Goal: Task Accomplishment & Management: Complete application form

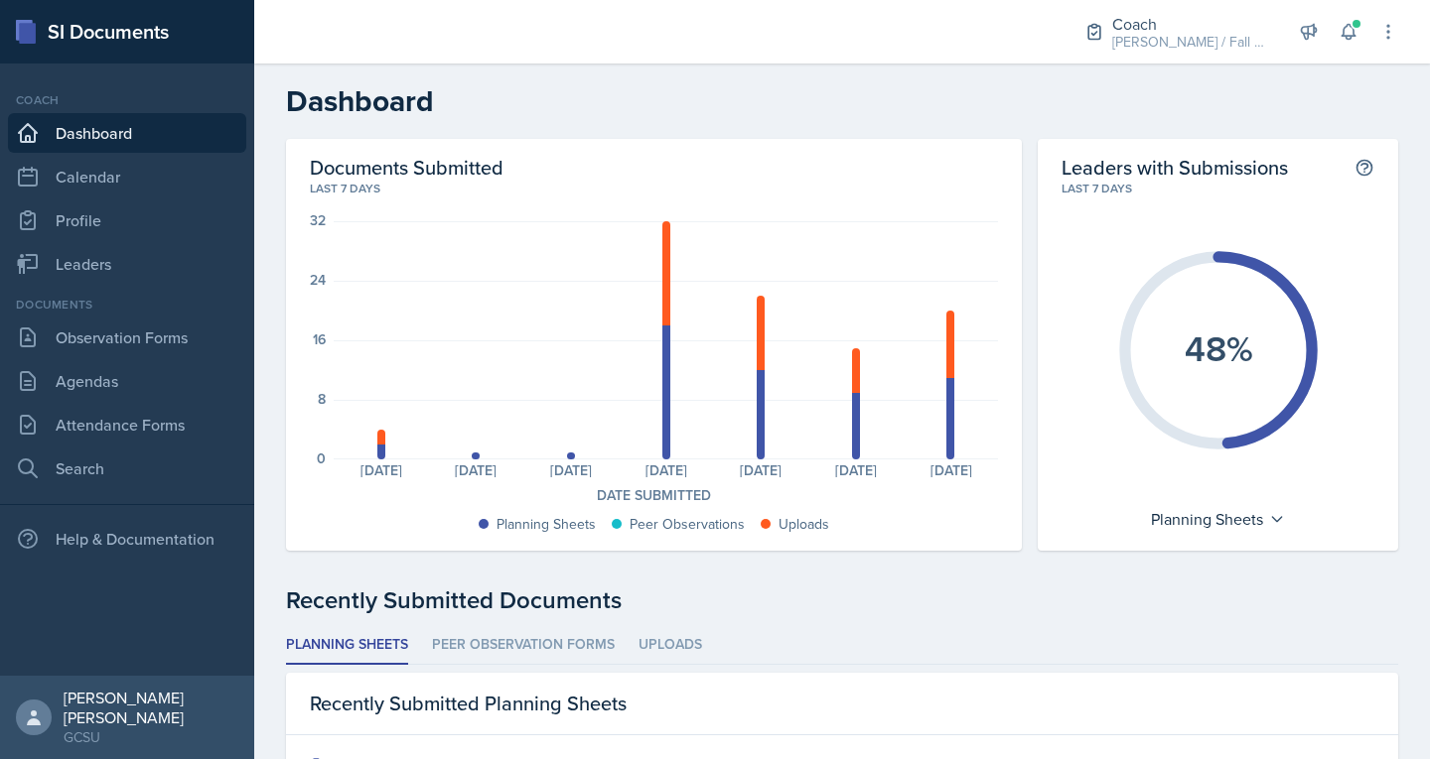
click at [76, 309] on div "Documents" at bounding box center [127, 305] width 238 height 18
click at [73, 321] on link "Observation Forms" at bounding box center [127, 338] width 238 height 40
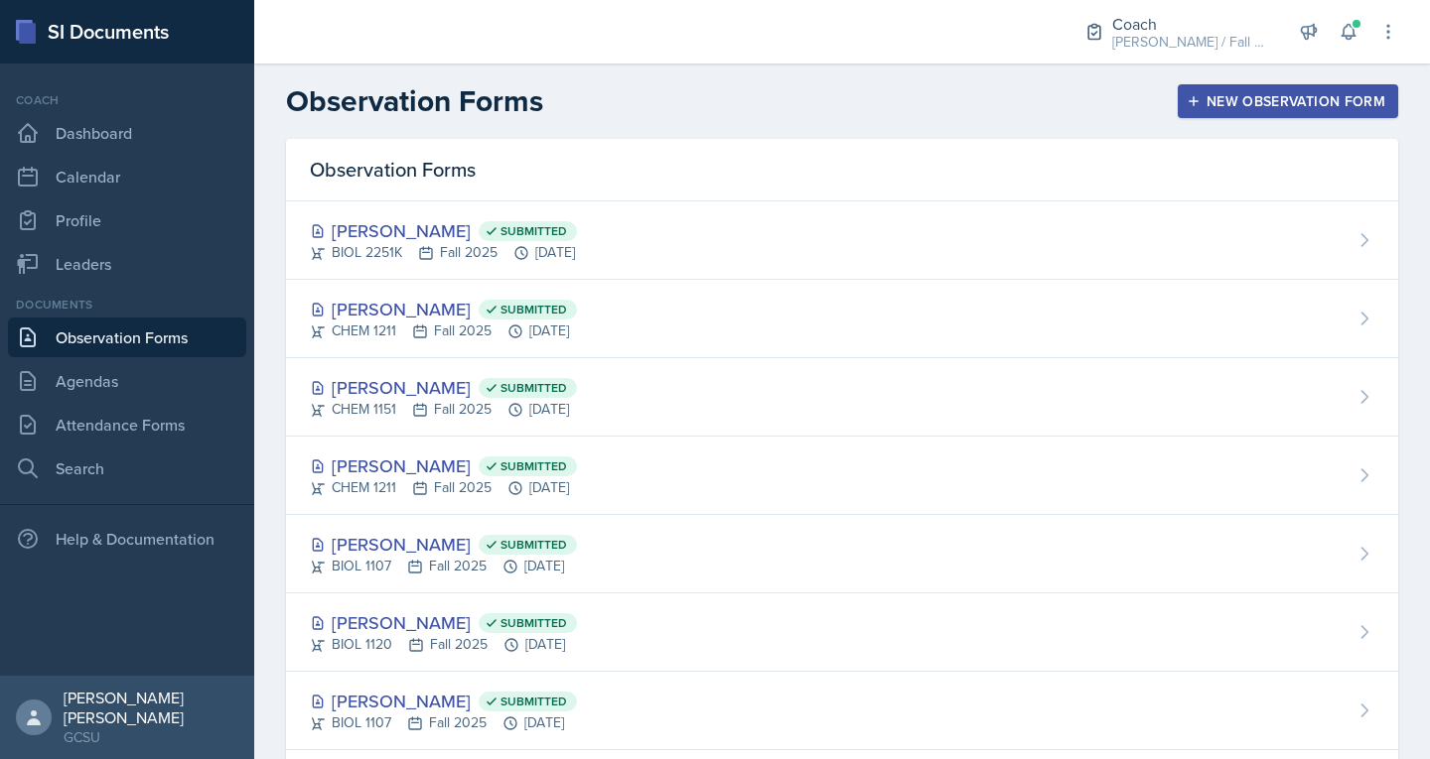
click at [1211, 102] on div "New Observation Form" at bounding box center [1287, 101] width 195 height 16
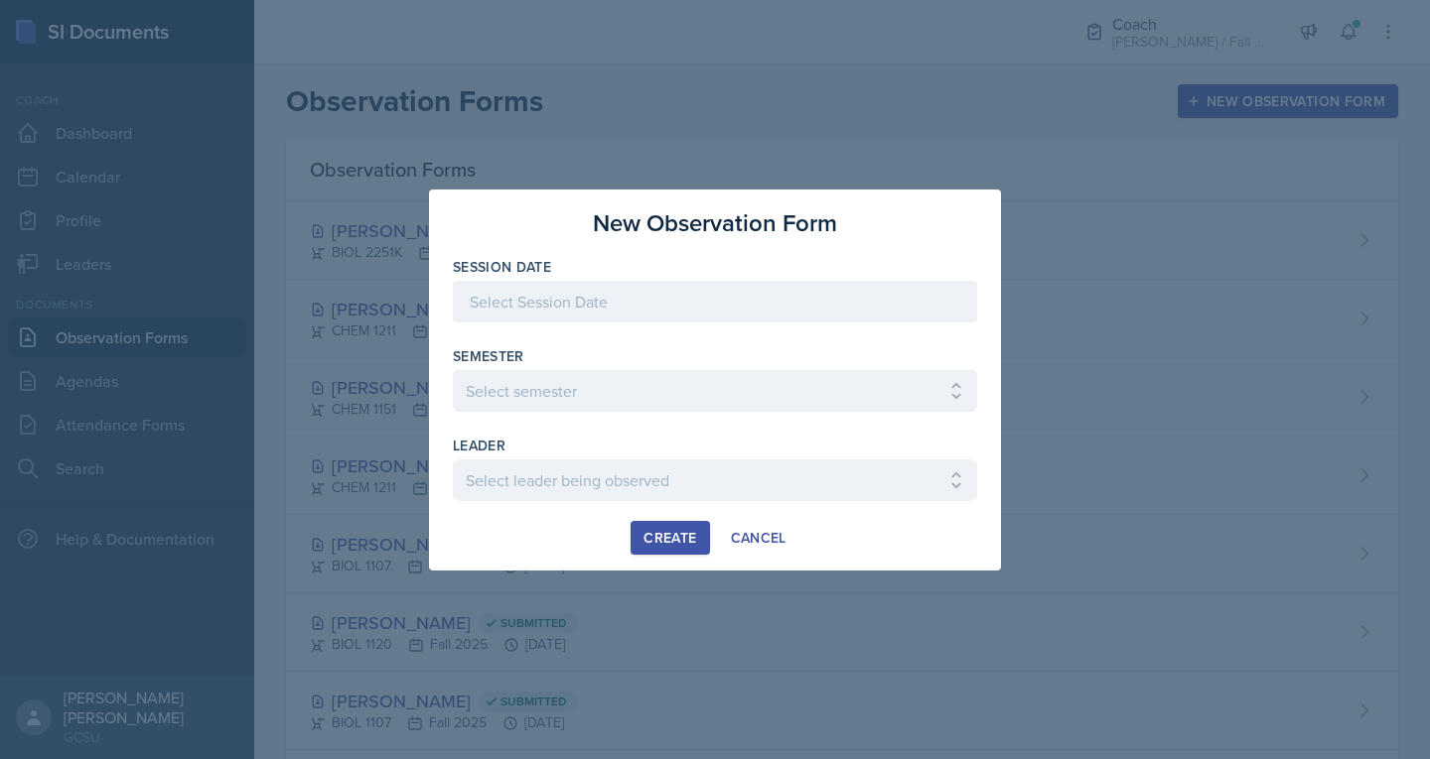
click at [557, 280] on div "Session Date" at bounding box center [715, 299] width 524 height 85
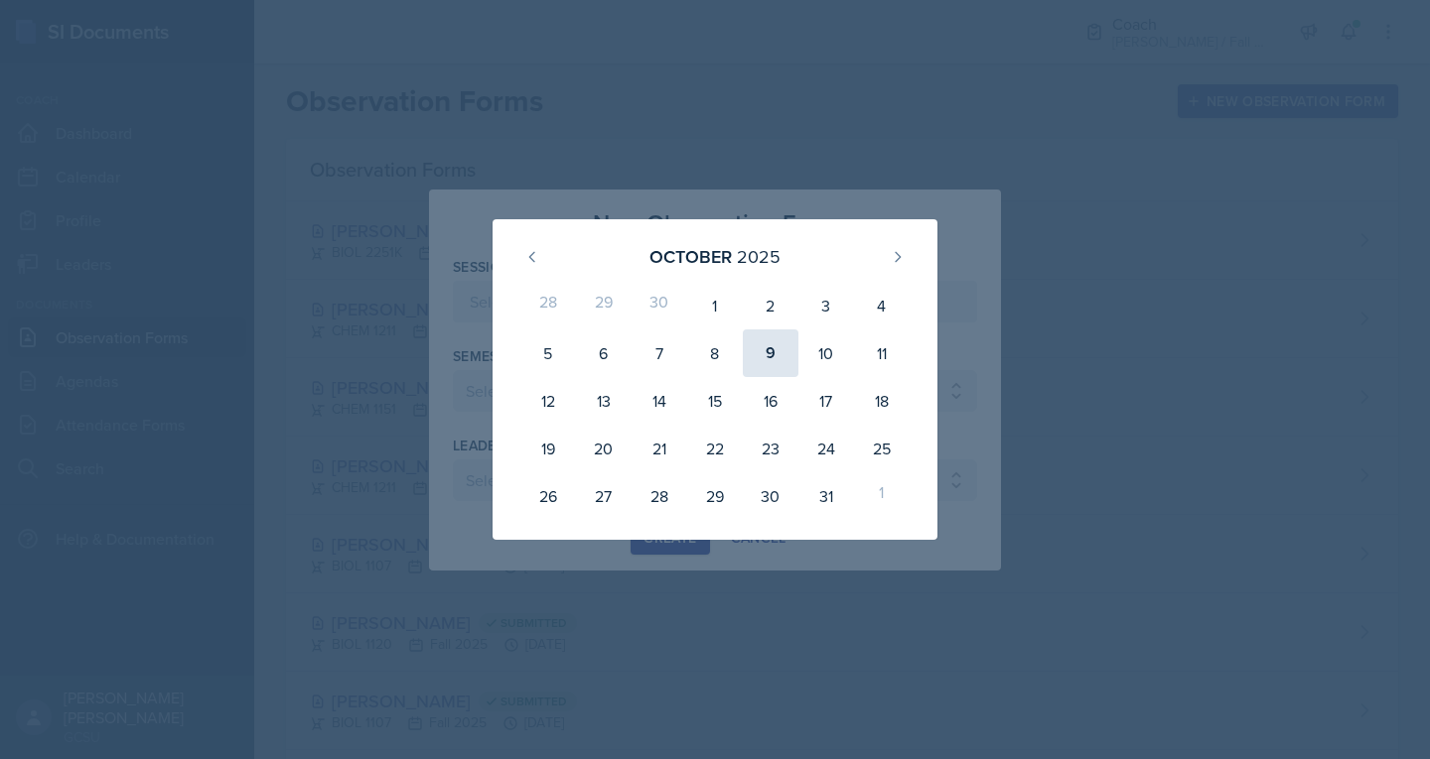
click at [750, 354] on div "9" at bounding box center [771, 354] width 56 height 48
type input "[DATE]"
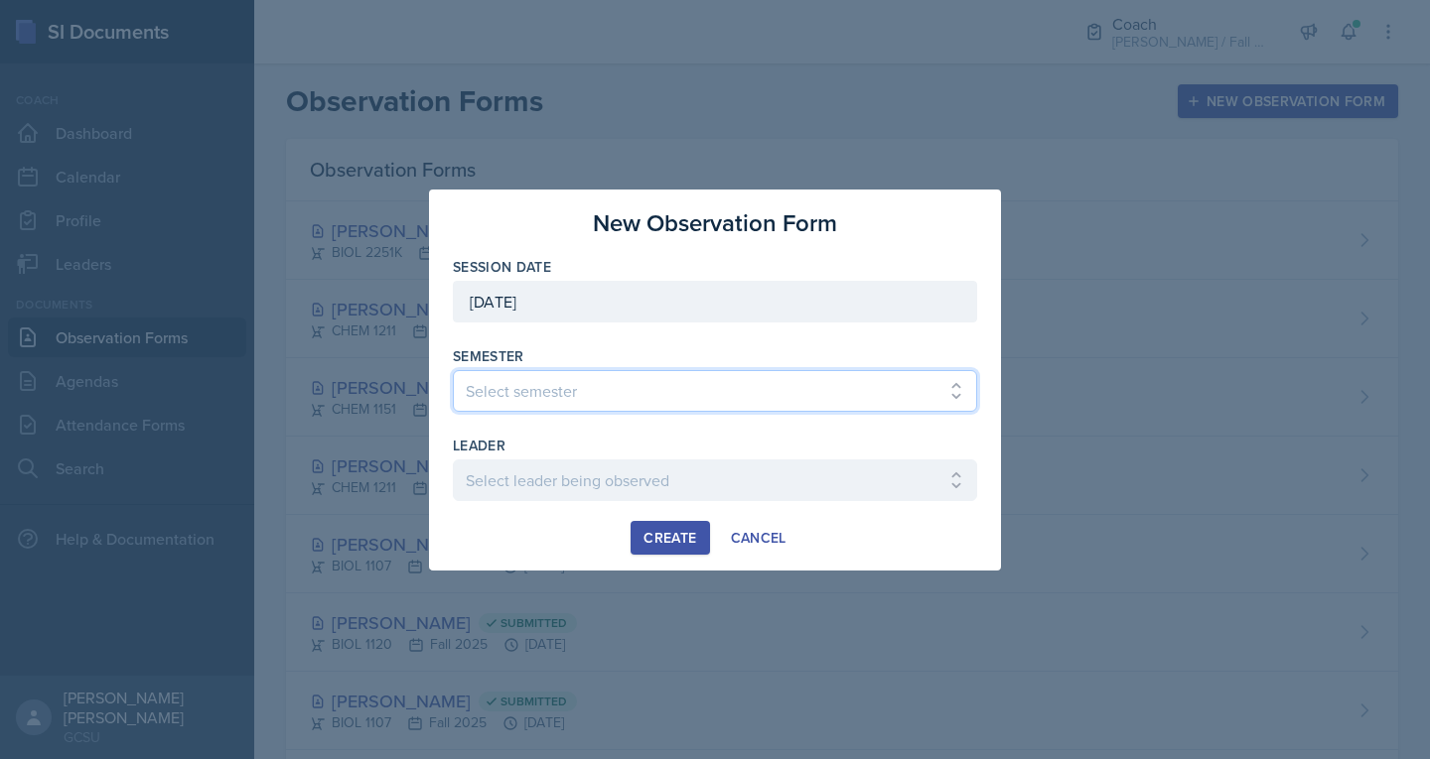
click at [662, 397] on select "Select semester All Spring 2020 Fall 2023 Spring 2019 Spring 2018 Fall 2017 Spr…" at bounding box center [715, 391] width 524 height 42
select select "986fdc3e-2246-4ffd-9cb8-78666de4ebed"
click at [453, 370] on select "Select semester All Spring 2020 Fall 2023 Spring 2019 Spring 2018 Fall 2017 Spr…" at bounding box center [715, 391] width 524 height 42
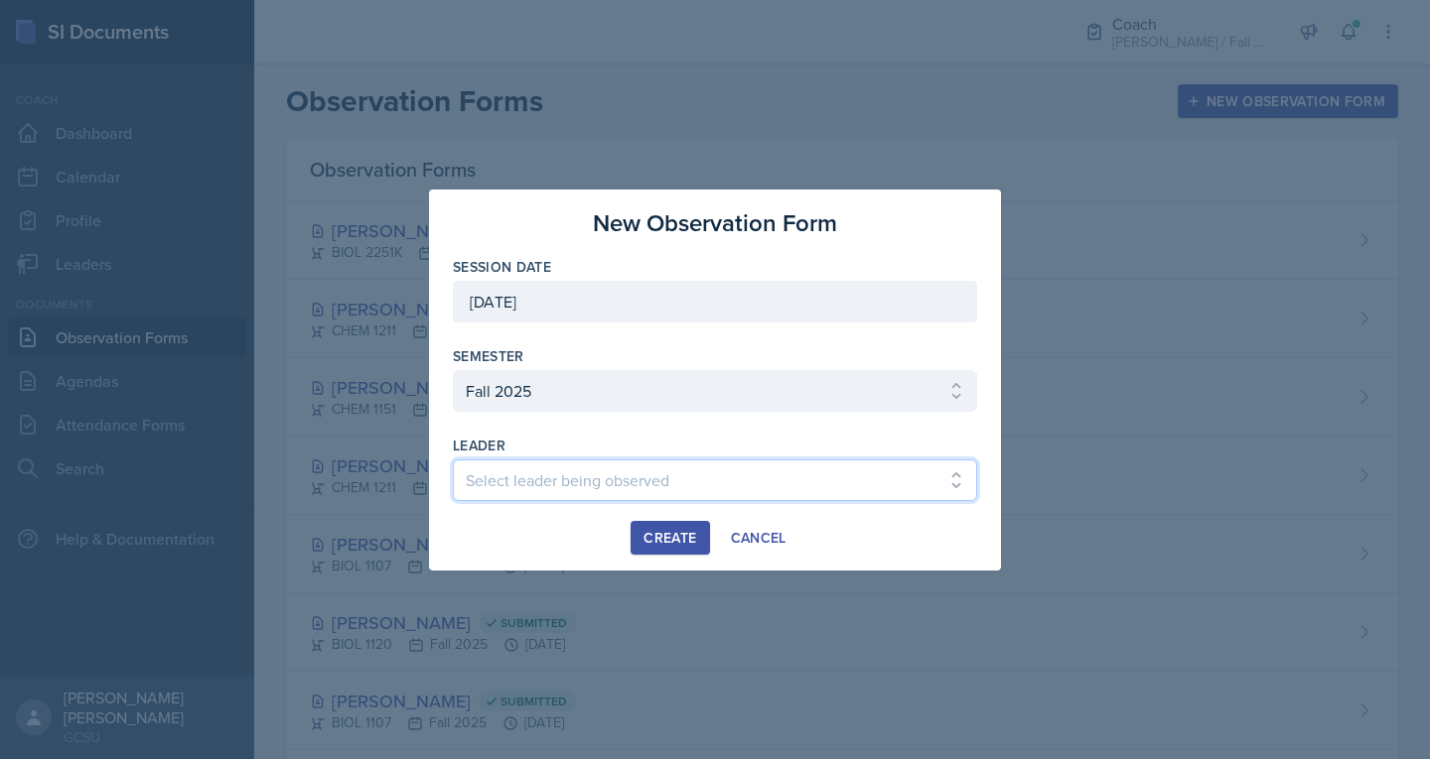
click at [529, 492] on select "Select leader being observed Anna Kroll / MATH 1113 / MAPP Ashton Mullendore / …" at bounding box center [715, 481] width 524 height 42
select select "1ce43985-e1bb-45c9-8633-1035b9418e57"
click at [453, 460] on select "Select leader being observed Anna Kroll / MATH 1113 / MAPP Ashton Mullendore / …" at bounding box center [715, 481] width 524 height 42
click at [645, 537] on div "Create" at bounding box center [669, 538] width 53 height 16
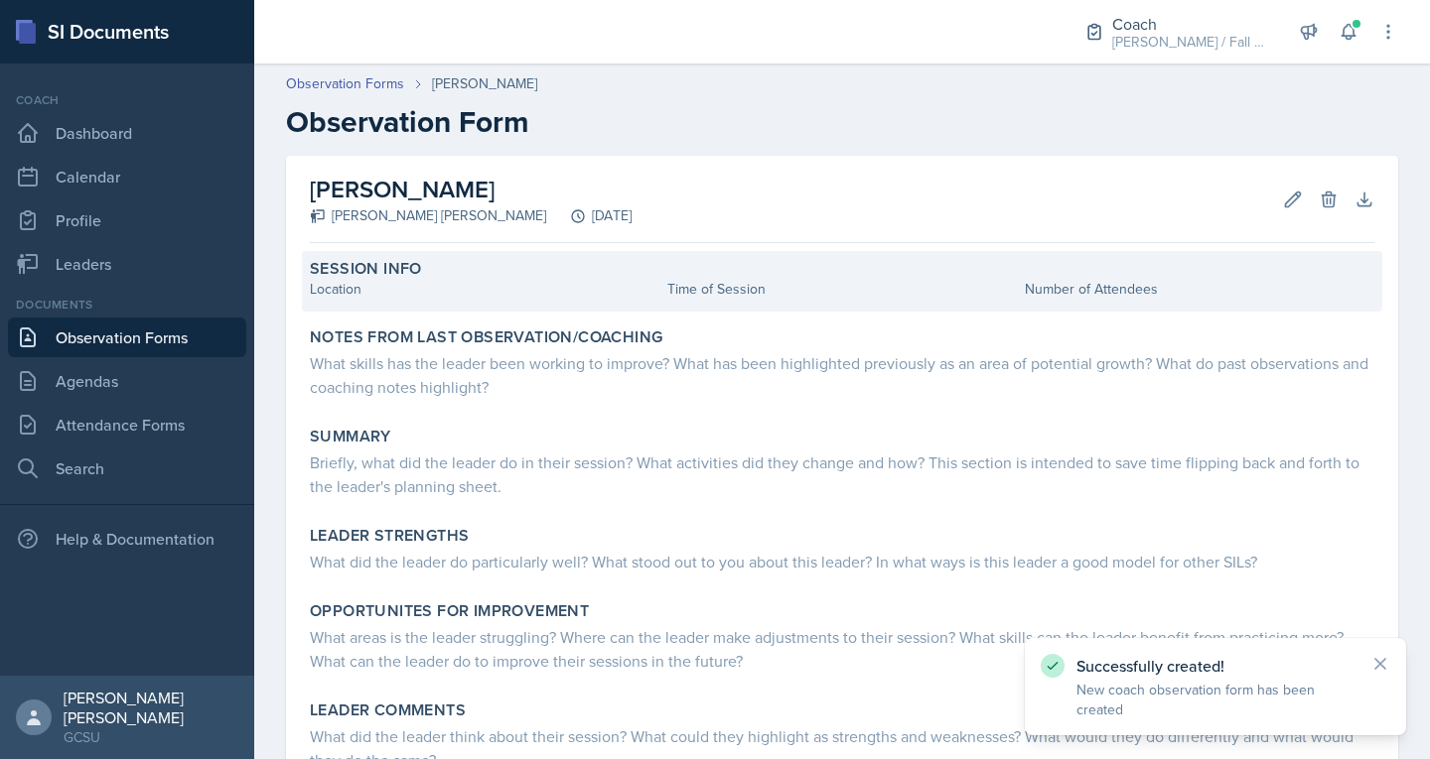
click at [431, 297] on div "Location" at bounding box center [484, 289] width 349 height 21
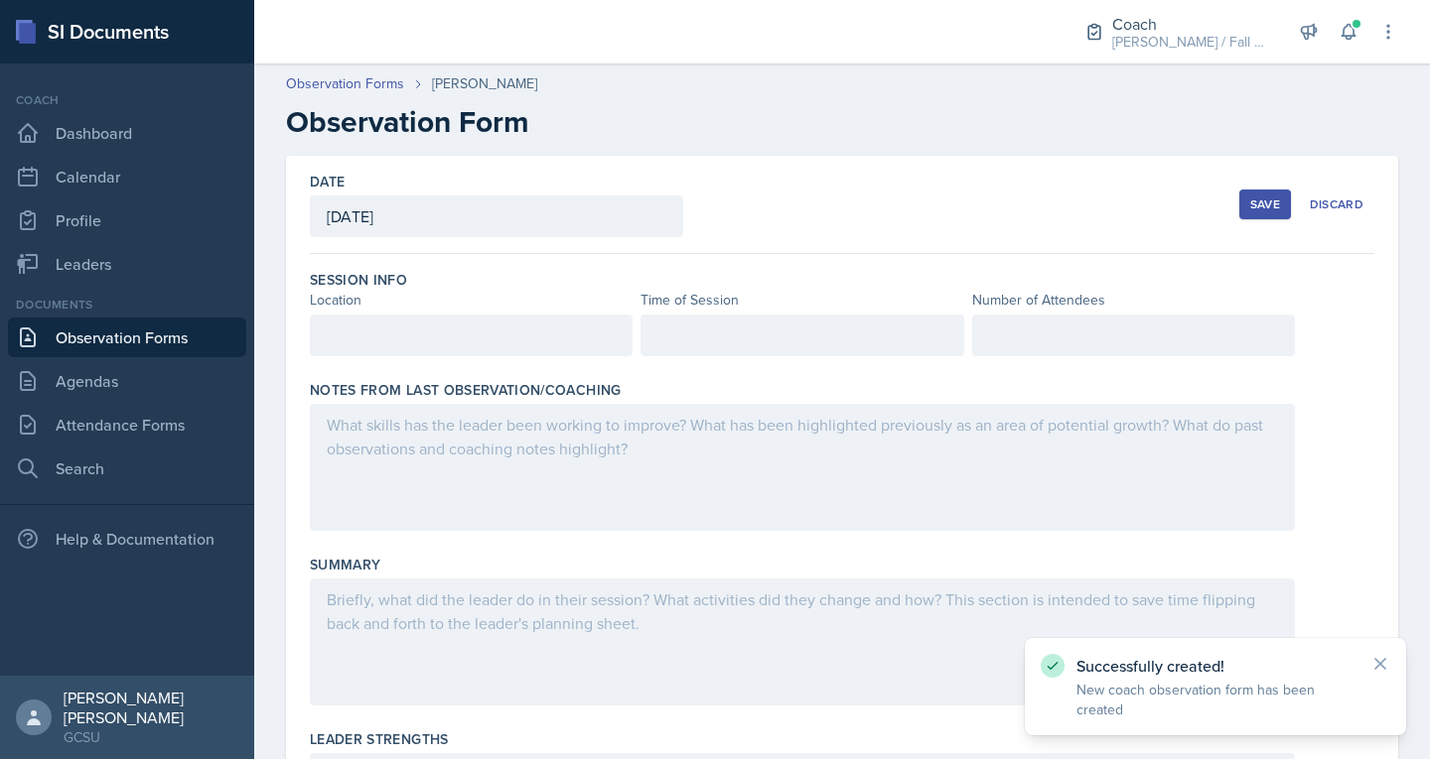
click at [419, 329] on div at bounding box center [471, 336] width 323 height 42
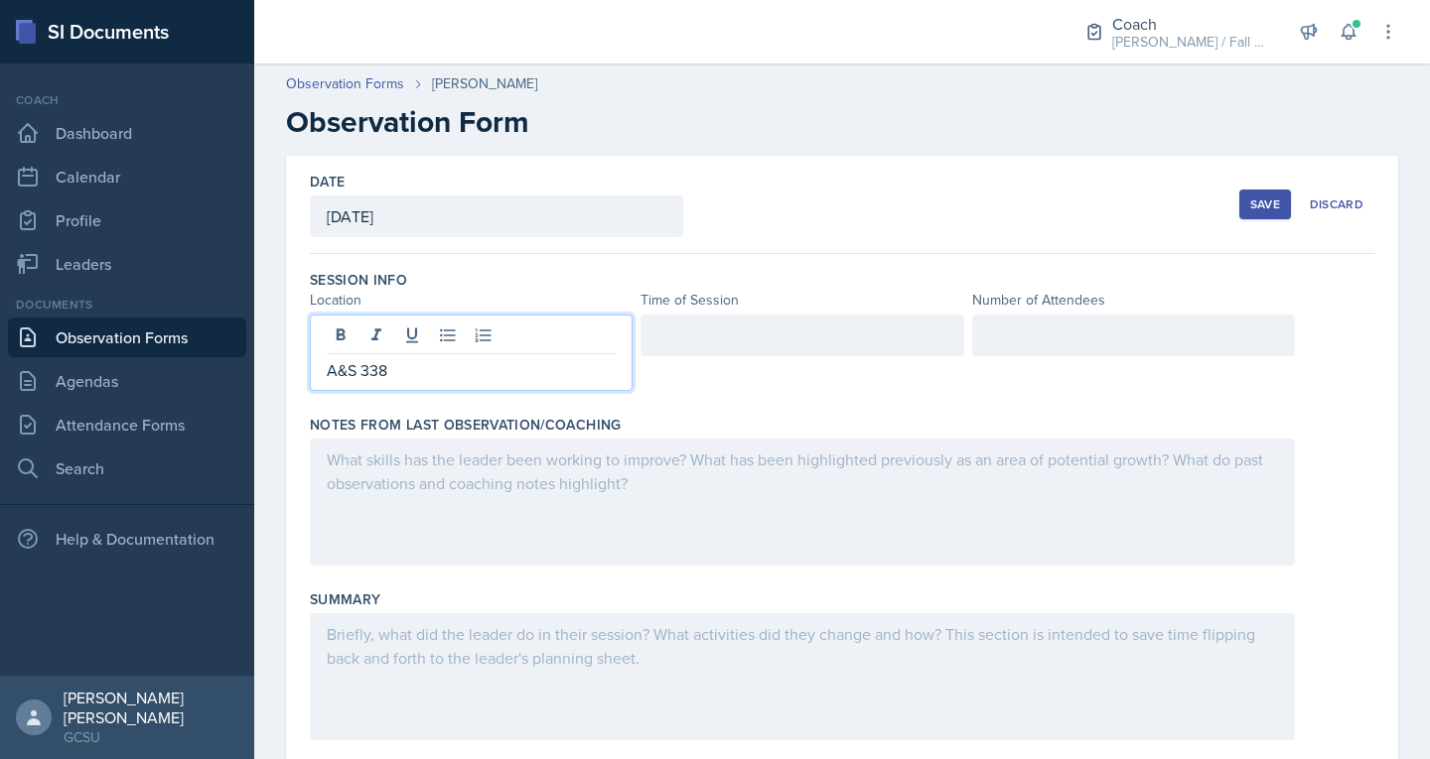
click at [750, 308] on div "Time of Session" at bounding box center [801, 300] width 323 height 21
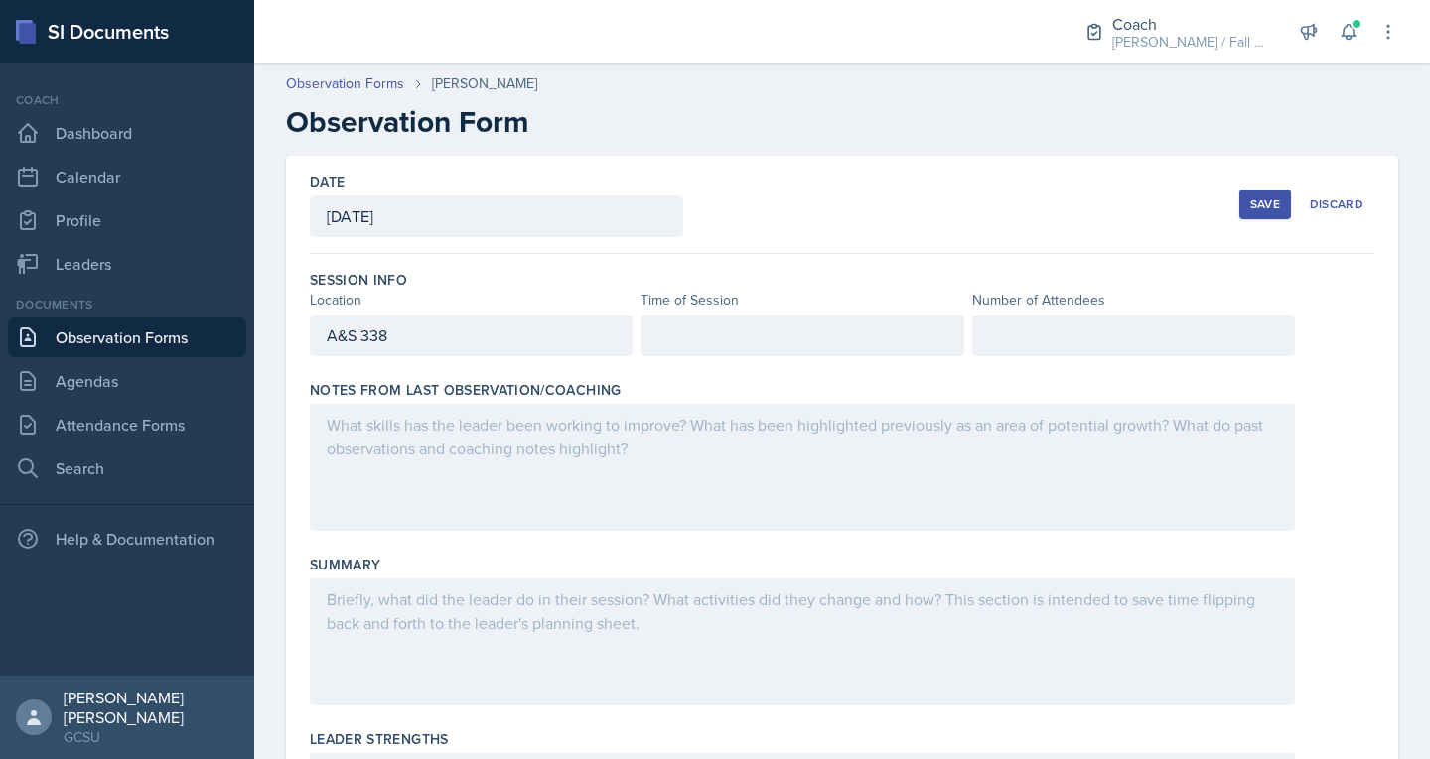
click at [744, 325] on div at bounding box center [801, 336] width 323 height 42
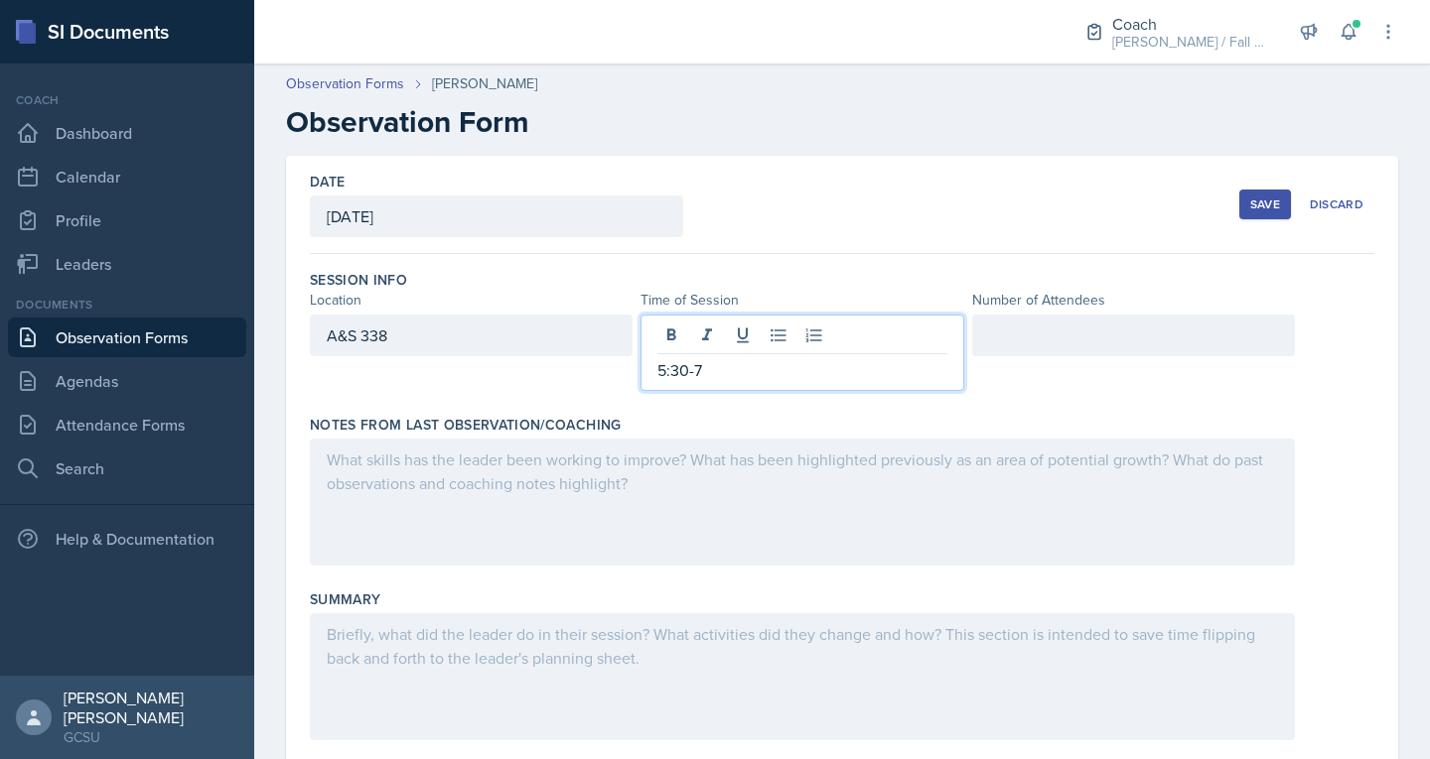
click at [1025, 335] on div at bounding box center [1133, 336] width 323 height 42
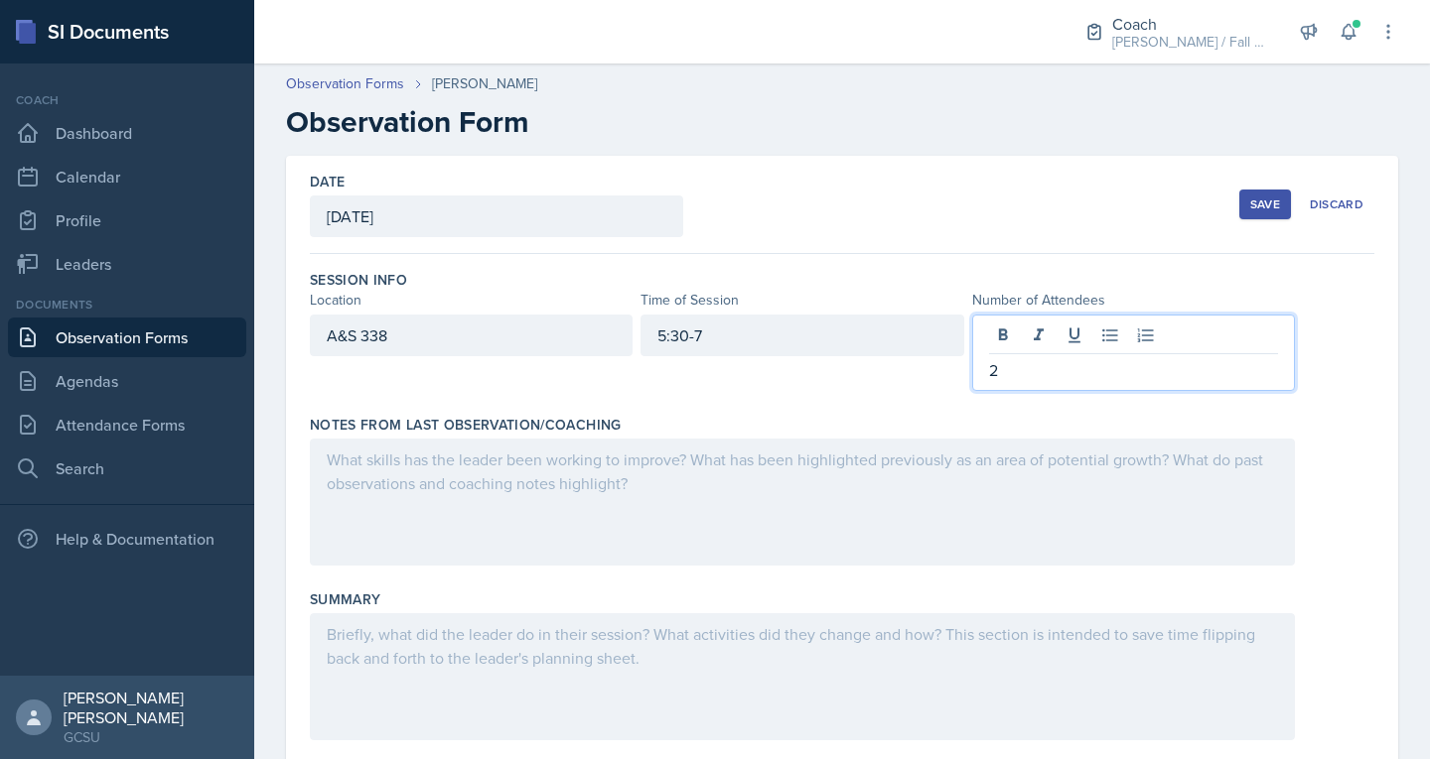
click at [587, 528] on div at bounding box center [802, 502] width 985 height 127
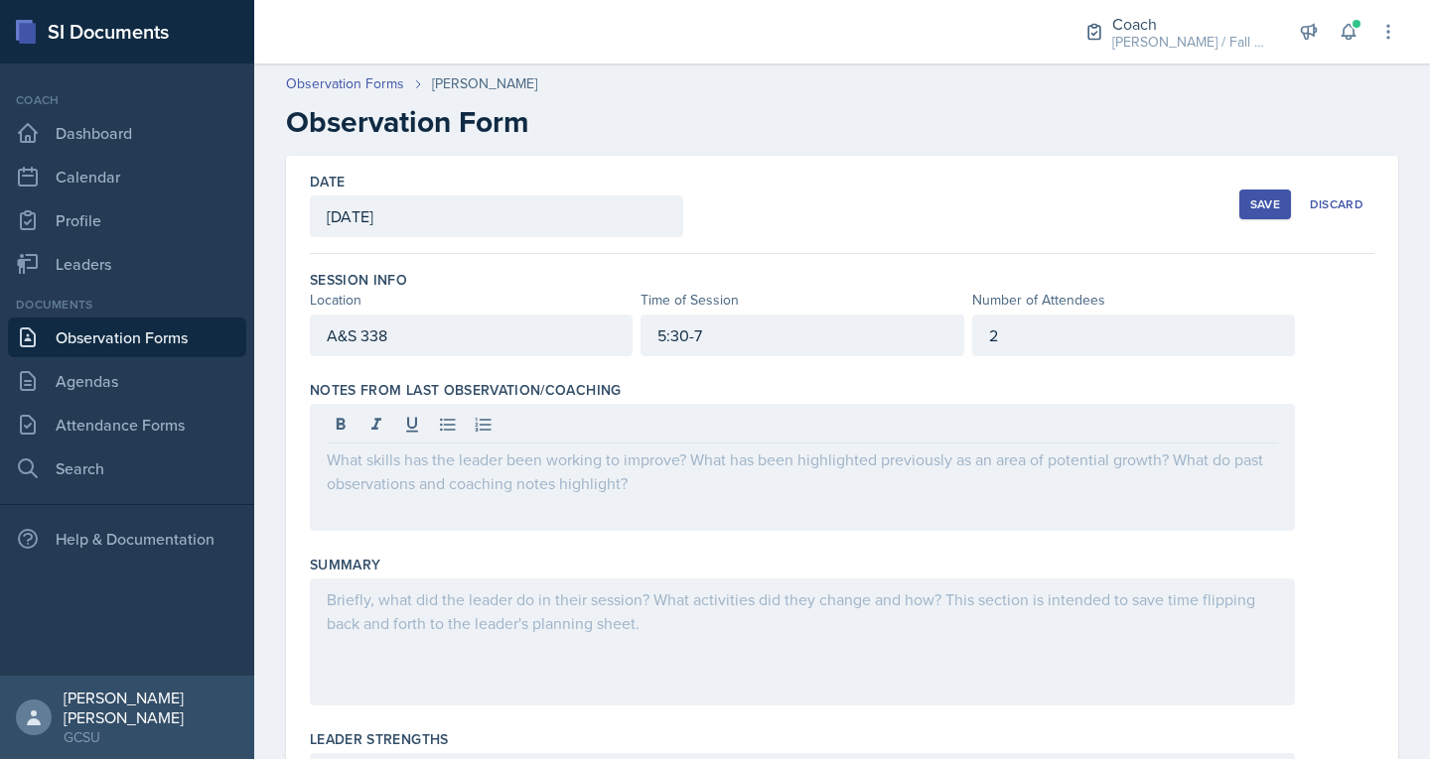
click at [461, 466] on p at bounding box center [802, 460] width 951 height 24
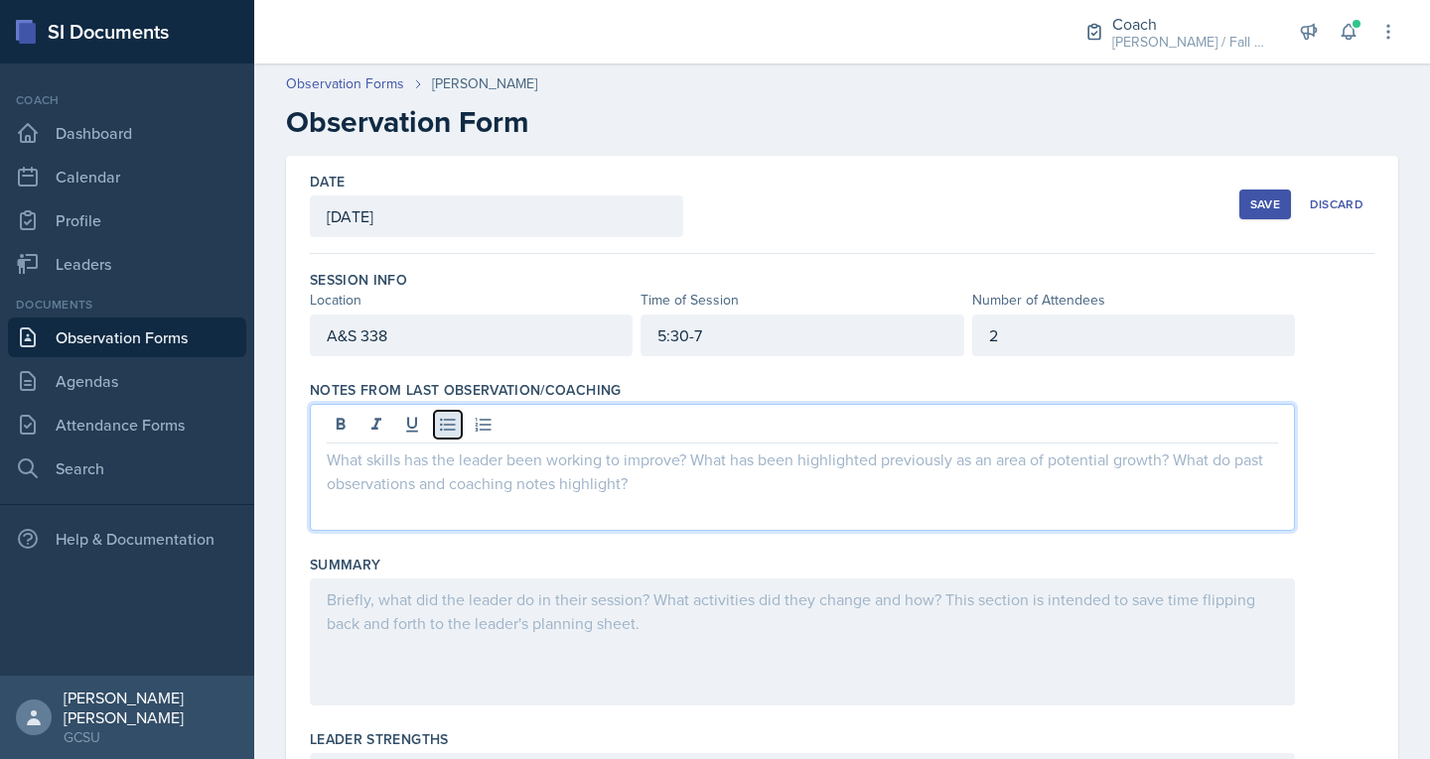
click at [454, 431] on icon at bounding box center [448, 425] width 20 height 20
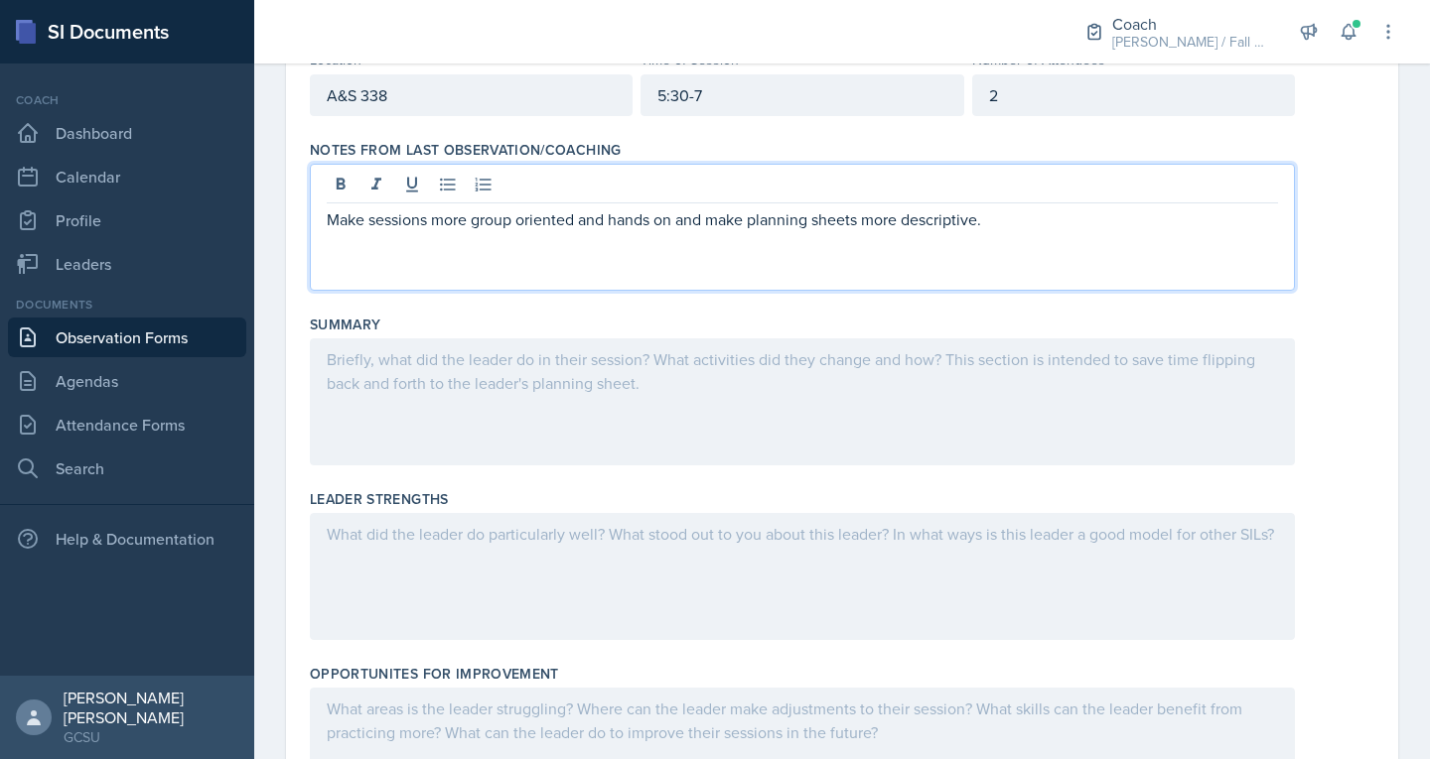
scroll to position [243, 0]
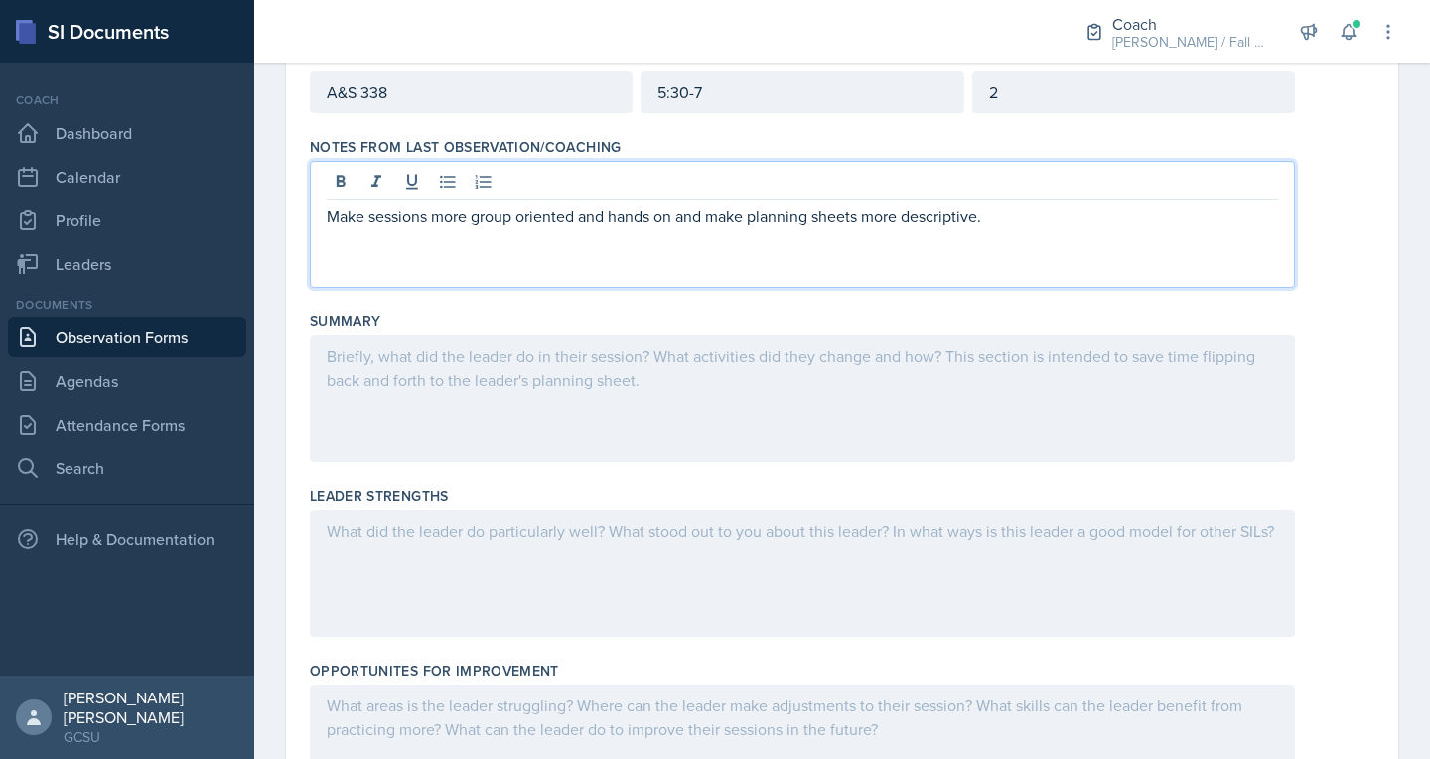
click at [491, 405] on div at bounding box center [802, 399] width 985 height 127
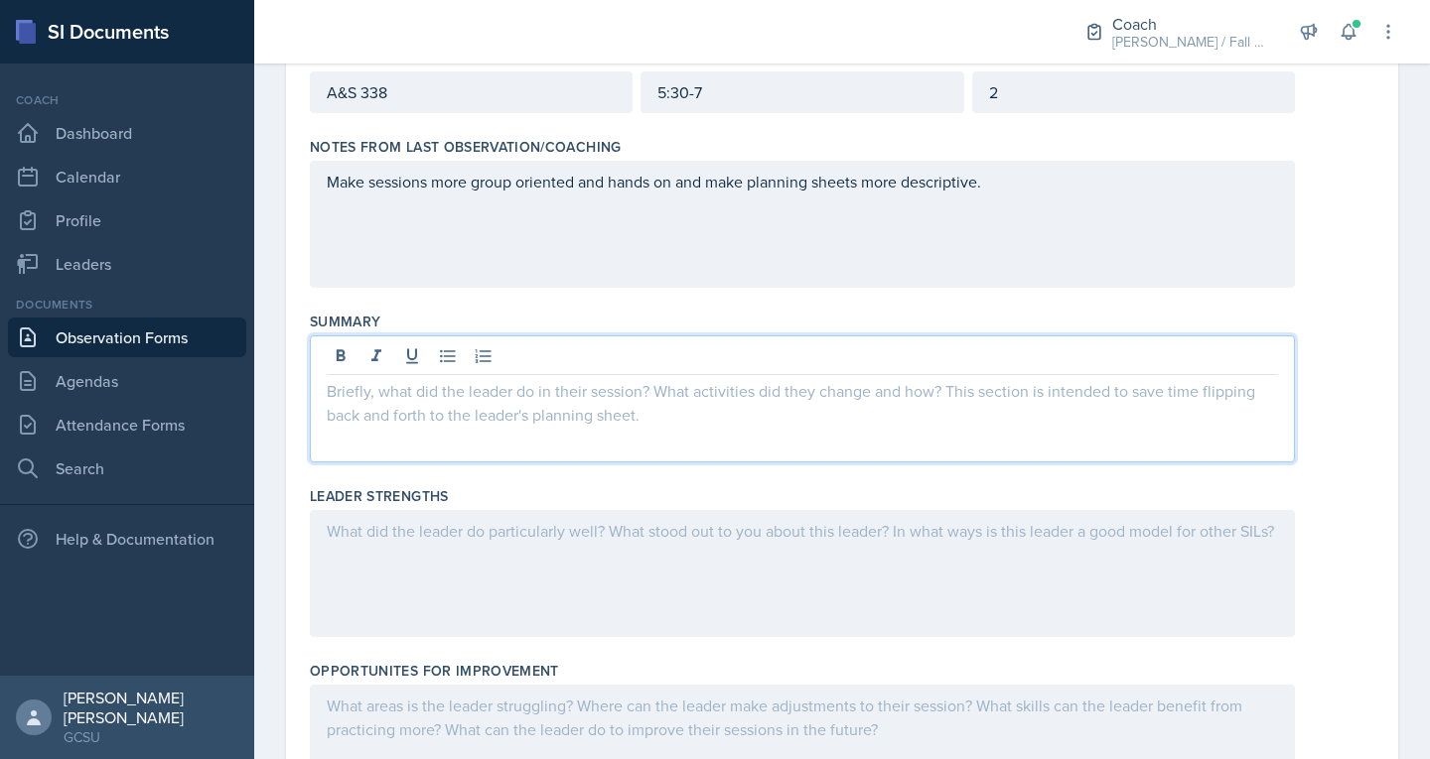
scroll to position [278, 0]
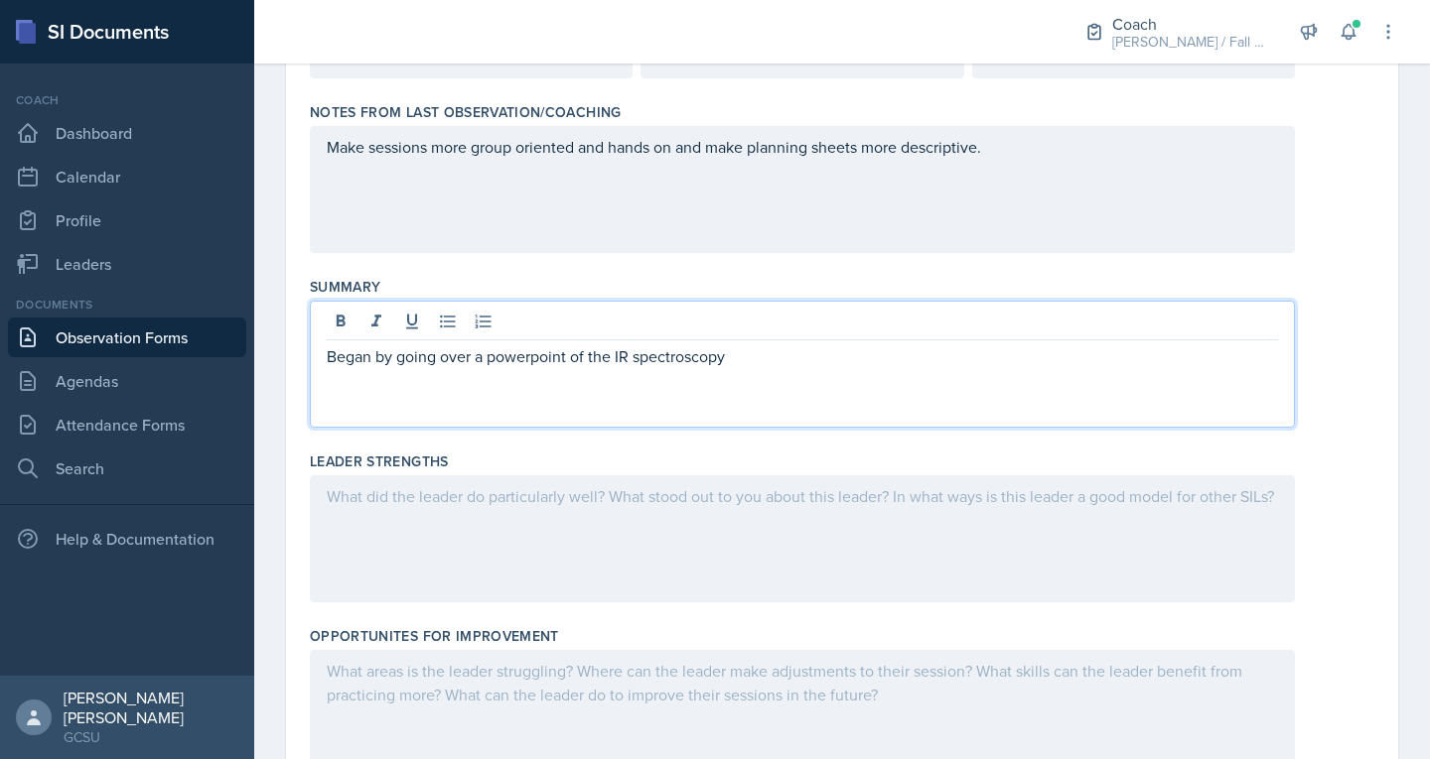
click at [594, 362] on p "Began by going over a powerpoint of the IR spectroscopy" at bounding box center [802, 357] width 951 height 24
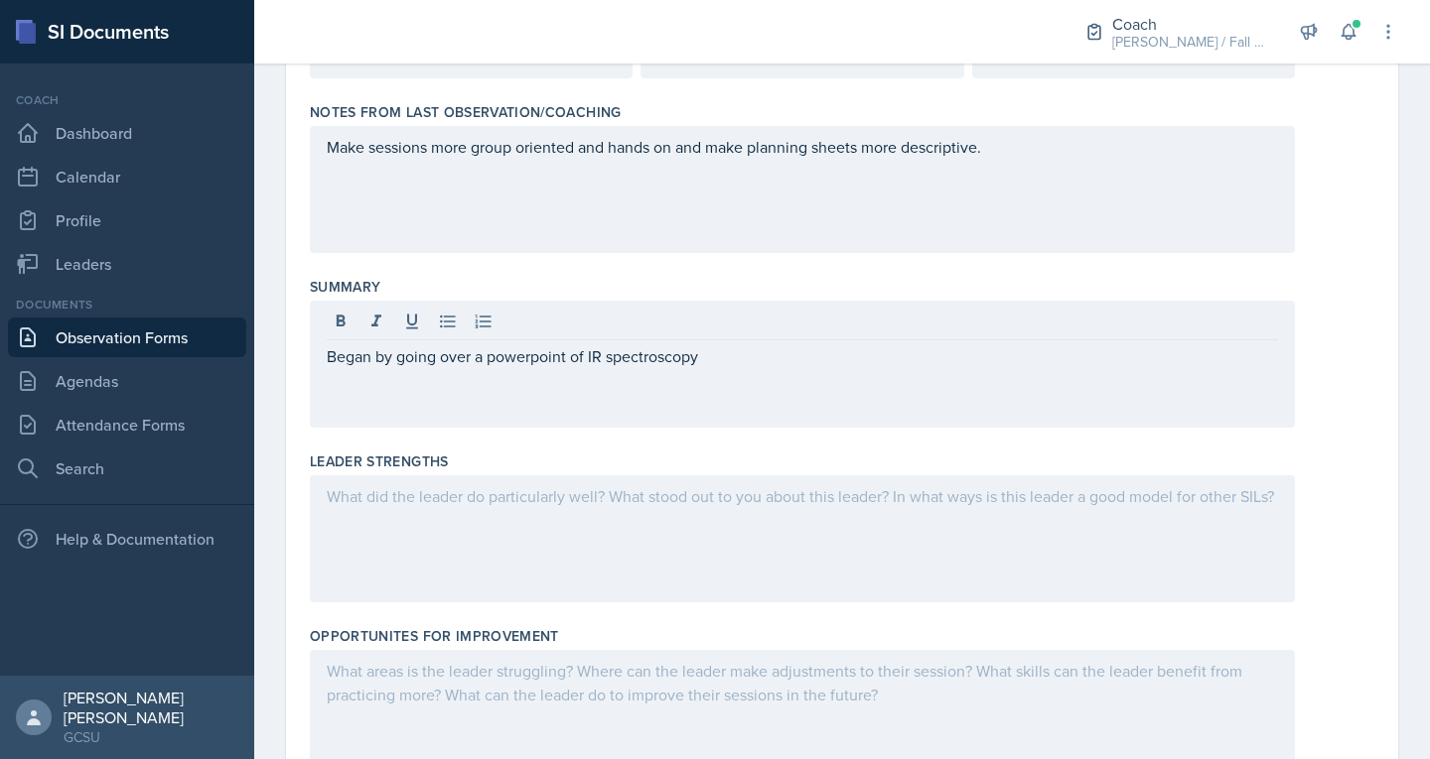
click at [726, 377] on div "Began by going over a powerpoint of IR spectroscopy" at bounding box center [802, 364] width 985 height 127
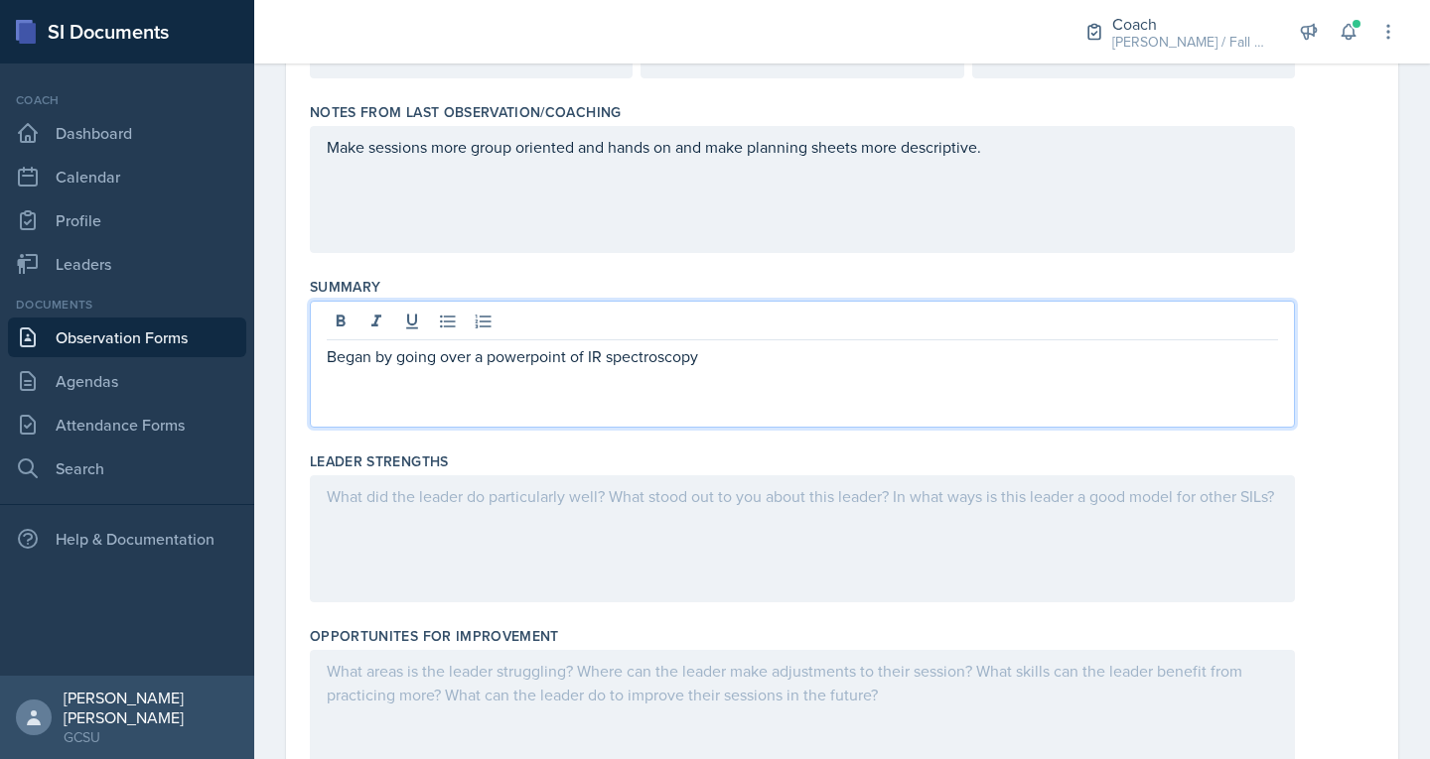
click at [686, 359] on p "Began by going over a powerpoint of IR spectroscopy" at bounding box center [802, 357] width 951 height 24
click at [711, 362] on p "Began by going over a powerpoint of IR spectroscopy" at bounding box center [802, 357] width 951 height 24
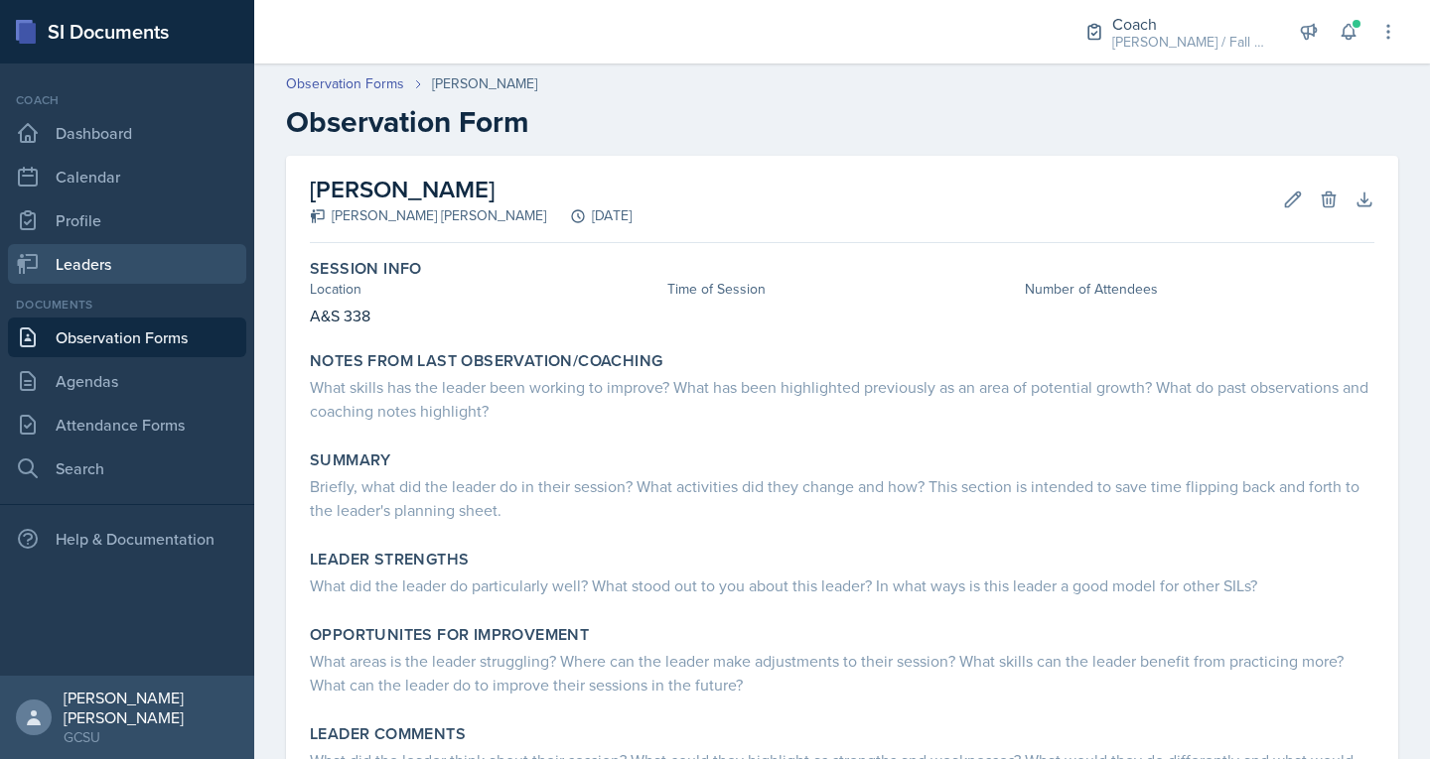
click at [123, 245] on link "Leaders" at bounding box center [127, 264] width 238 height 40
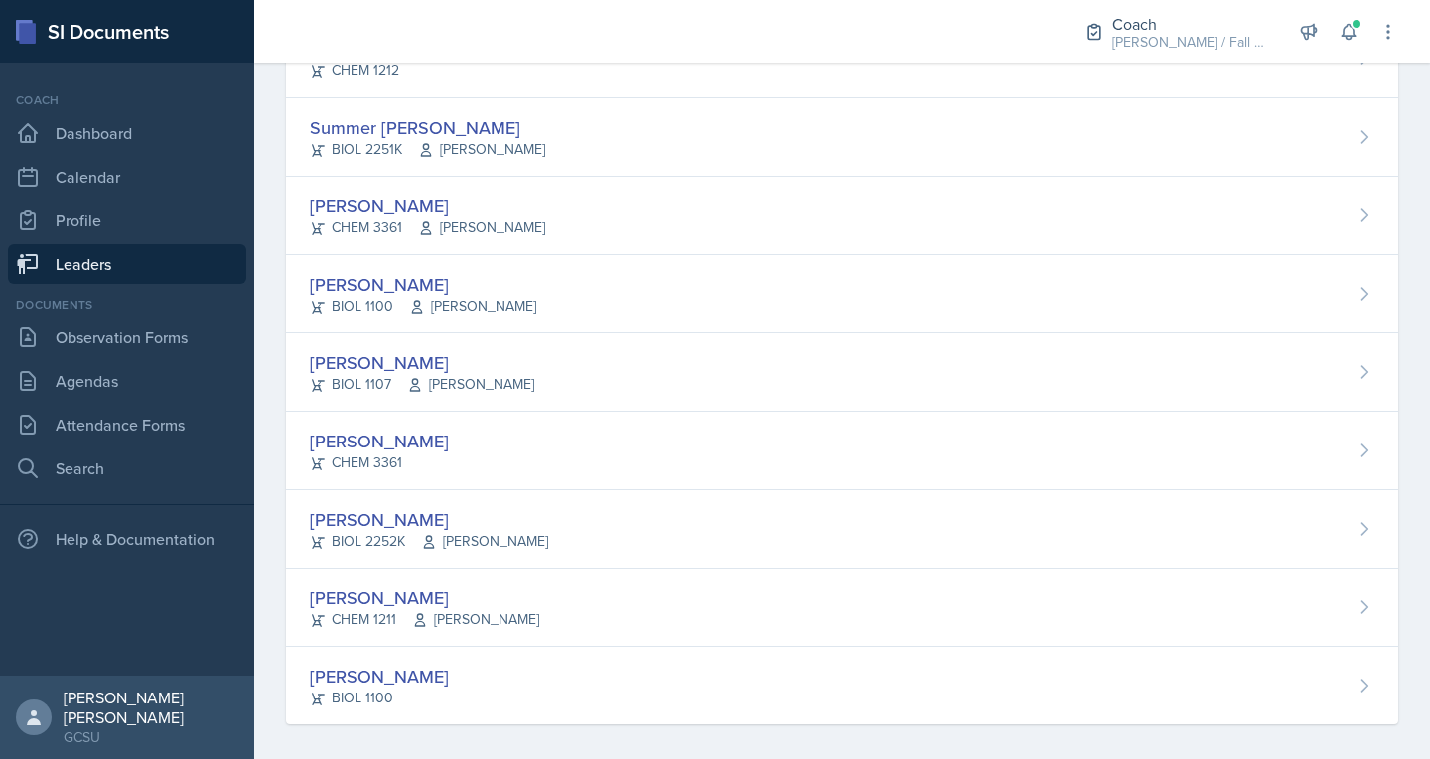
scroll to position [1966, 0]
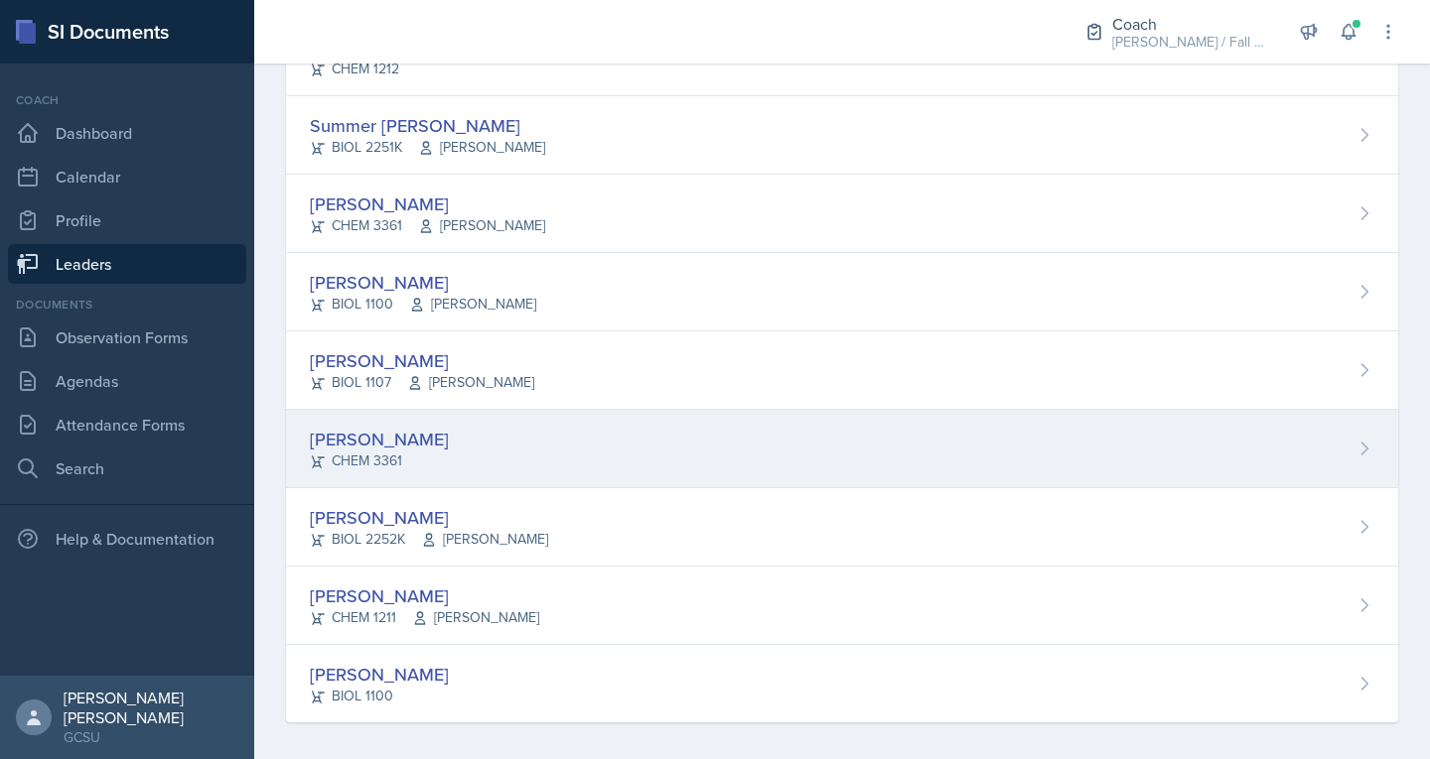
click at [365, 429] on div "[PERSON_NAME]" at bounding box center [379, 439] width 139 height 27
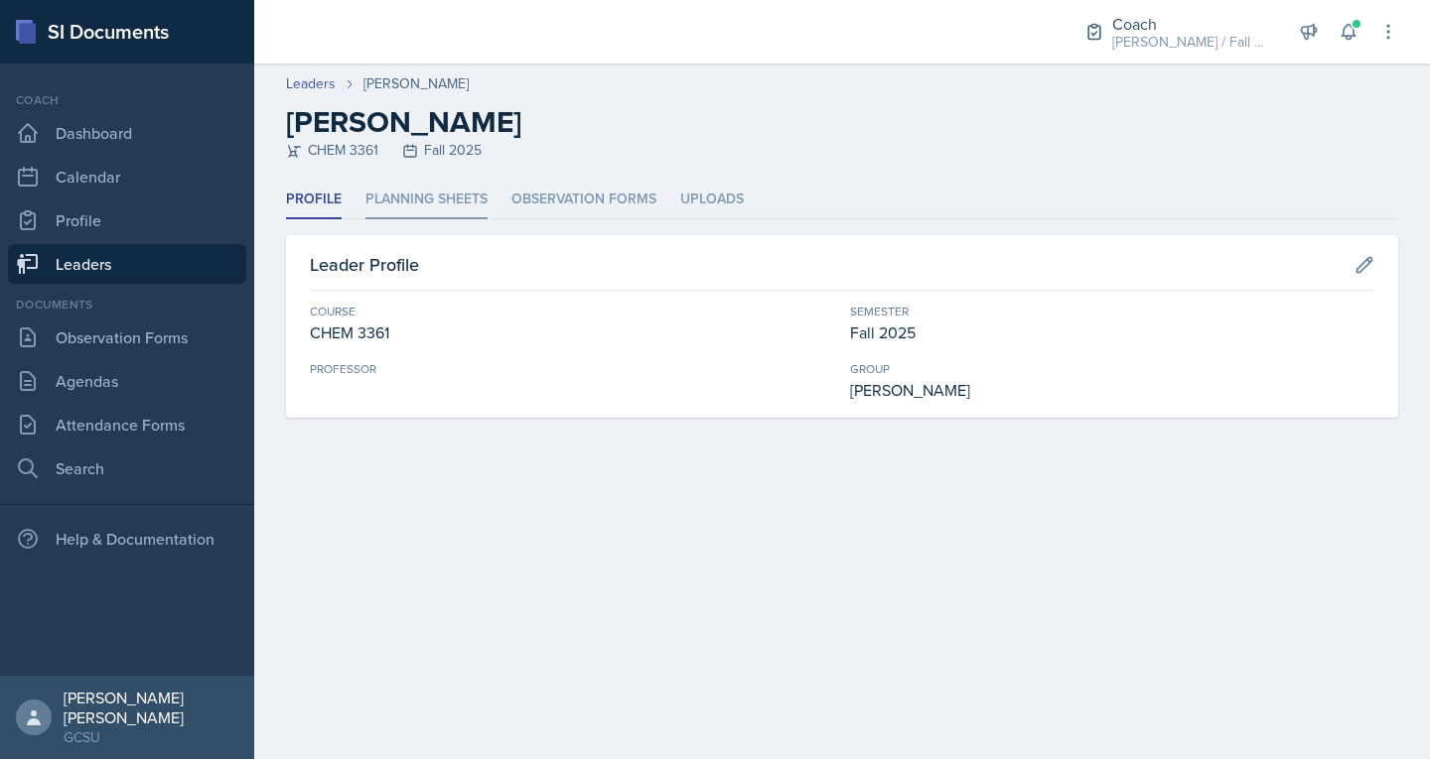
click at [431, 207] on li "Planning Sheets" at bounding box center [426, 200] width 122 height 39
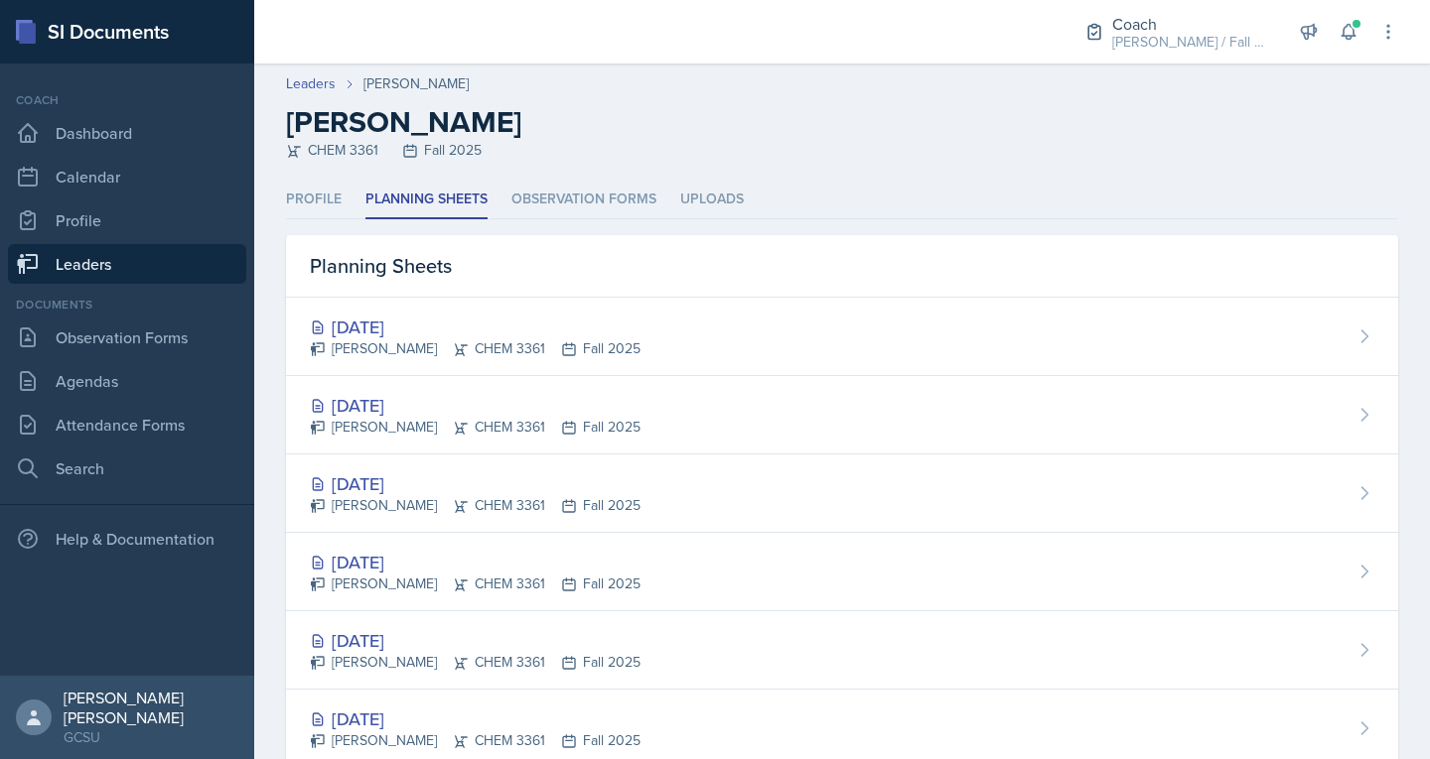
click at [734, 248] on div "Planning Sheets" at bounding box center [842, 266] width 1112 height 63
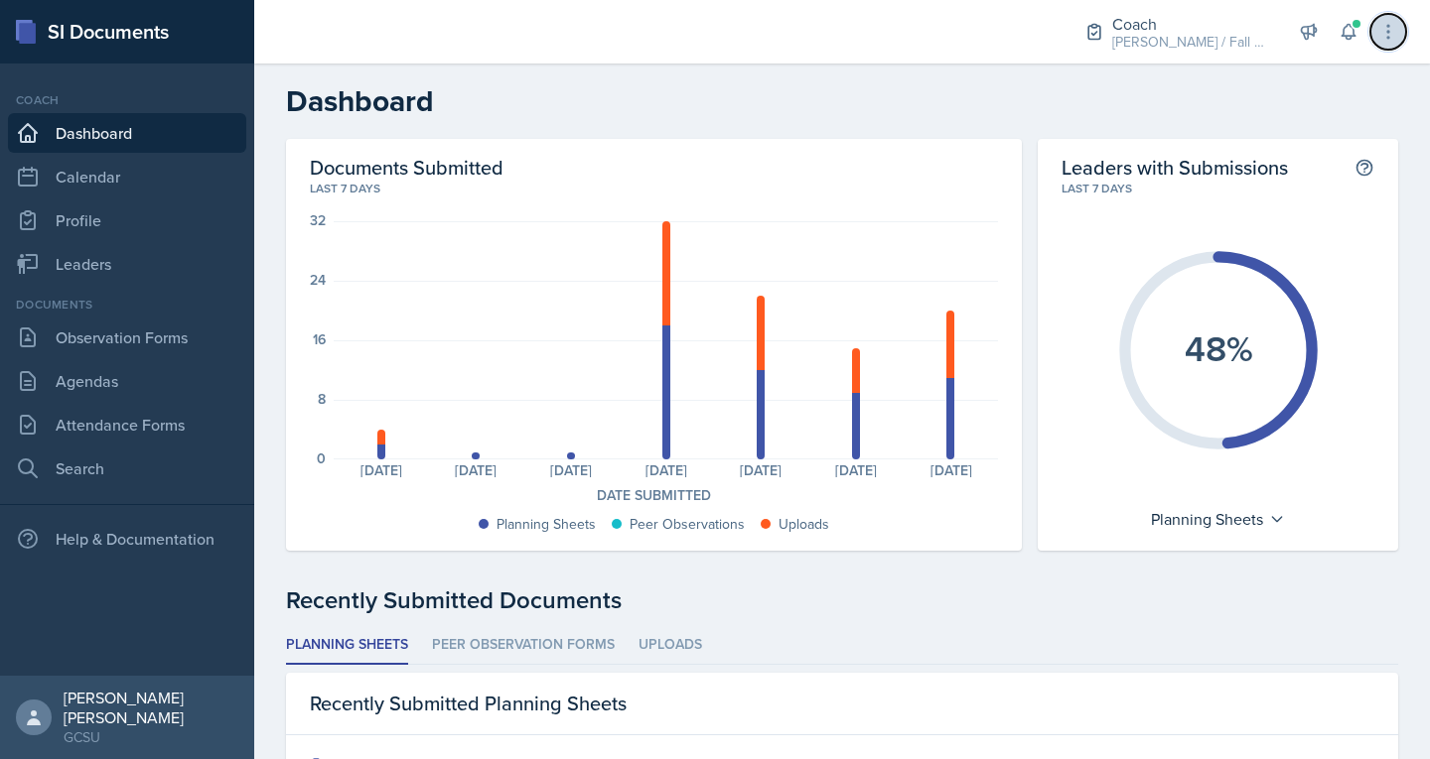
click at [1393, 29] on icon at bounding box center [1388, 32] width 20 height 20
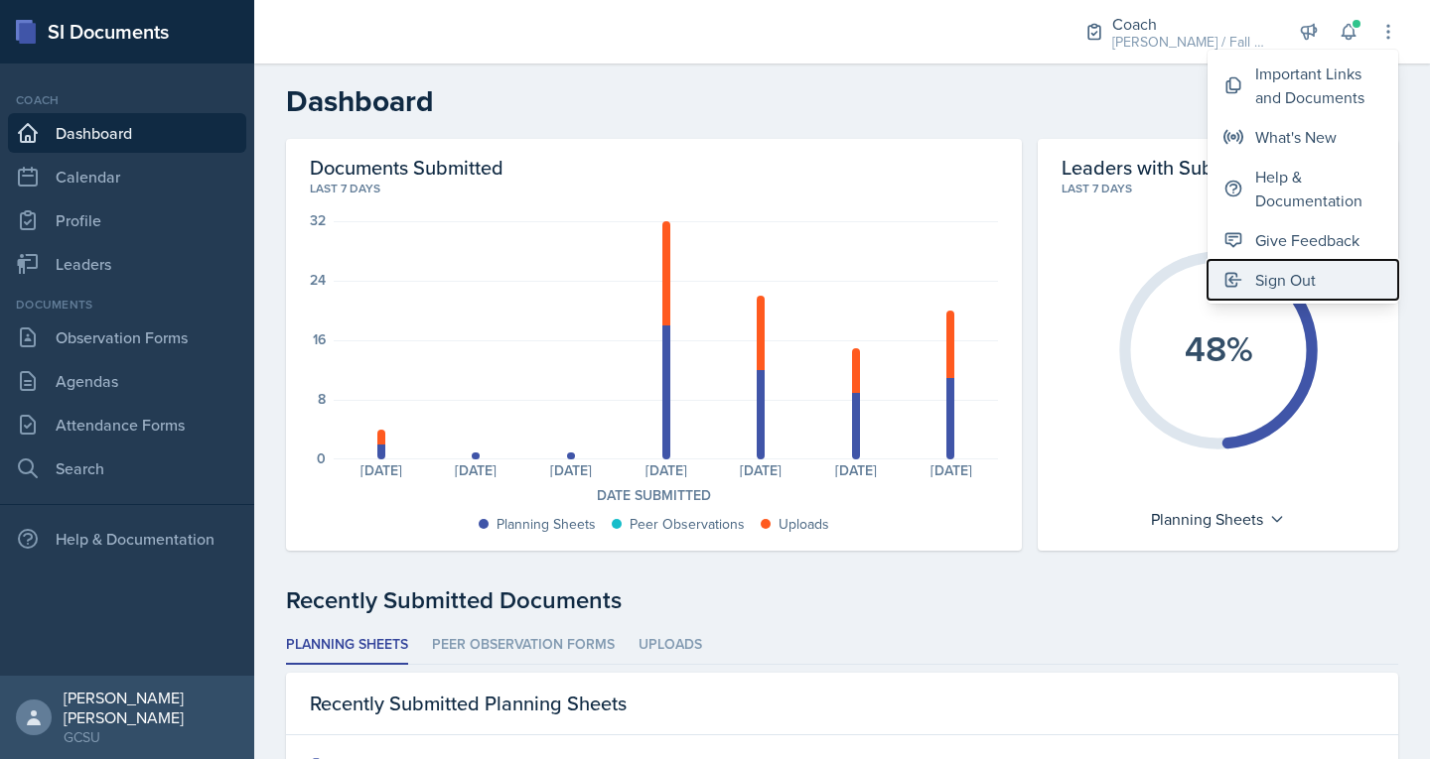
click at [1280, 265] on button "Sign Out" at bounding box center [1302, 280] width 191 height 40
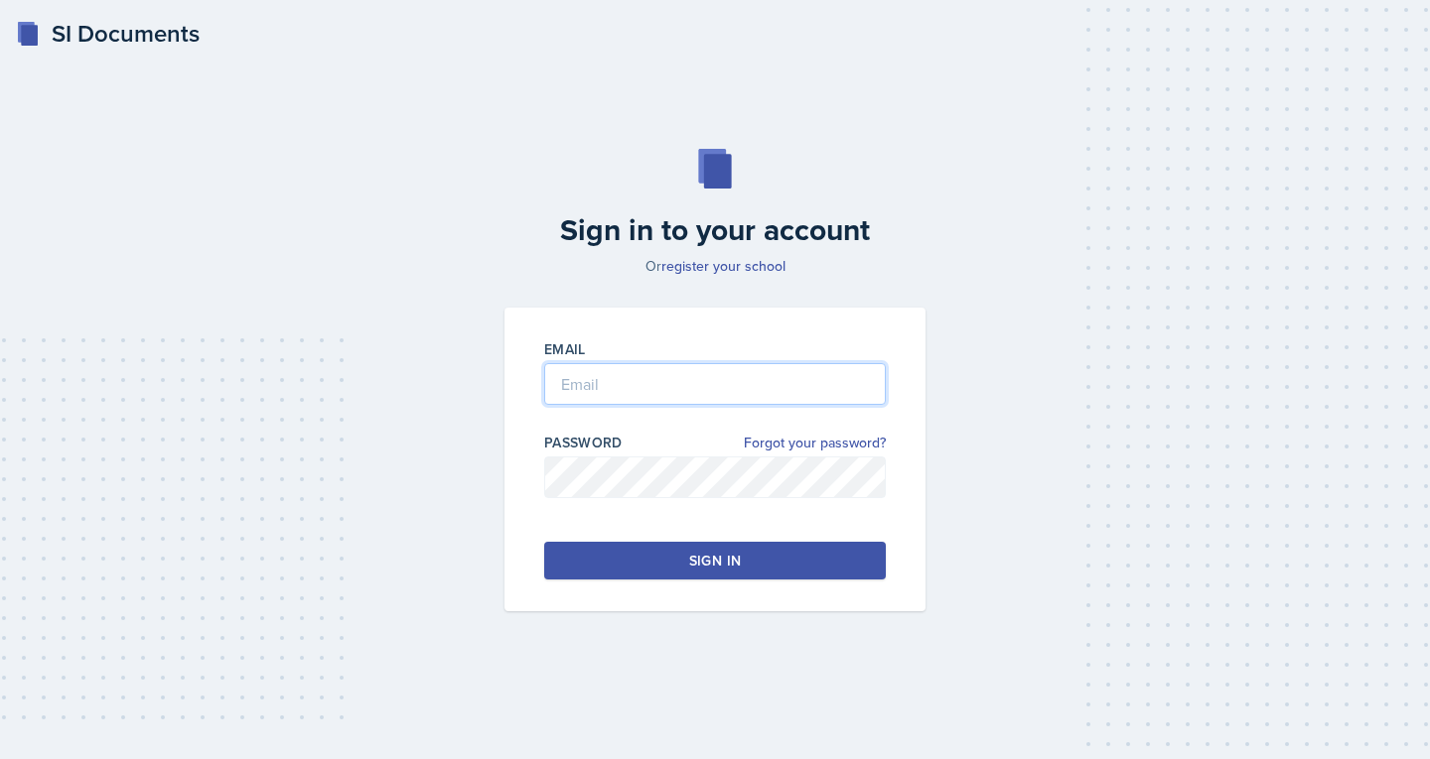
click at [714, 392] on input "email" at bounding box center [715, 384] width 342 height 42
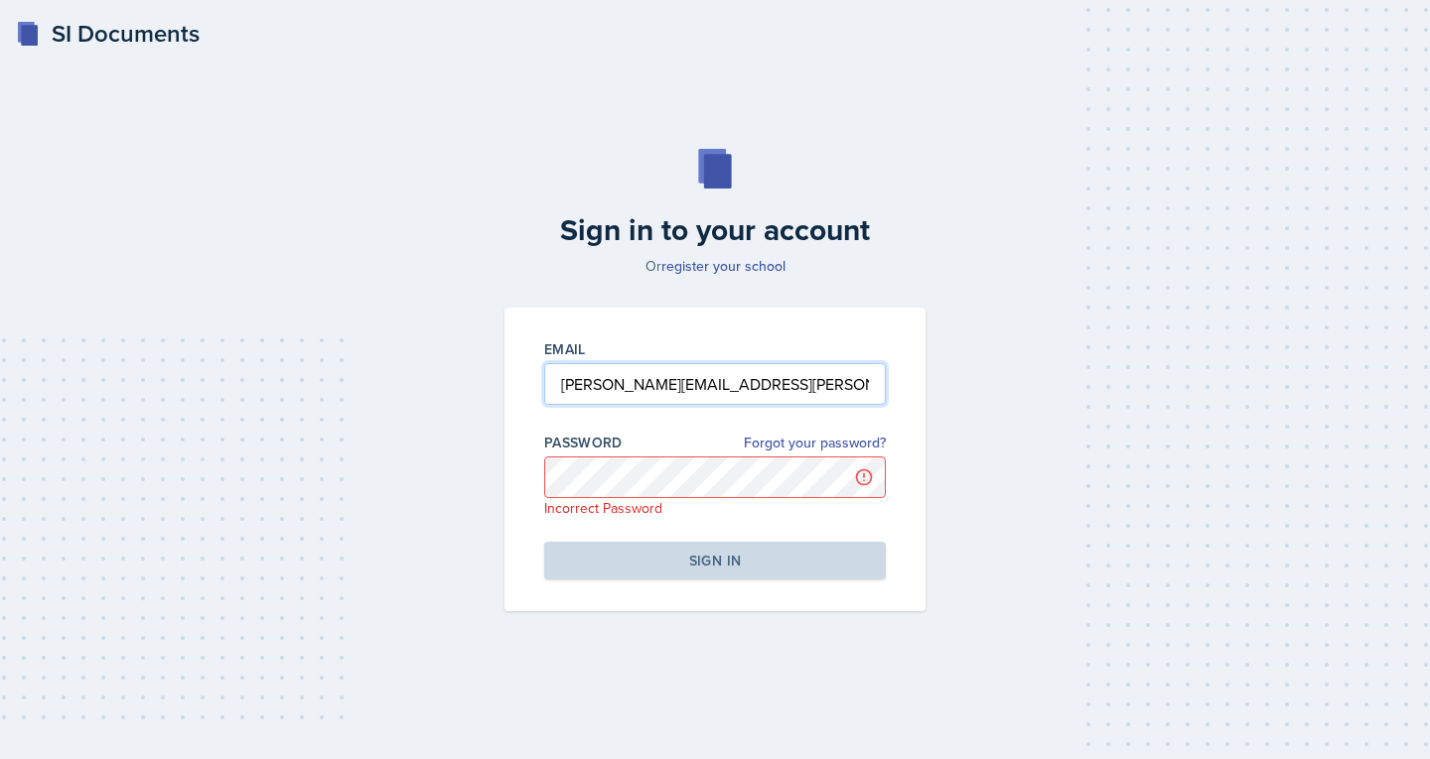
click at [689, 385] on input "karoline.thompkins@bobcats.gcsu.edu" at bounding box center [715, 384] width 342 height 42
click at [628, 380] on input "karoline.thompkin@bobcats.gcsu.edu" at bounding box center [715, 384] width 342 height 42
click at [674, 387] on input "karoline.tompkin@bobcats.gcsu.edu" at bounding box center [715, 384] width 342 height 42
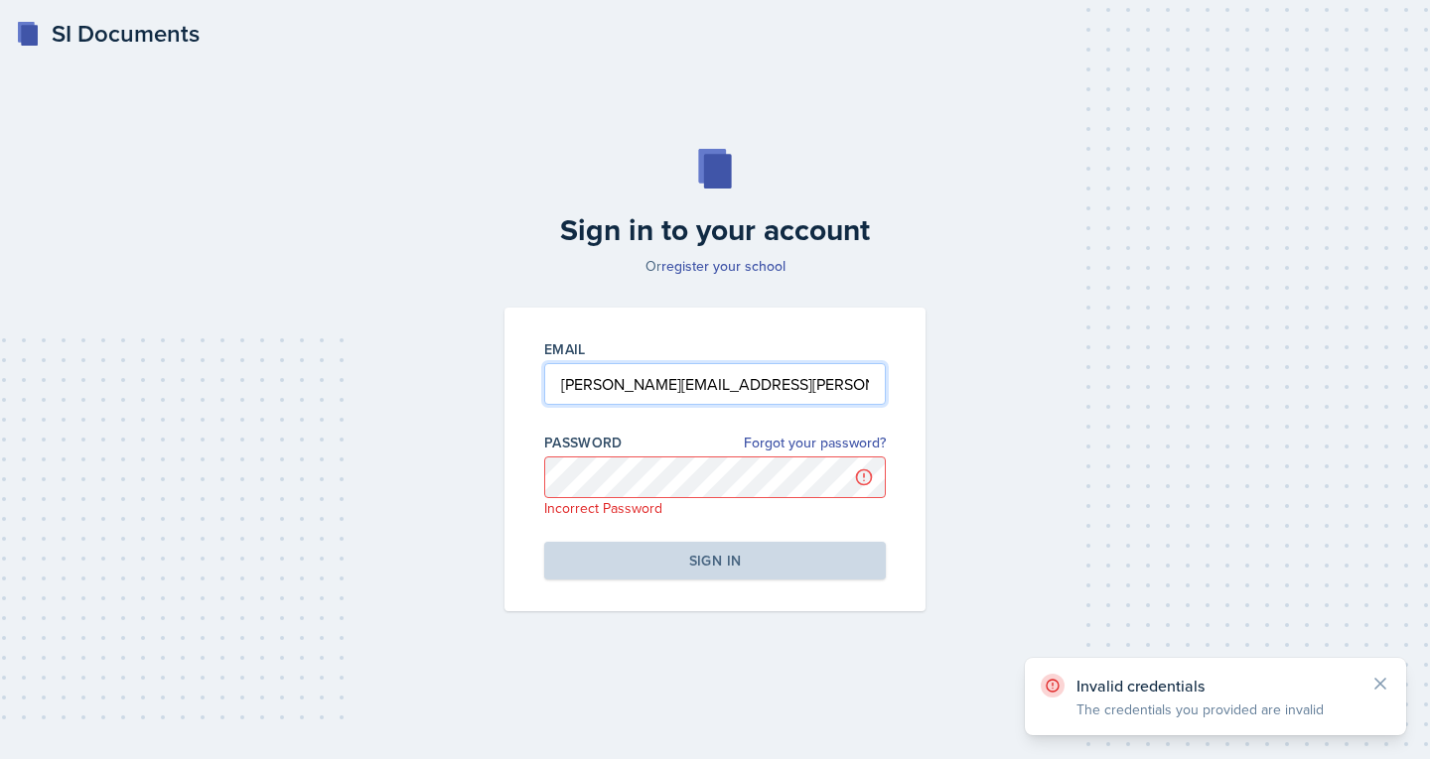
click at [677, 390] on input "karoline.tompkin@bobcats.gcsu.edu" at bounding box center [715, 384] width 342 height 42
type input "karoline.tompkins@bobcats.gcsu.edu"
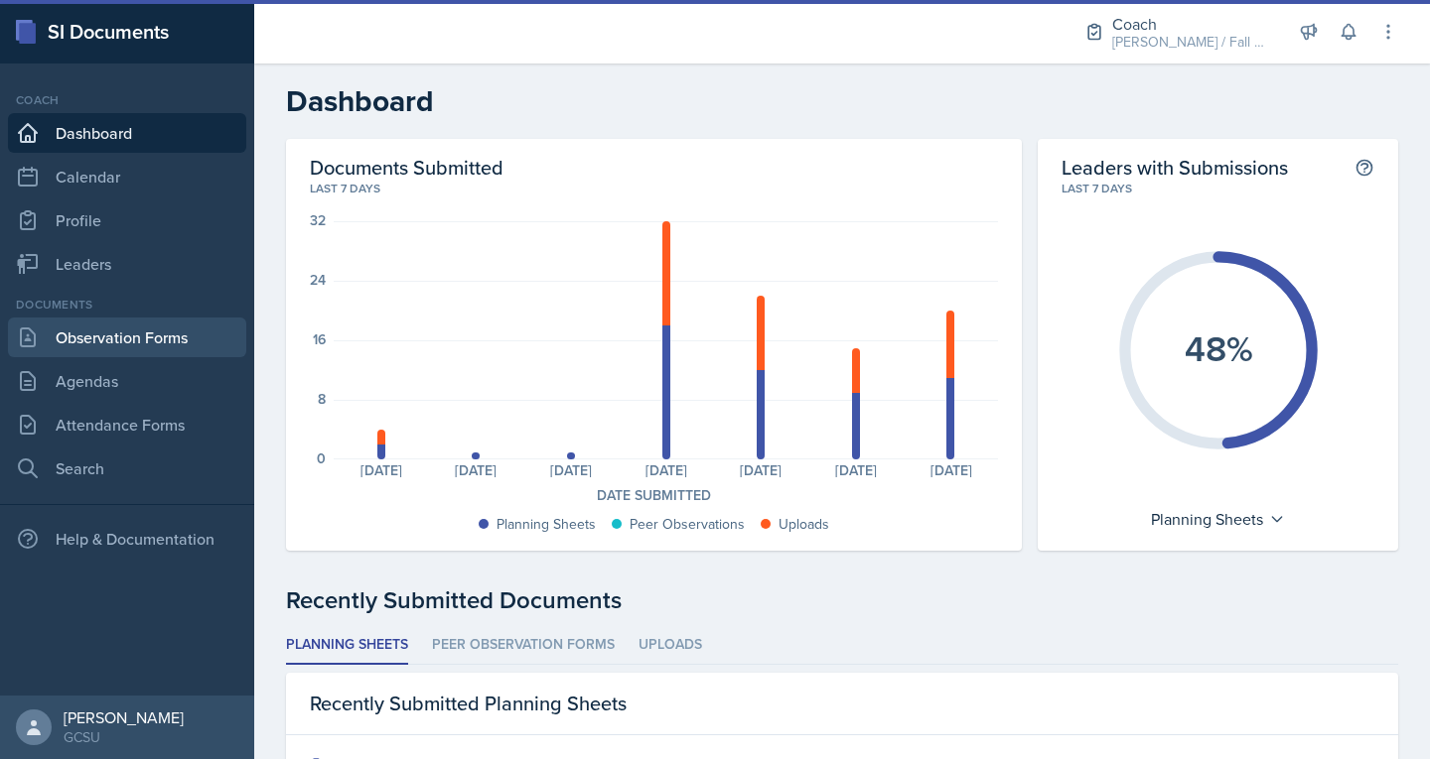
click at [41, 331] on link "Observation Forms" at bounding box center [127, 338] width 238 height 40
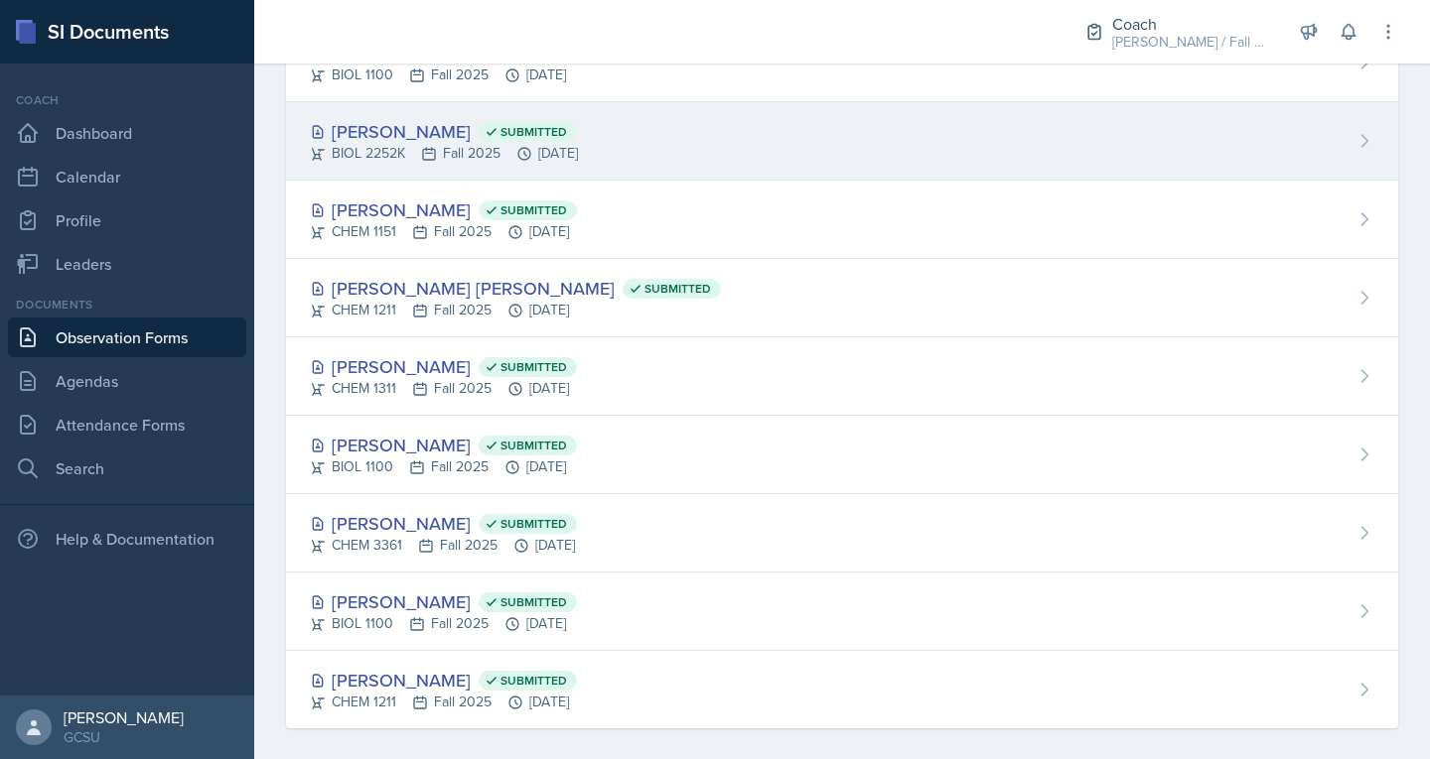
scroll to position [414, 0]
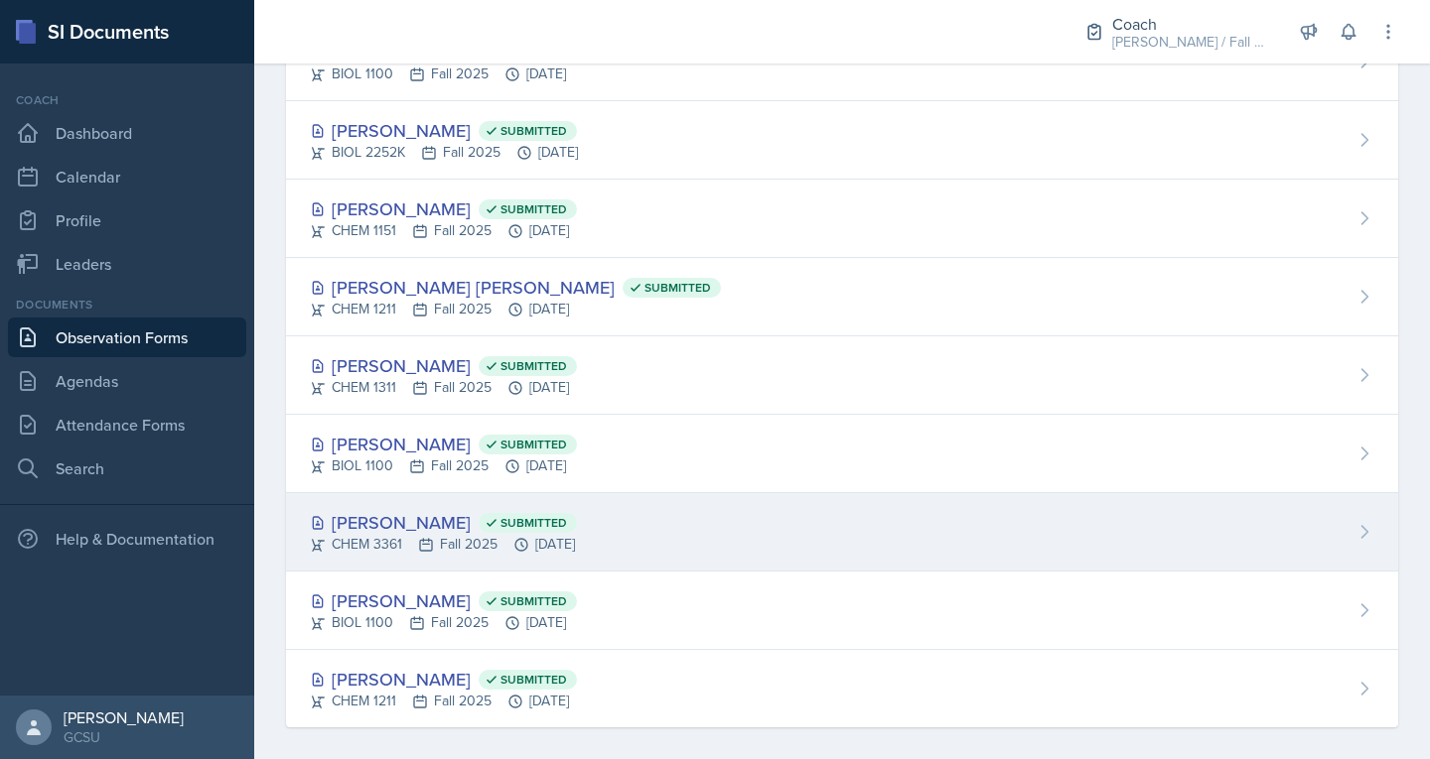
click at [513, 506] on div "Ansley Stone Submitted CHEM 3361 Fall 2025 Sep 11th, 2025" at bounding box center [842, 532] width 1112 height 78
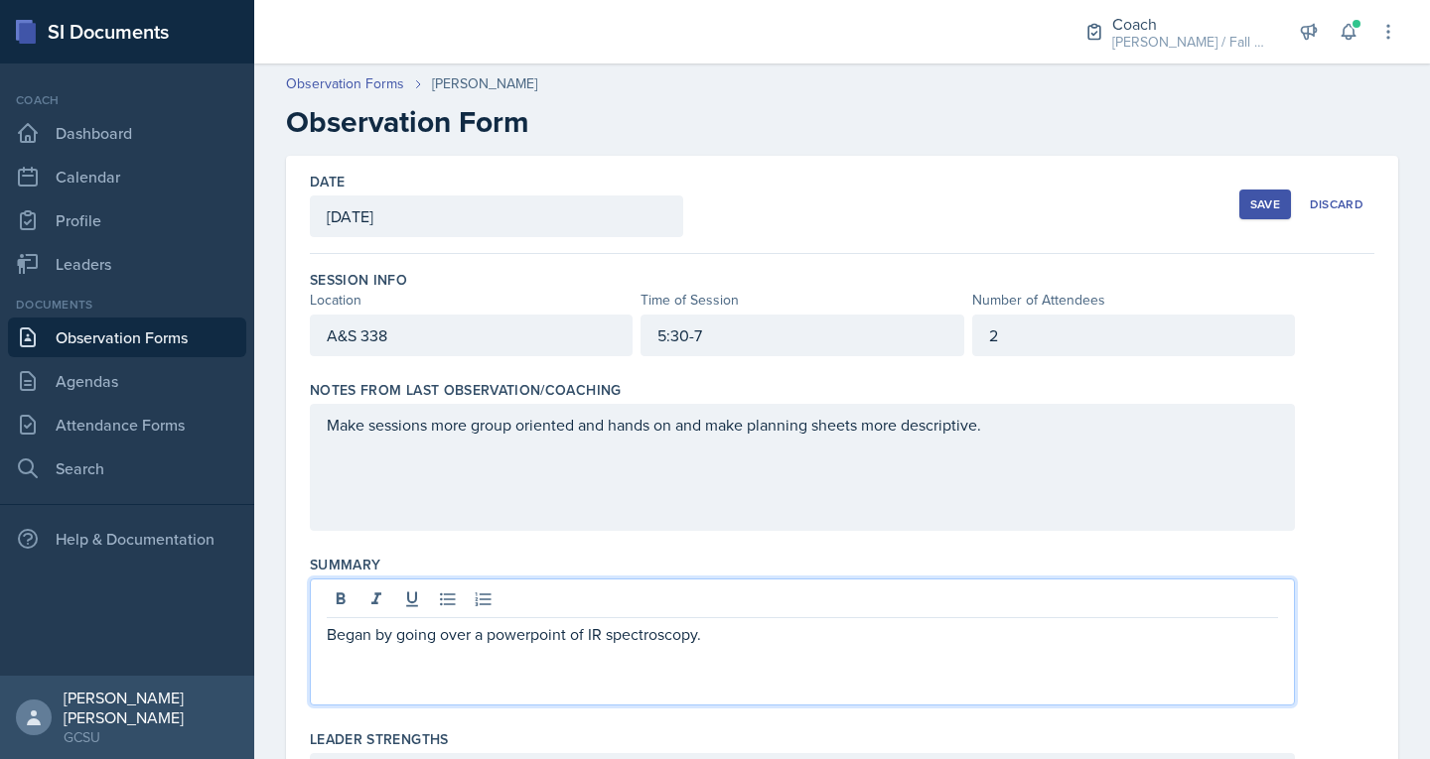
scroll to position [278, 0]
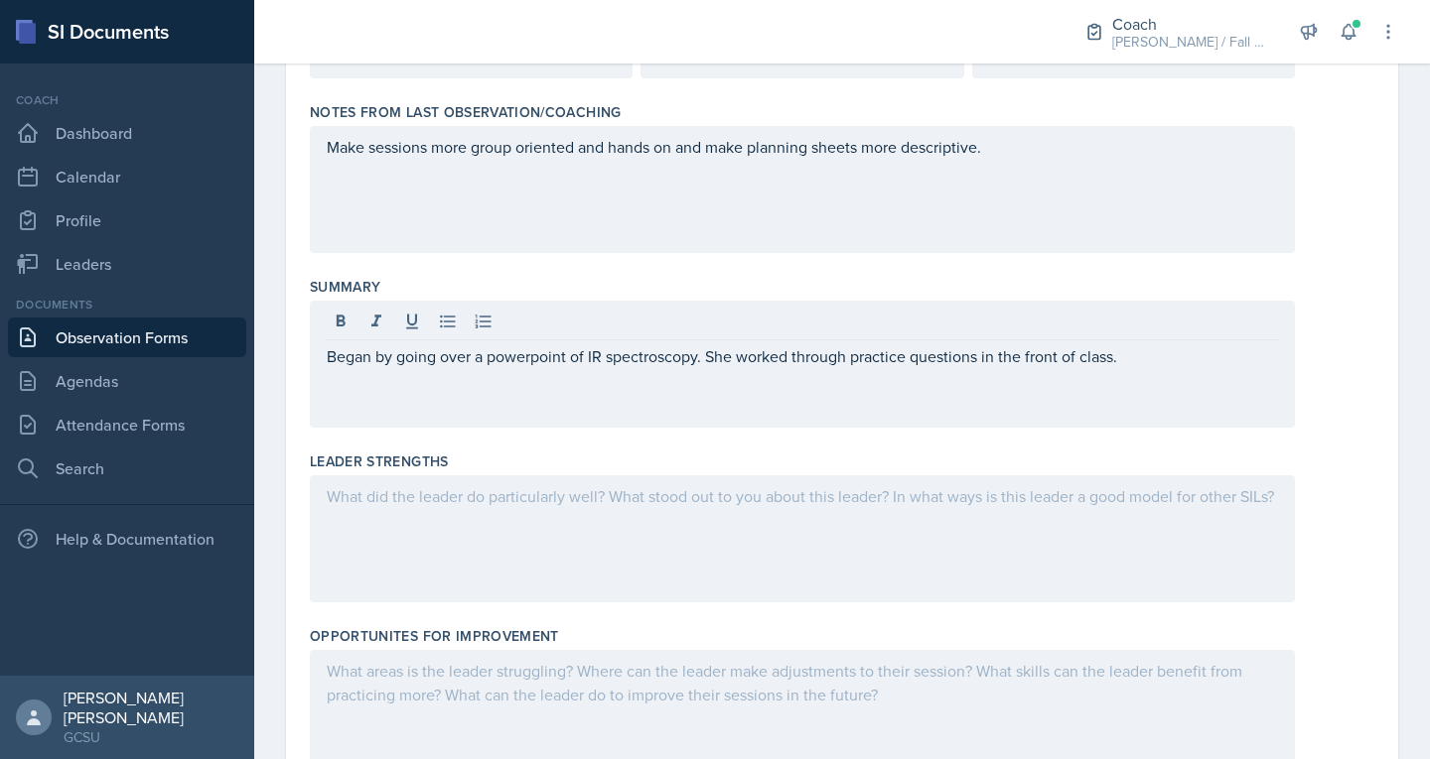
click at [440, 700] on div at bounding box center [802, 713] width 985 height 127
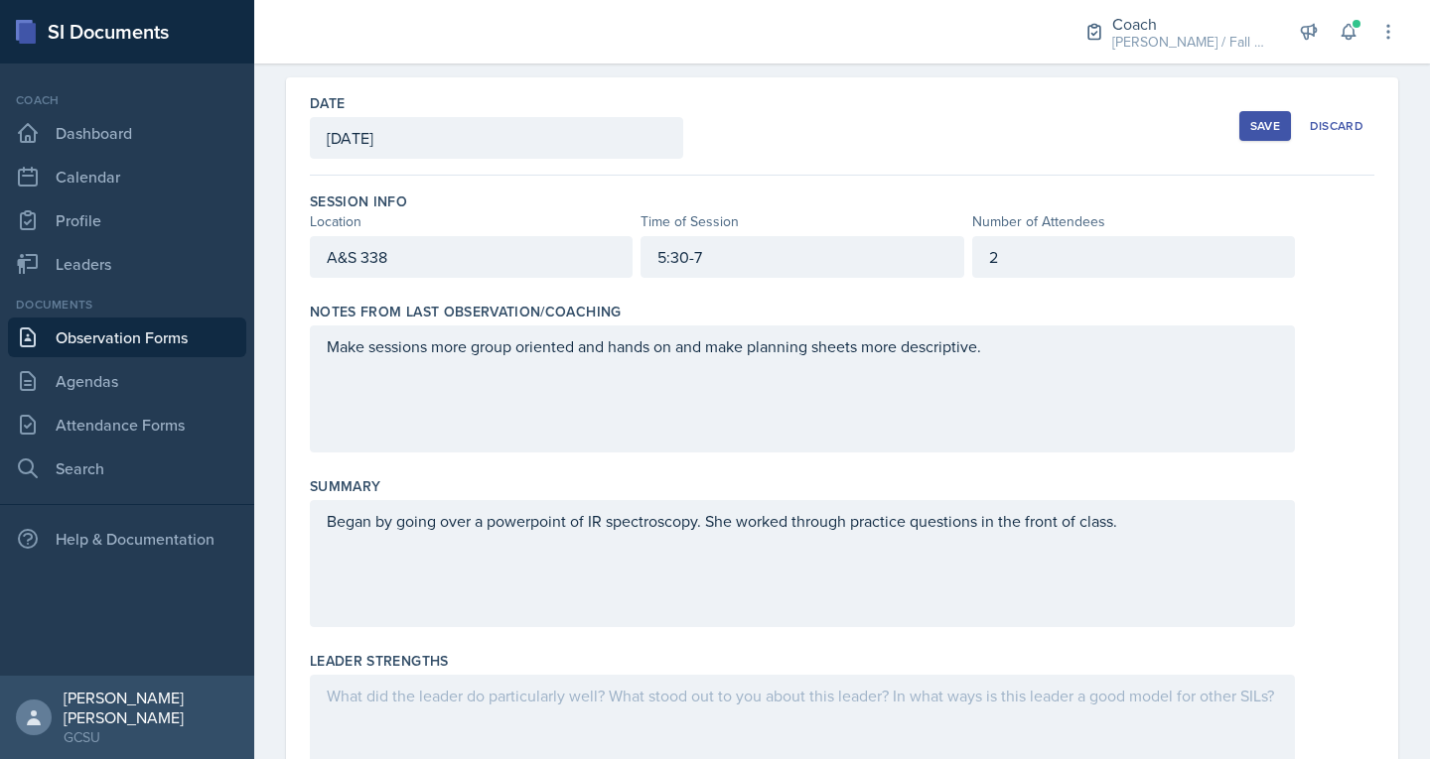
scroll to position [0, 0]
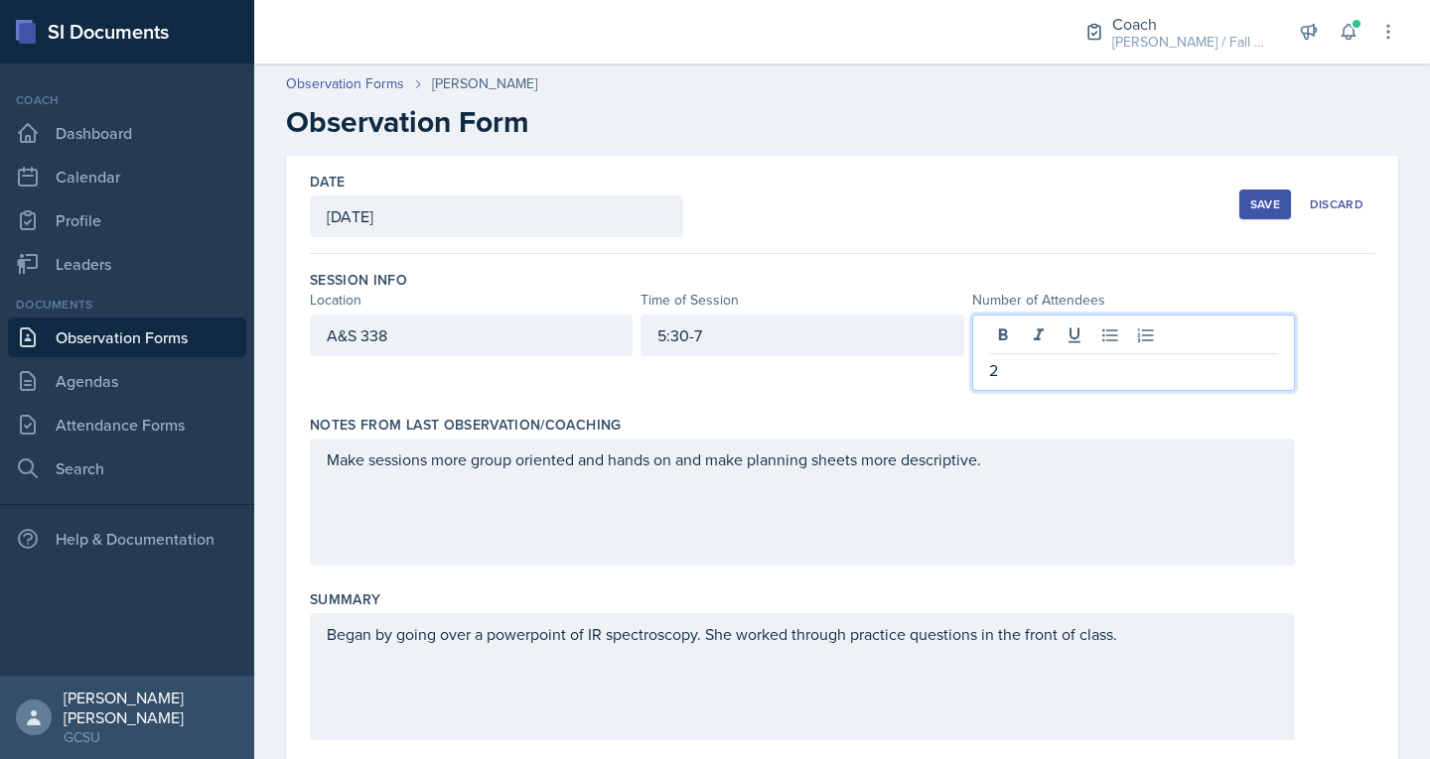
click at [1047, 343] on div "2" at bounding box center [1133, 353] width 323 height 76
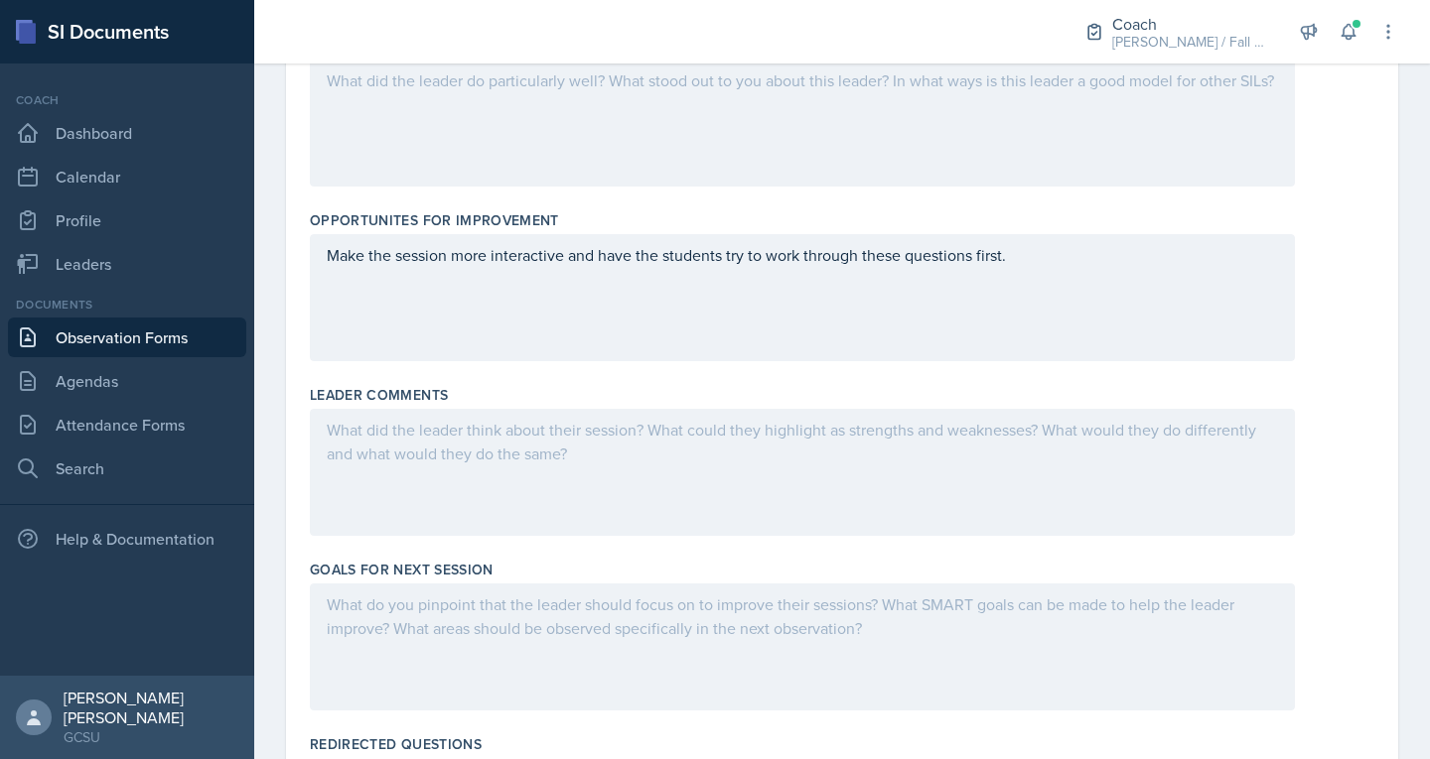
click at [555, 92] on p at bounding box center [802, 81] width 951 height 24
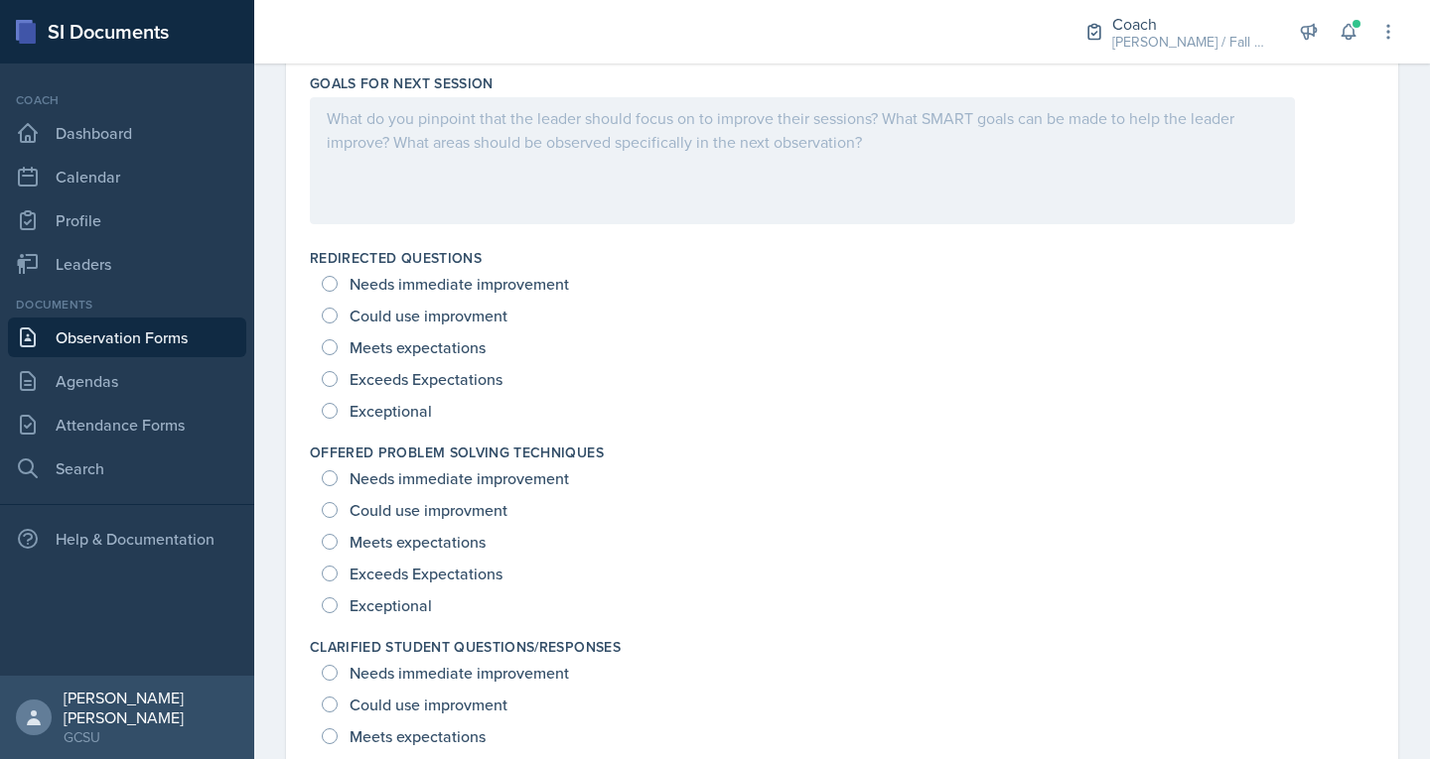
scroll to position [1220, 0]
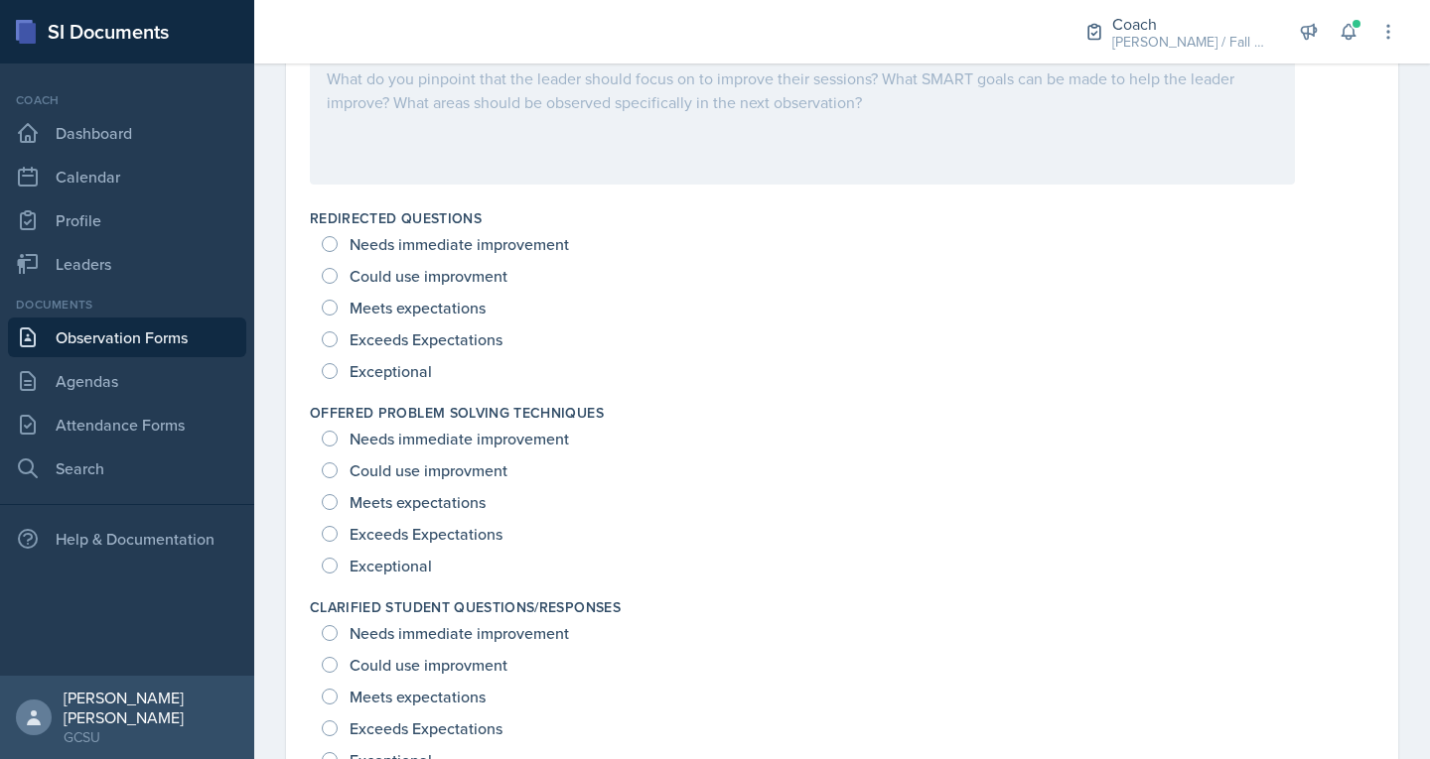
click at [372, 311] on span "Meets expectations" at bounding box center [417, 308] width 136 height 20
click at [338, 311] on input "Meets expectations" at bounding box center [330, 308] width 16 height 16
radio input "true"
click at [410, 556] on span "Exceptional" at bounding box center [390, 566] width 82 height 20
click at [338, 558] on input "Exceptional" at bounding box center [330, 566] width 16 height 16
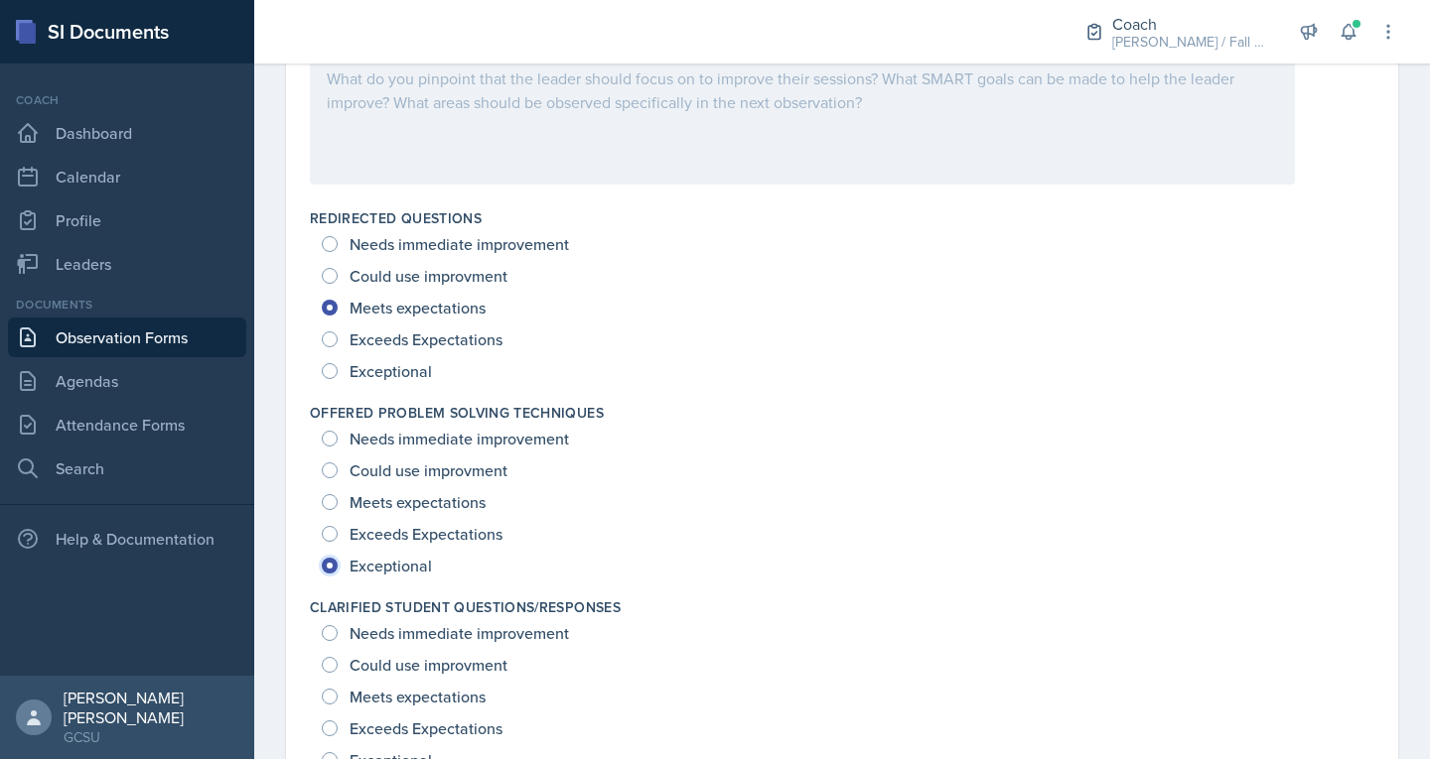
radio input "true"
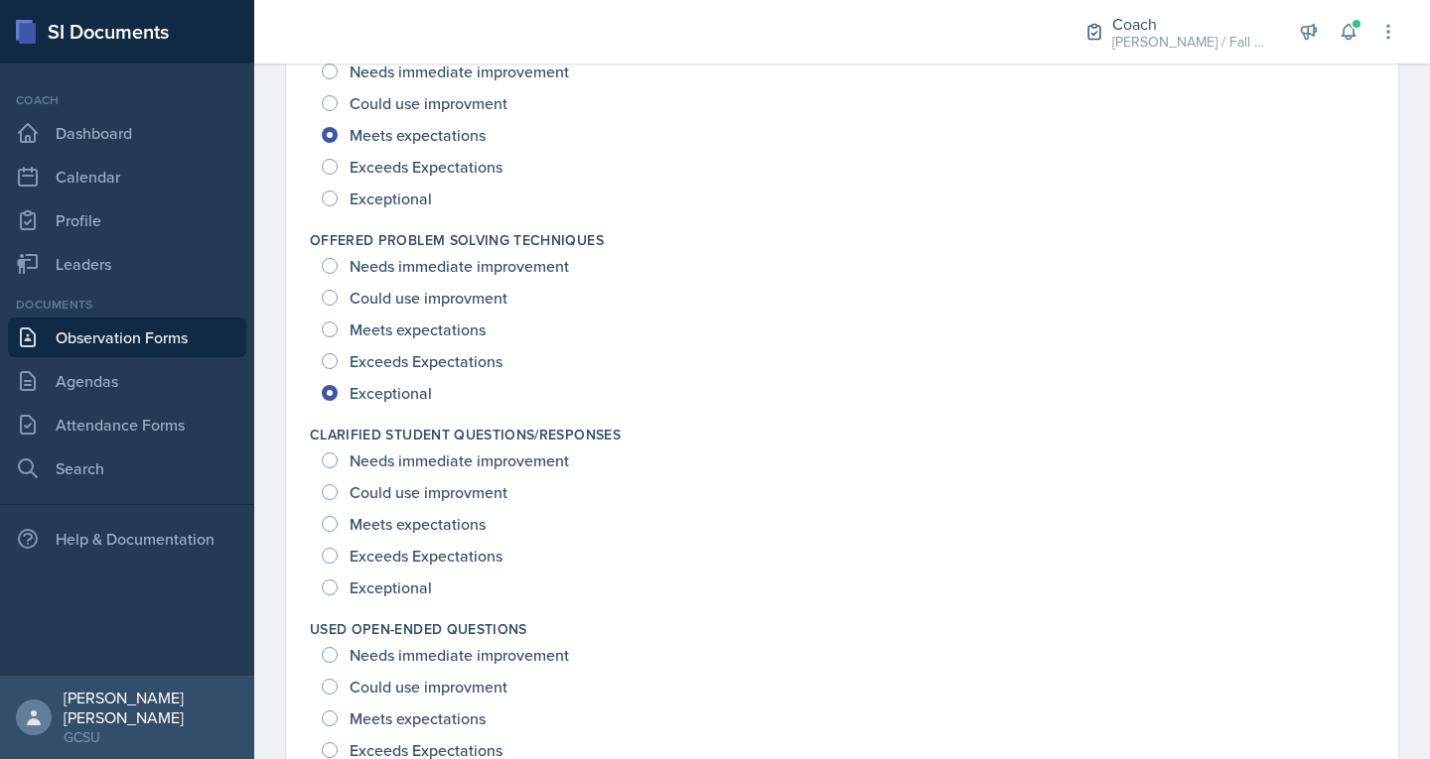
click at [410, 555] on span "Exceeds Expectations" at bounding box center [425, 556] width 153 height 20
click at [338, 555] on input "Exceeds Expectations" at bounding box center [330, 556] width 16 height 16
radio input "true"
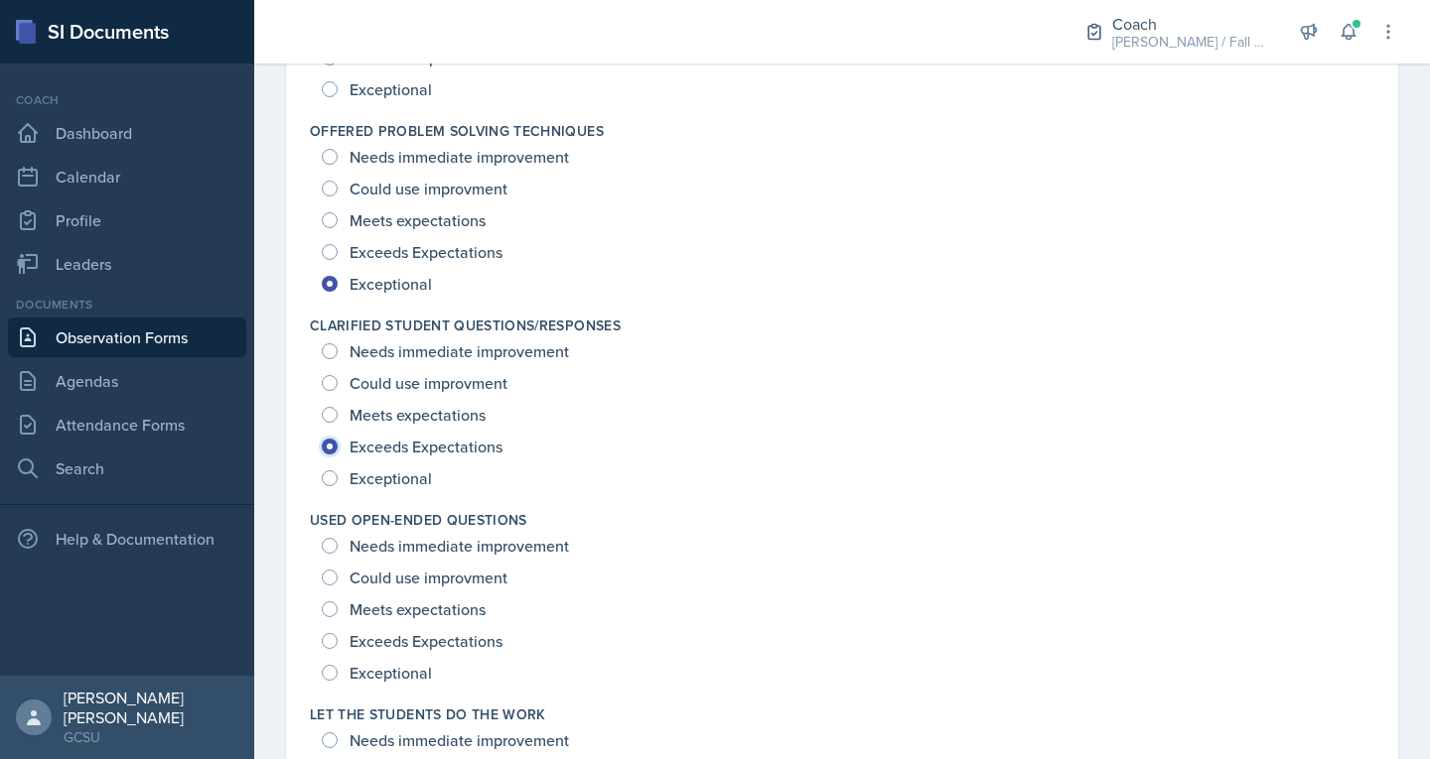
scroll to position [1503, 0]
click at [384, 610] on span "Meets expectations" at bounding box center [417, 609] width 136 height 20
click at [338, 610] on input "Meets expectations" at bounding box center [330, 609] width 16 height 16
radio input "true"
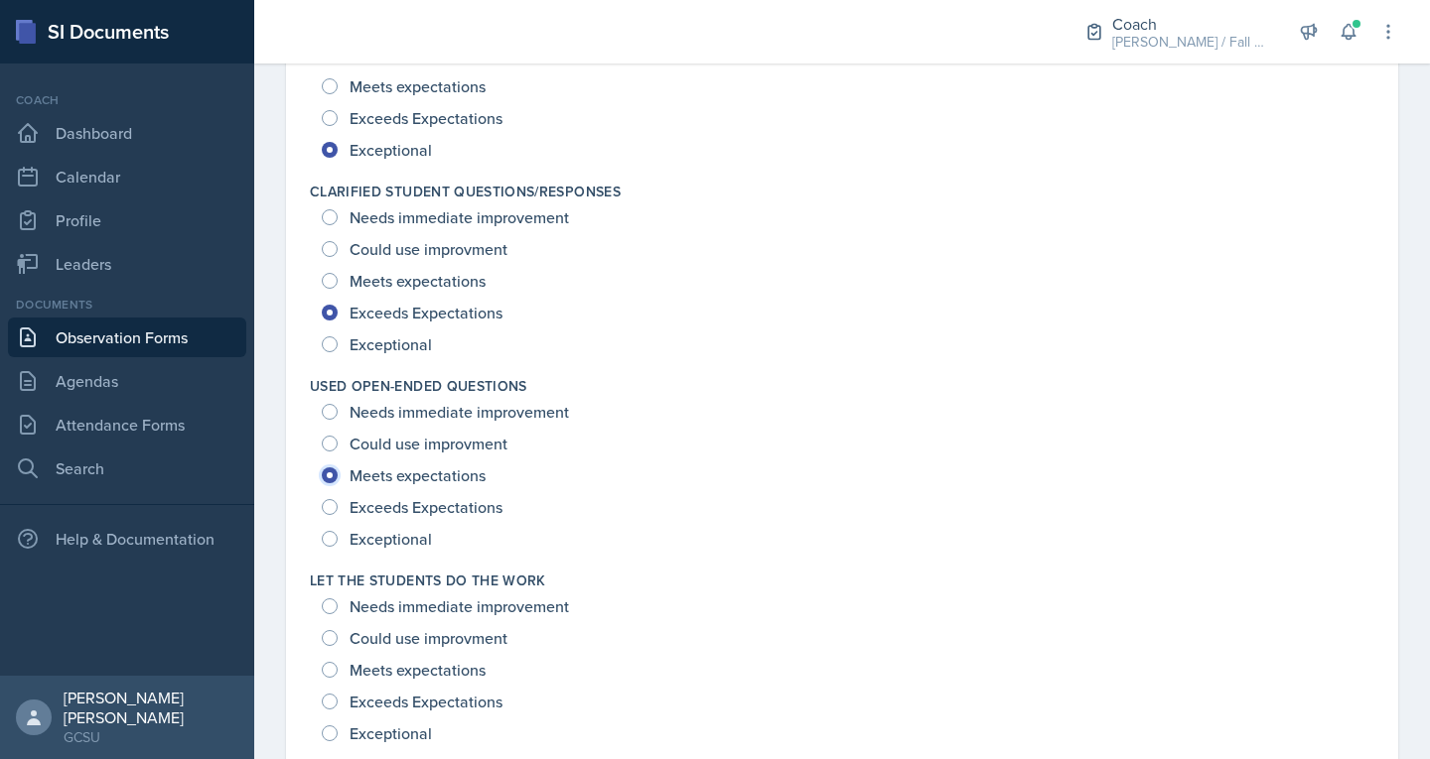
scroll to position [1637, 0]
click at [378, 670] on span "Meets expectations" at bounding box center [417, 669] width 136 height 20
click at [338, 670] on input "Meets expectations" at bounding box center [330, 669] width 16 height 16
radio input "true"
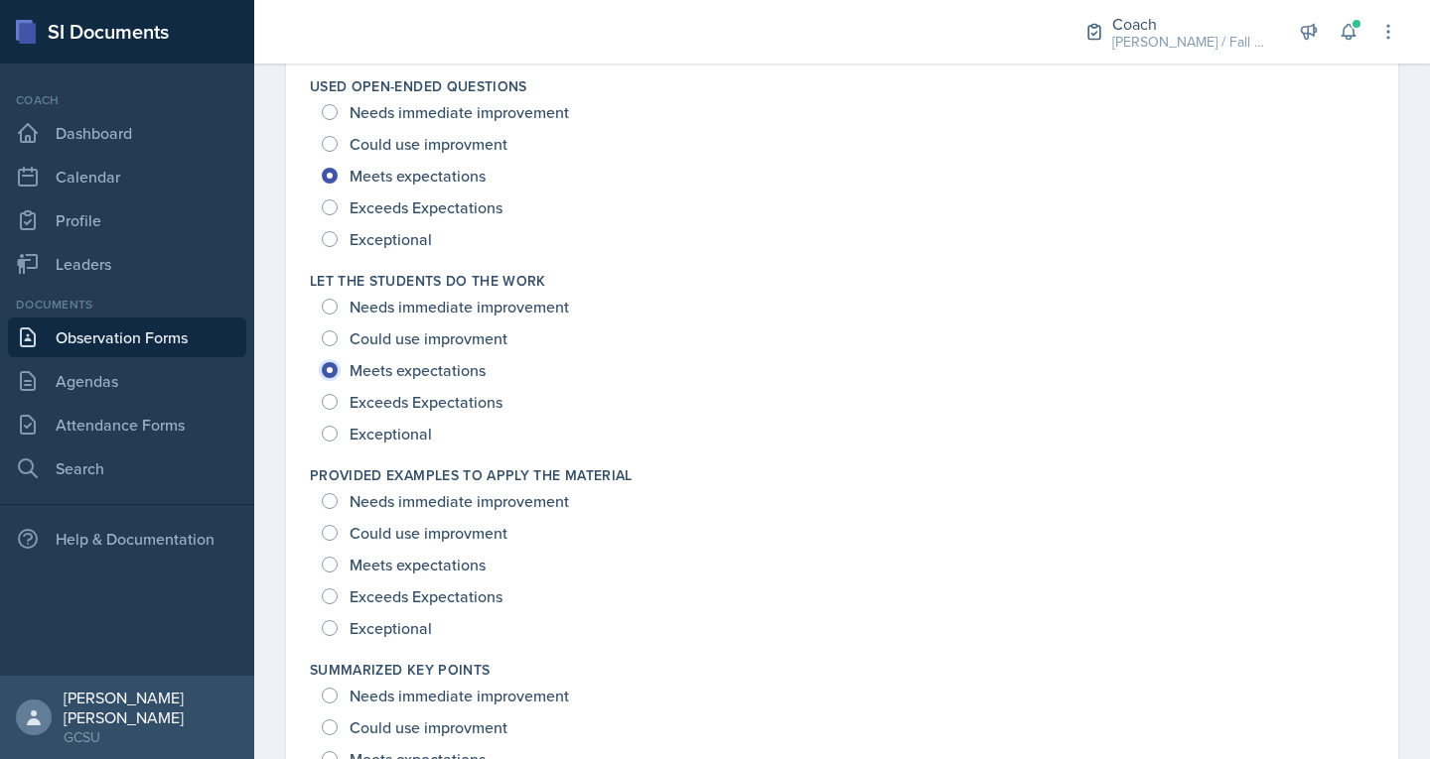
scroll to position [1937, 0]
click at [384, 618] on span "Exceptional" at bounding box center [390, 628] width 82 height 20
click at [338, 620] on input "Exceptional" at bounding box center [330, 628] width 16 height 16
radio input "true"
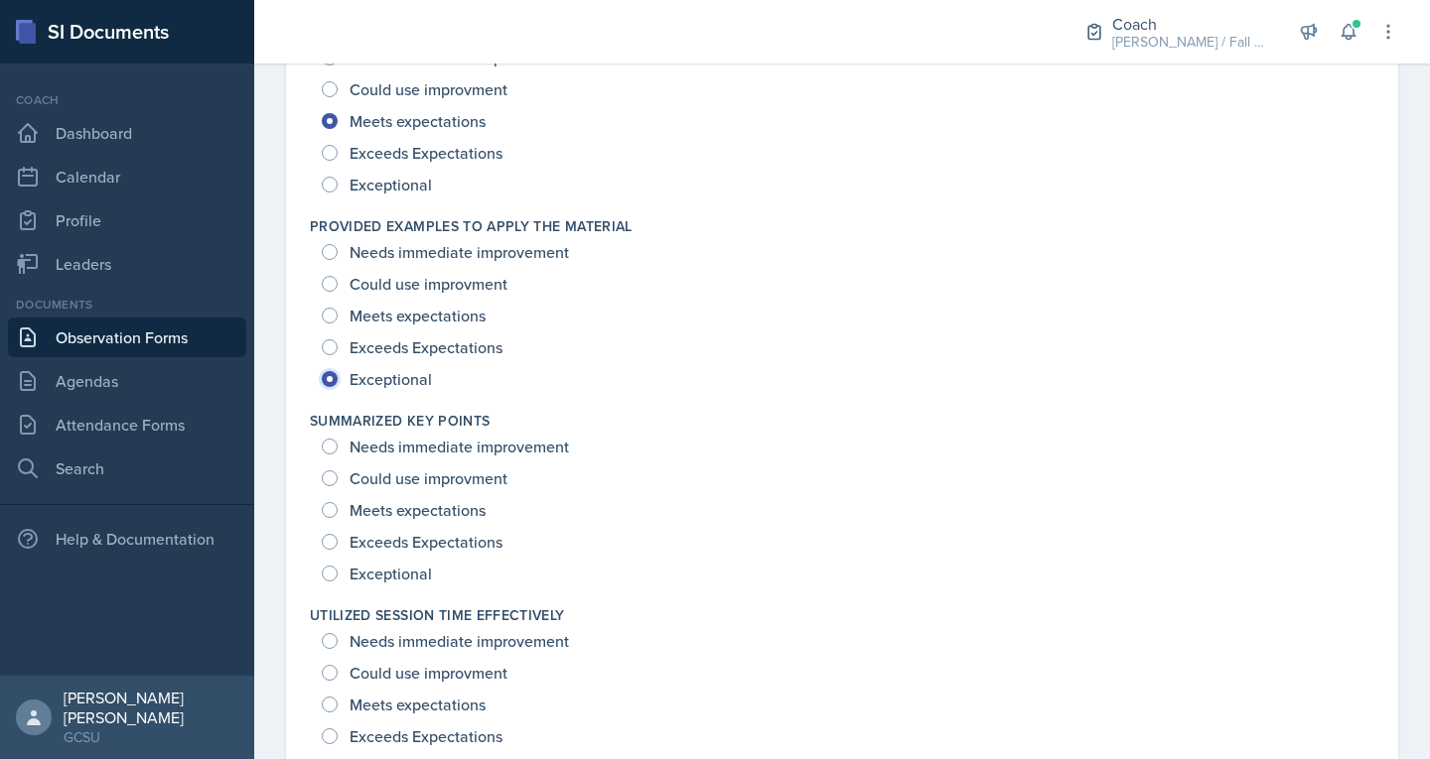
scroll to position [2187, 0]
click at [419, 504] on span "Meets expectations" at bounding box center [417, 508] width 136 height 20
click at [338, 504] on input "Meets expectations" at bounding box center [330, 508] width 16 height 16
radio input "true"
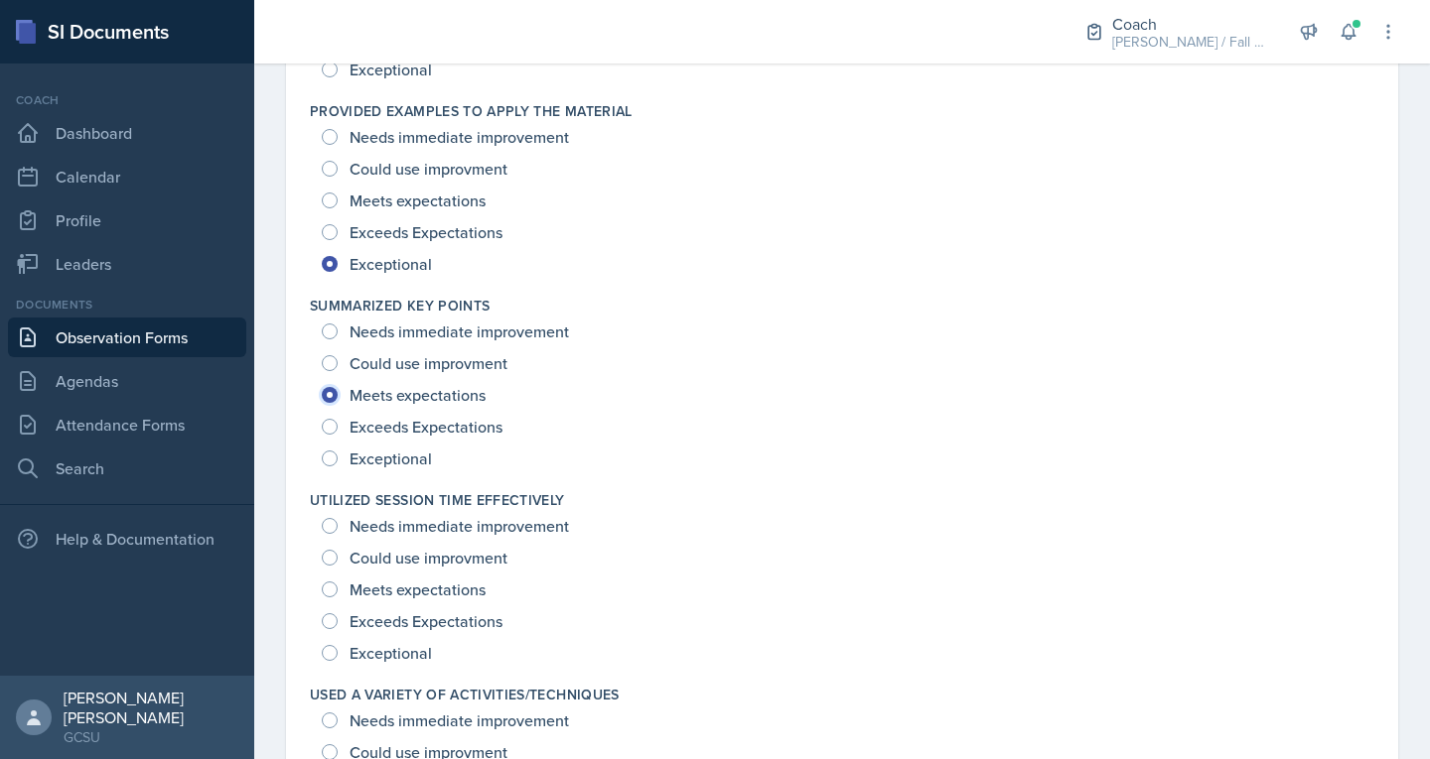
scroll to position [2301, 0]
click at [404, 652] on span "Exceptional" at bounding box center [390, 652] width 82 height 20
click at [338, 652] on input "Exceptional" at bounding box center [330, 652] width 16 height 16
radio input "true"
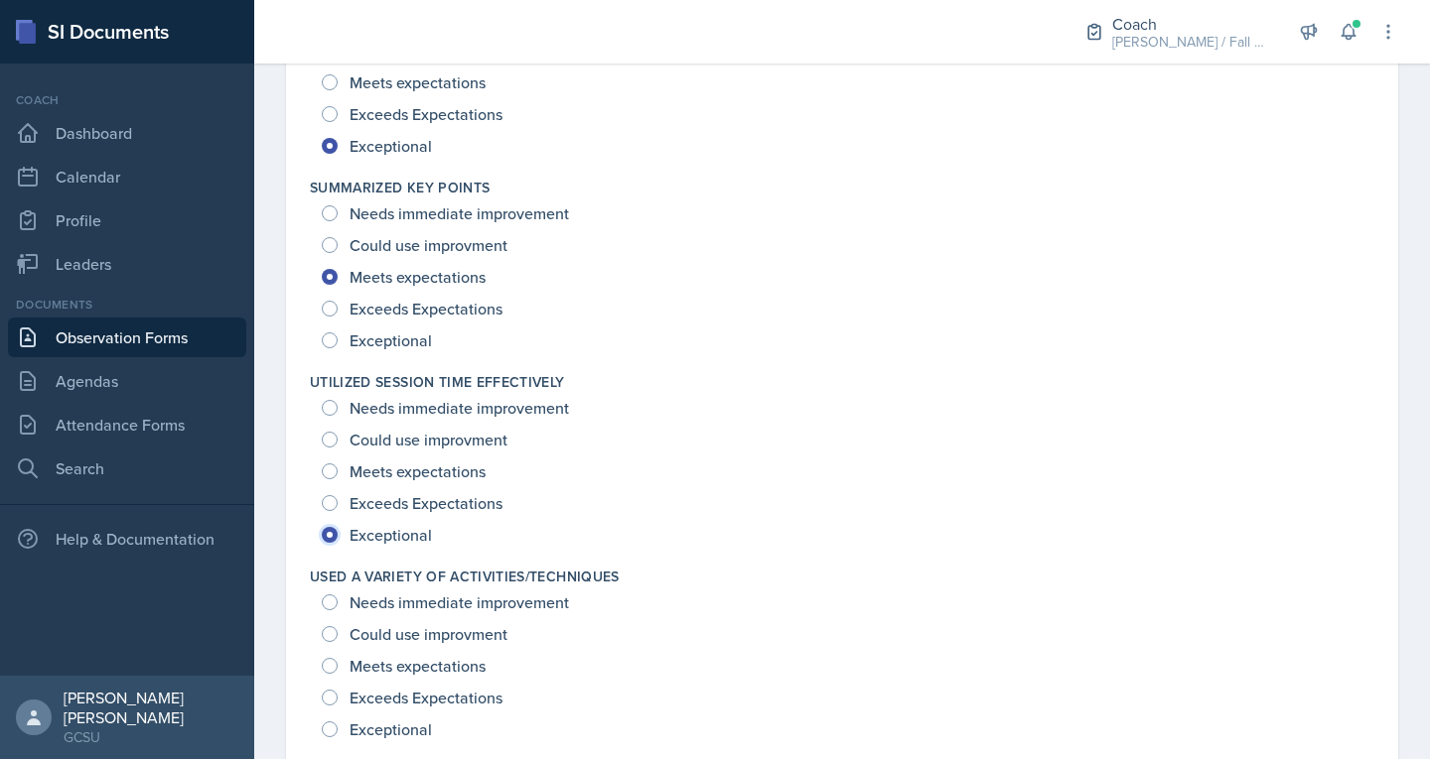
scroll to position [2433, 0]
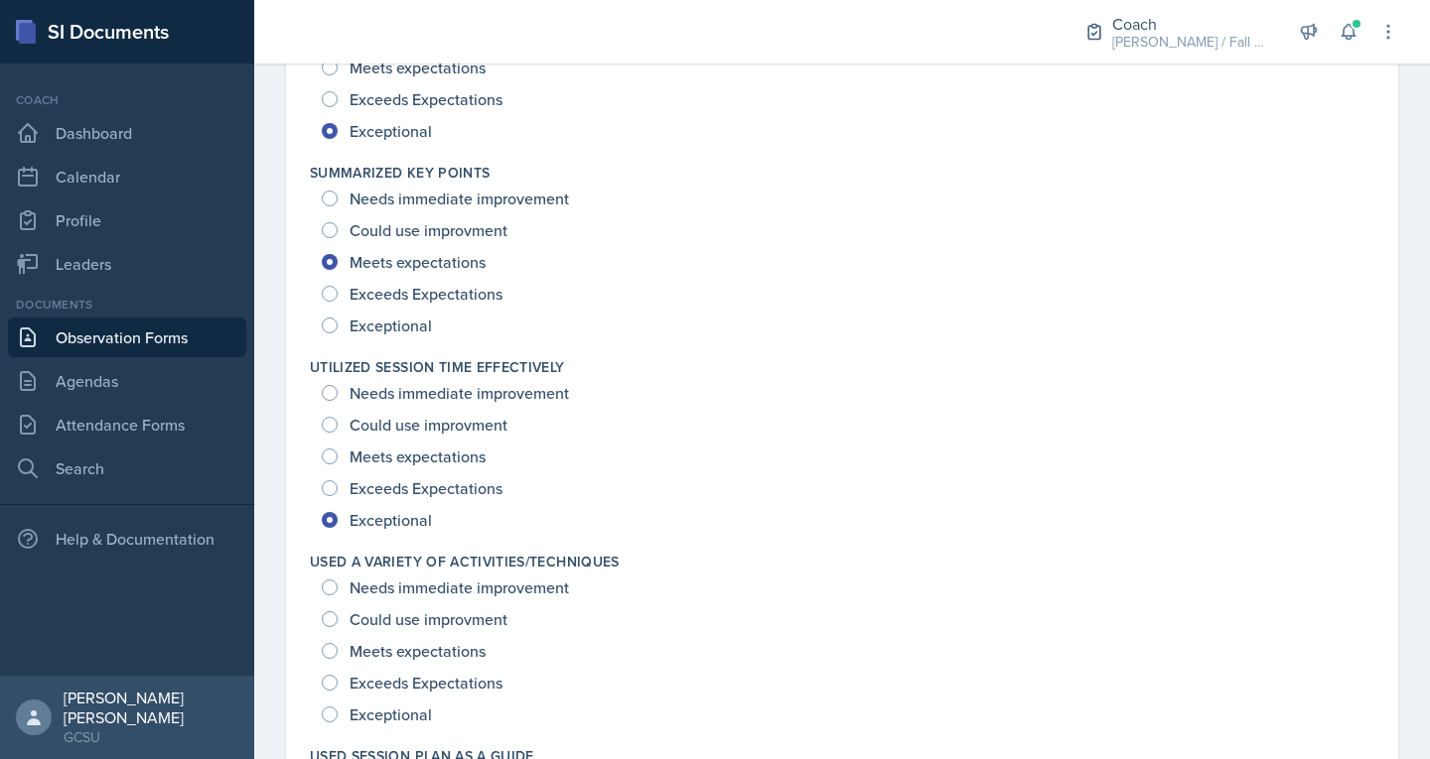
click at [389, 654] on span "Meets expectations" at bounding box center [417, 651] width 136 height 20
click at [338, 654] on input "Meets expectations" at bounding box center [330, 651] width 16 height 16
radio input "true"
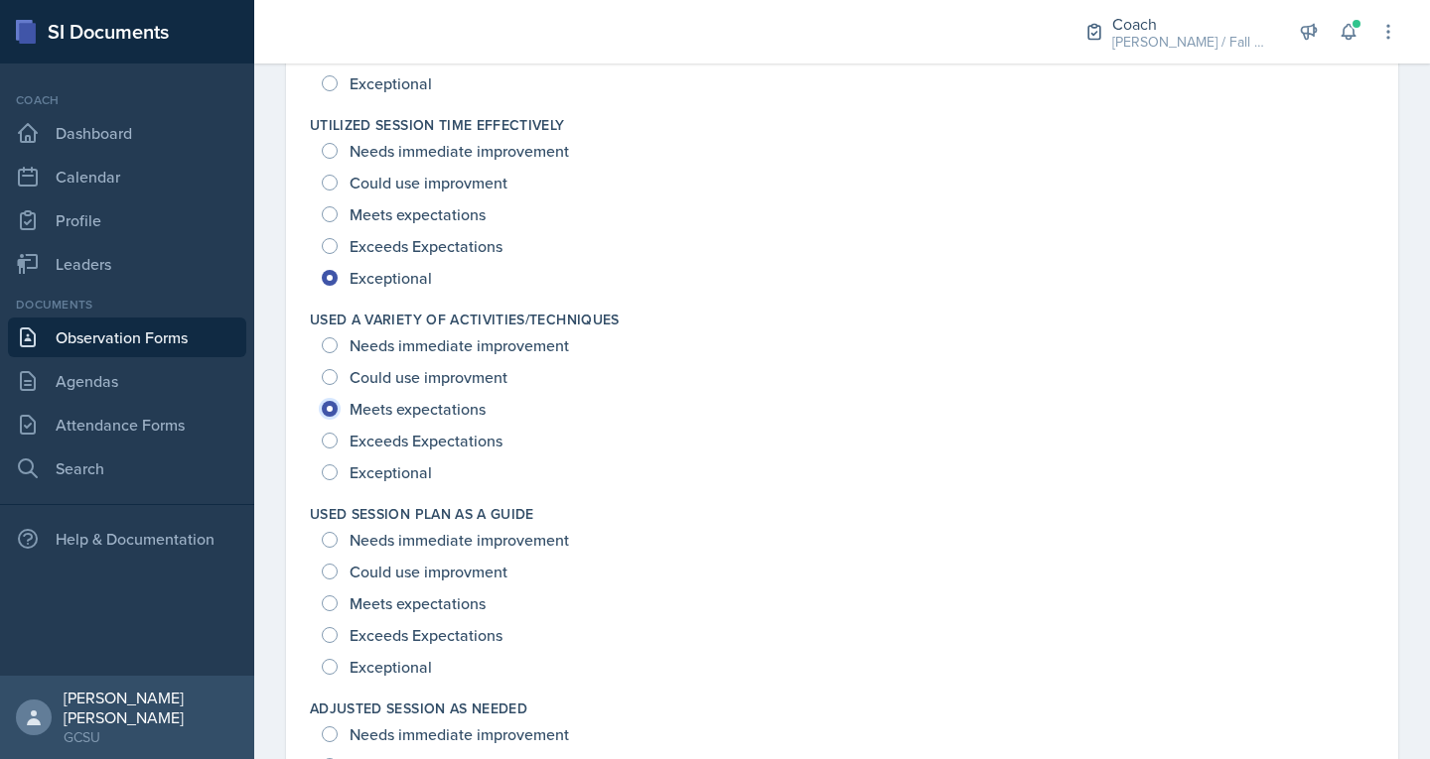
scroll to position [2677, 0]
click at [384, 666] on span "Exceptional" at bounding box center [390, 666] width 82 height 20
click at [338, 666] on input "Exceptional" at bounding box center [330, 666] width 16 height 16
radio input "true"
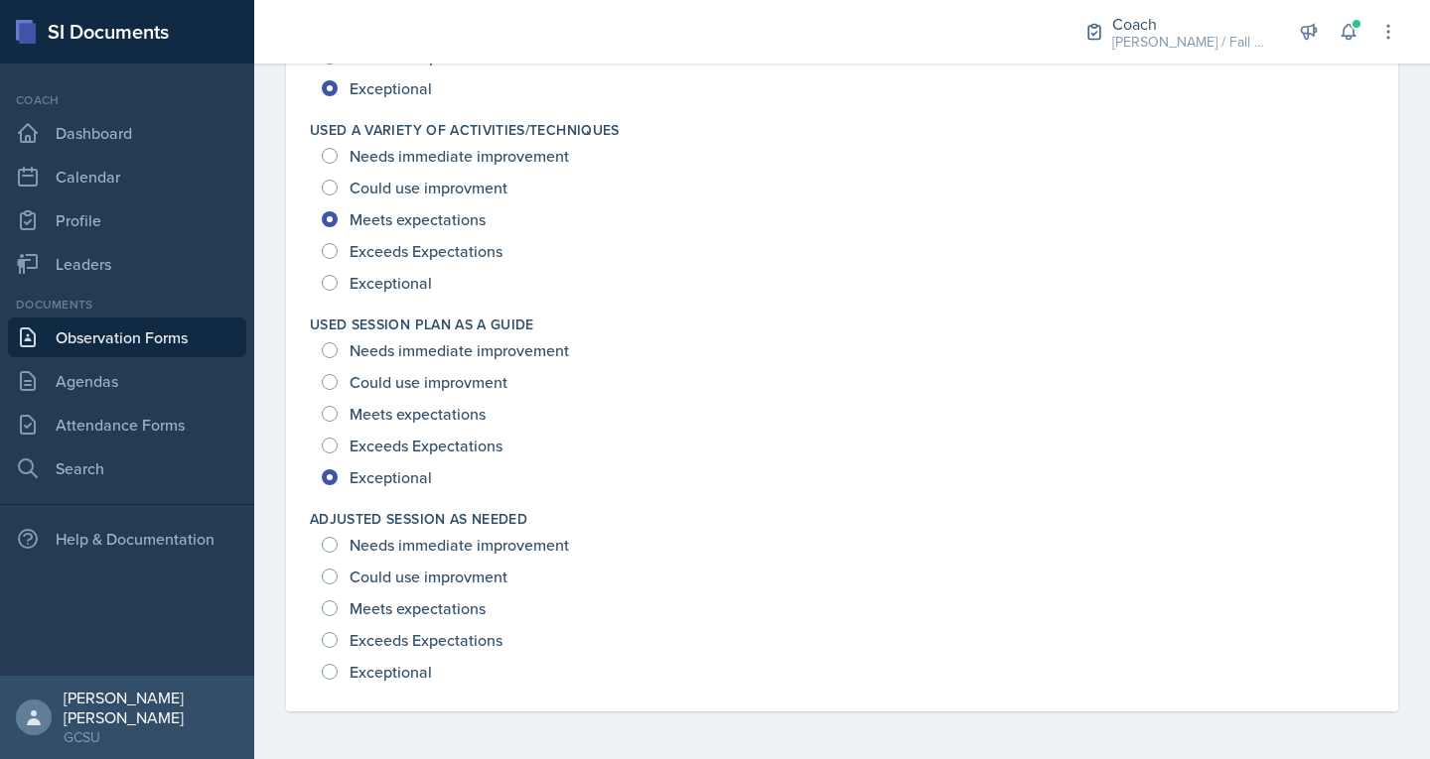
click at [370, 677] on span "Exceptional" at bounding box center [390, 672] width 82 height 20
click at [338, 677] on input "Exceptional" at bounding box center [330, 672] width 16 height 16
radio input "true"
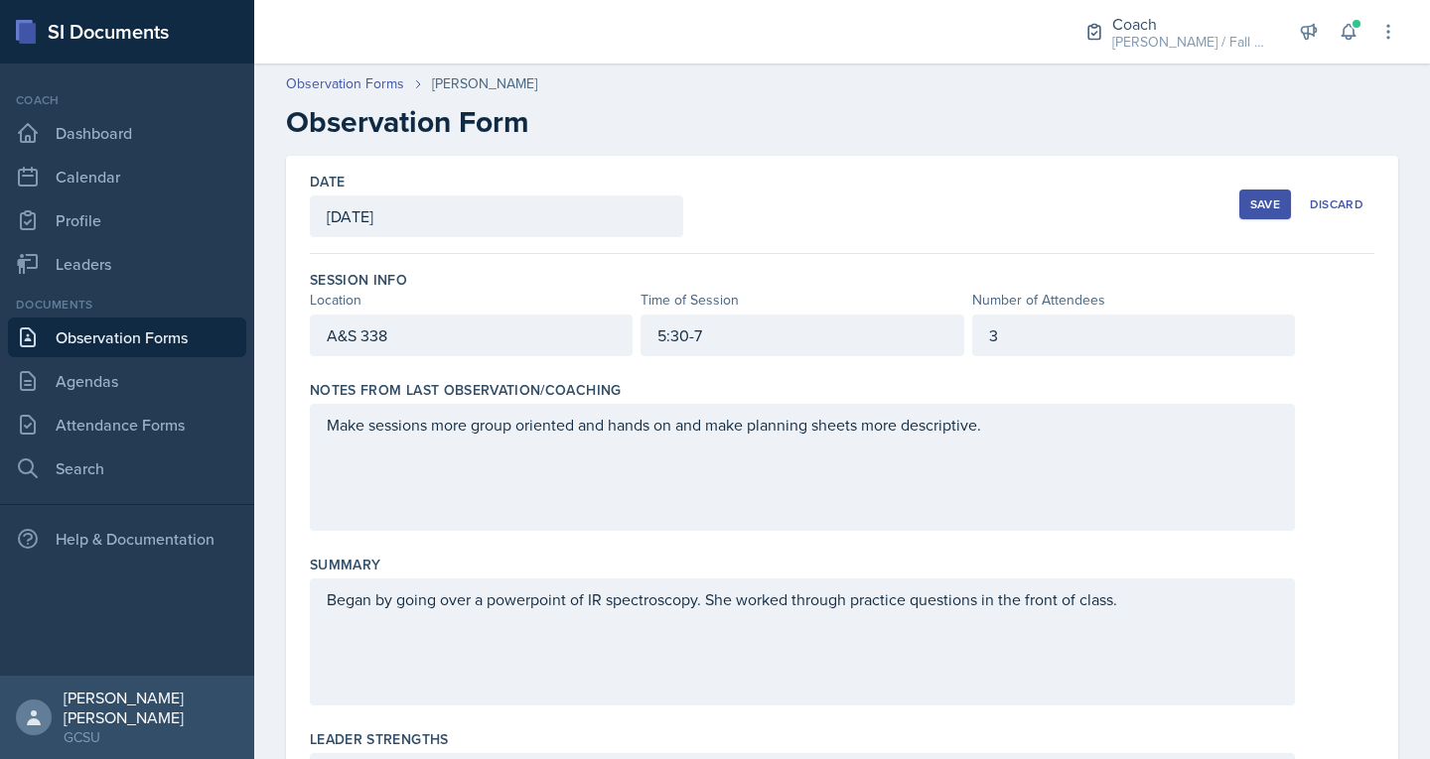
scroll to position [0, 0]
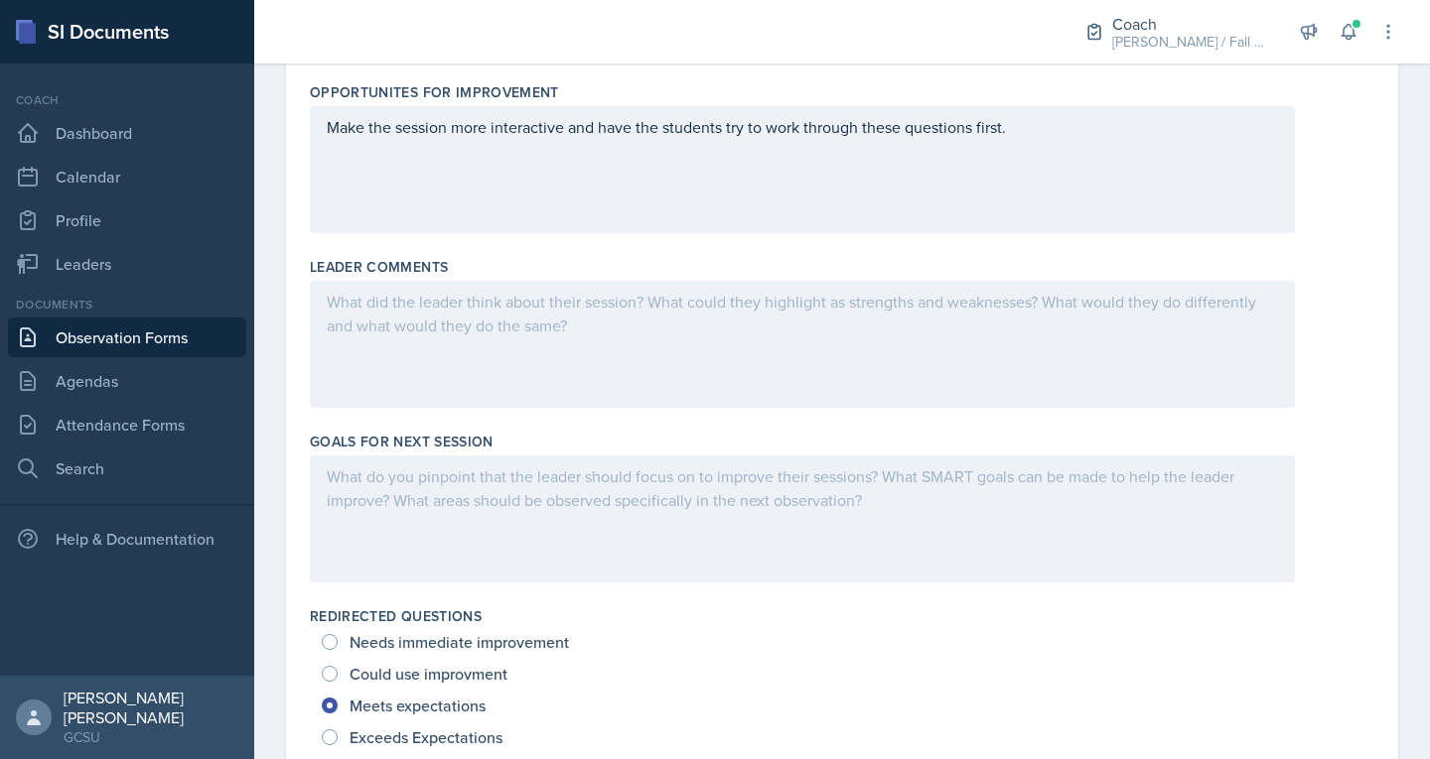
click at [435, 375] on div at bounding box center [802, 344] width 985 height 127
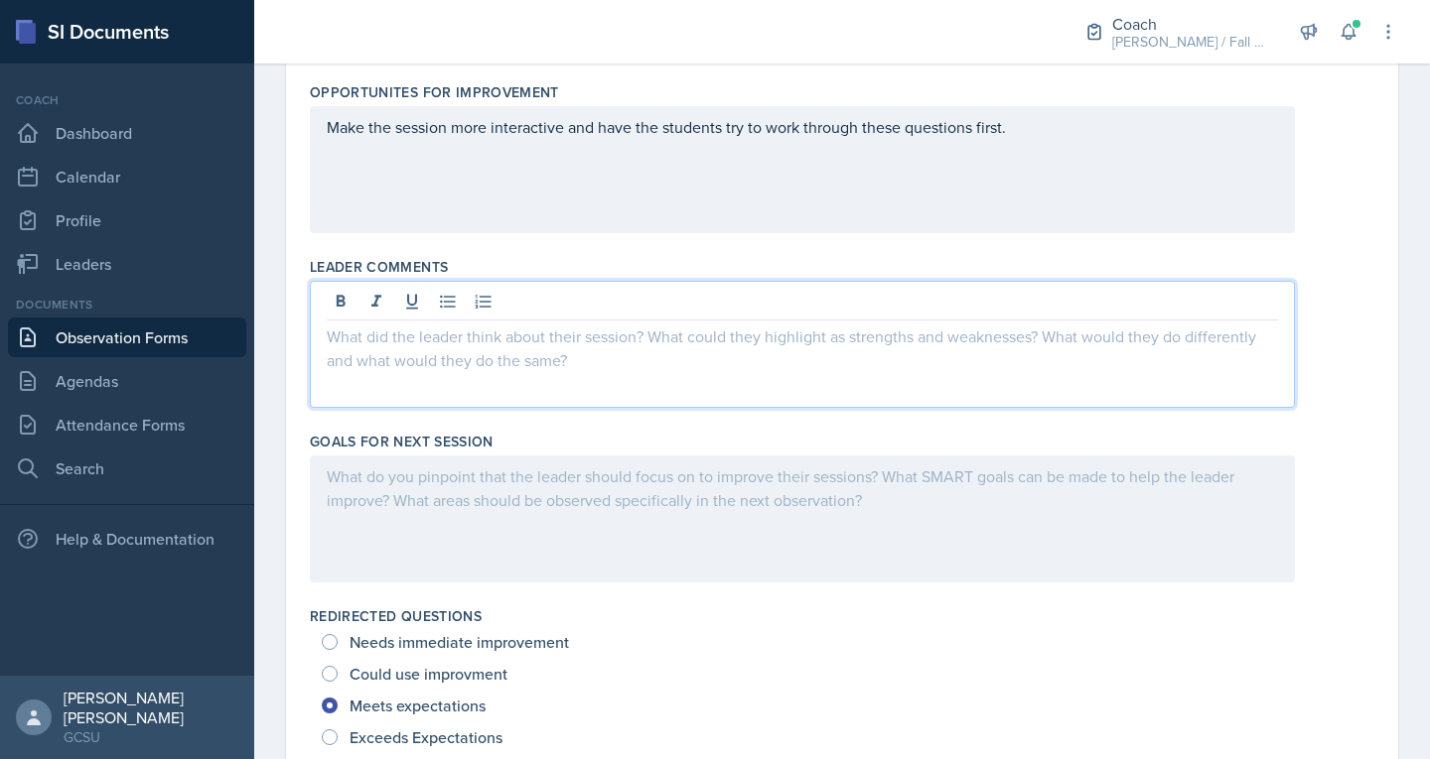
scroll to position [857, 0]
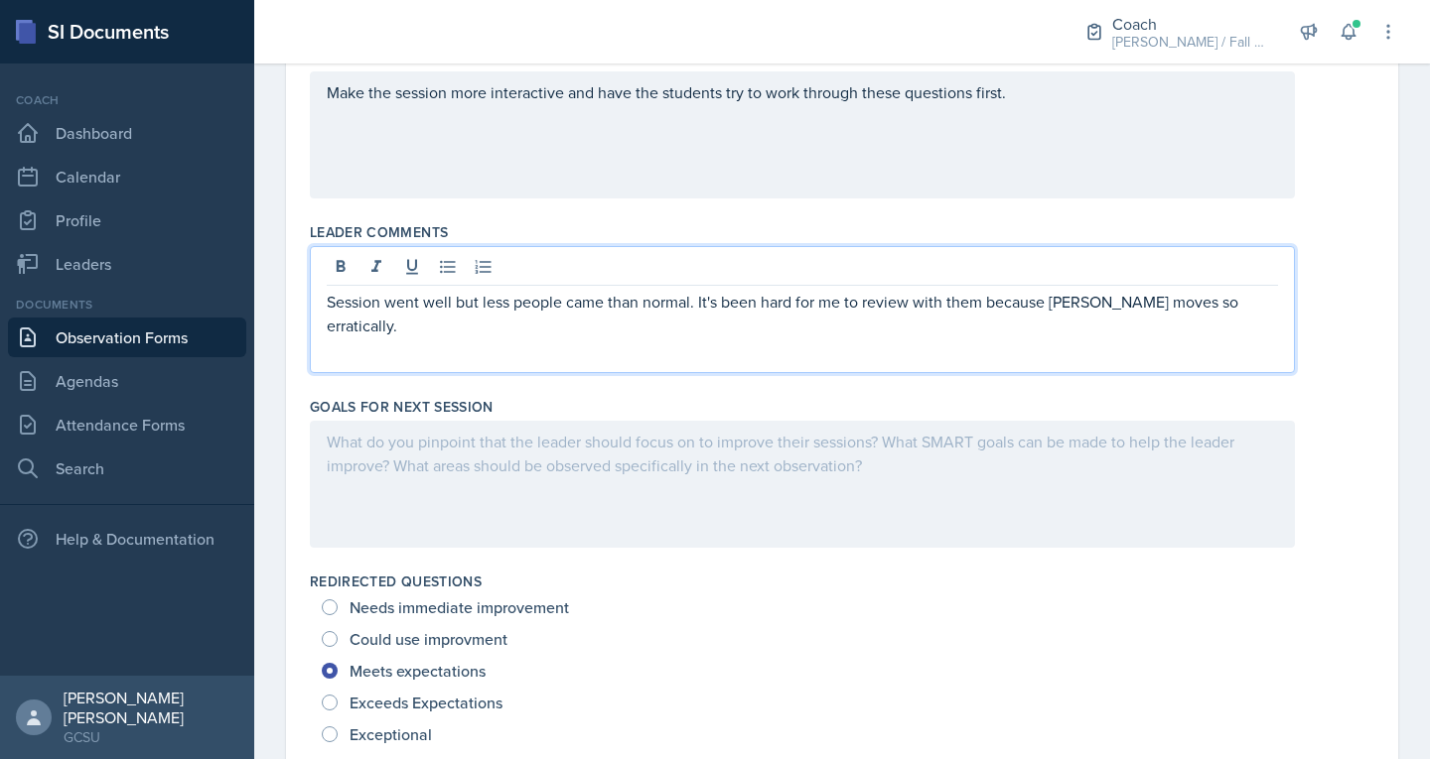
click at [592, 458] on div at bounding box center [802, 484] width 985 height 127
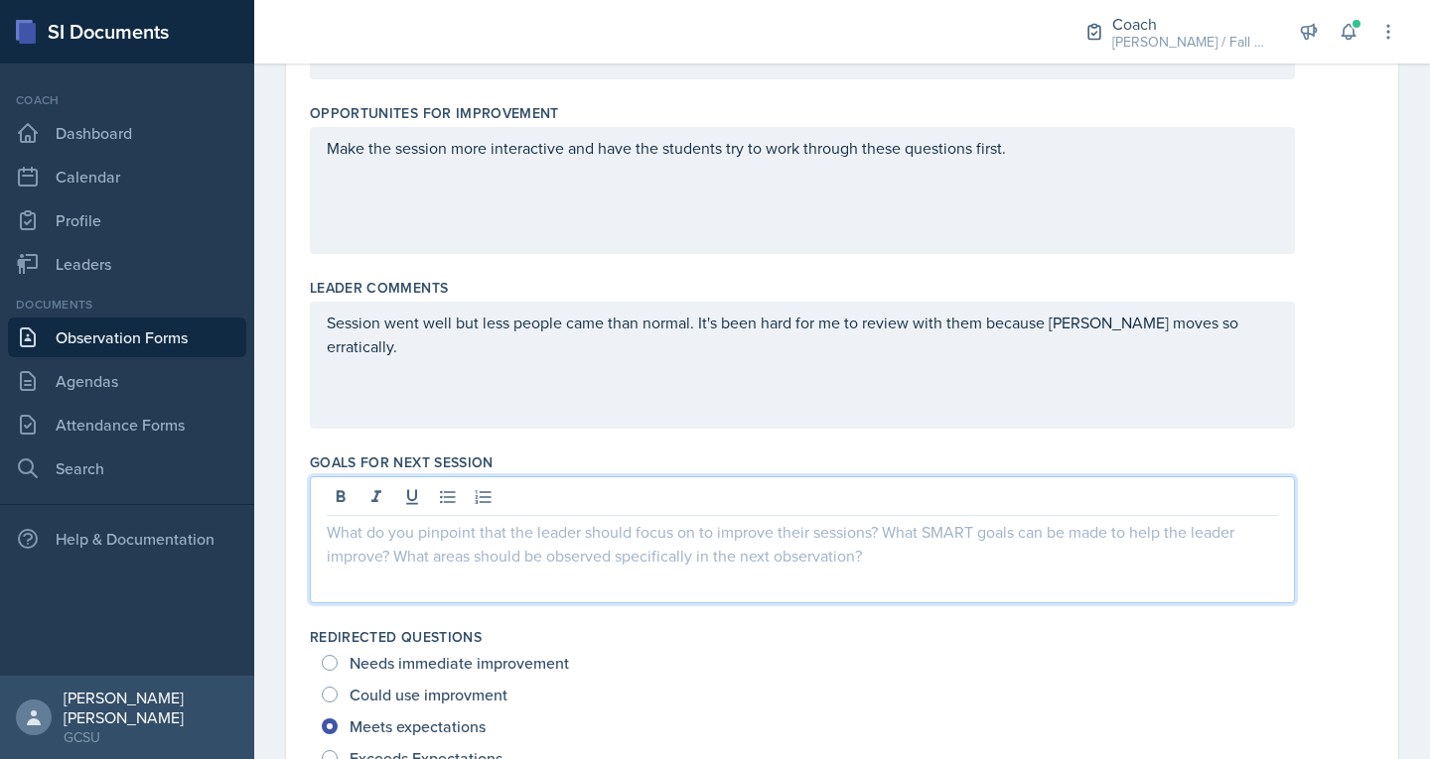
scroll to position [827, 0]
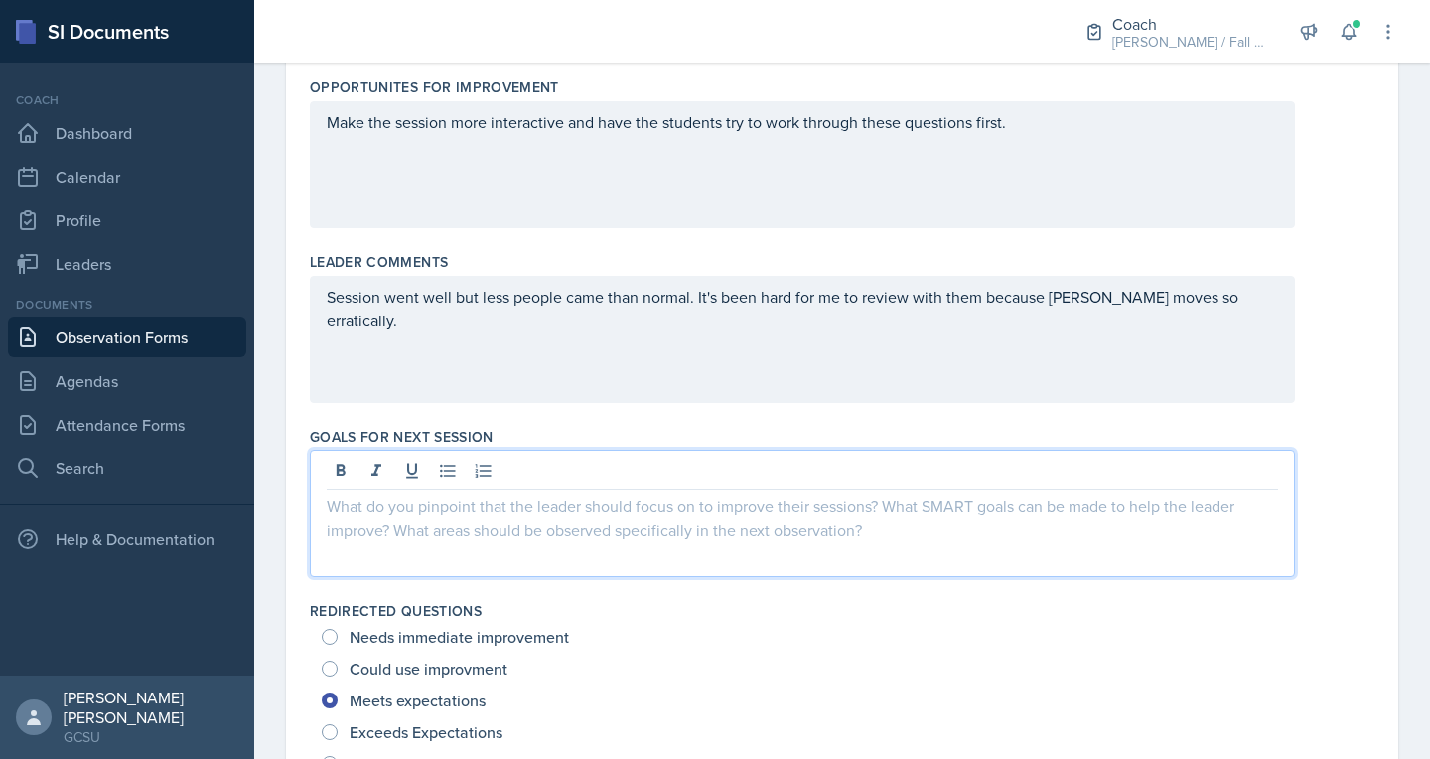
click at [821, 508] on p at bounding box center [802, 506] width 951 height 24
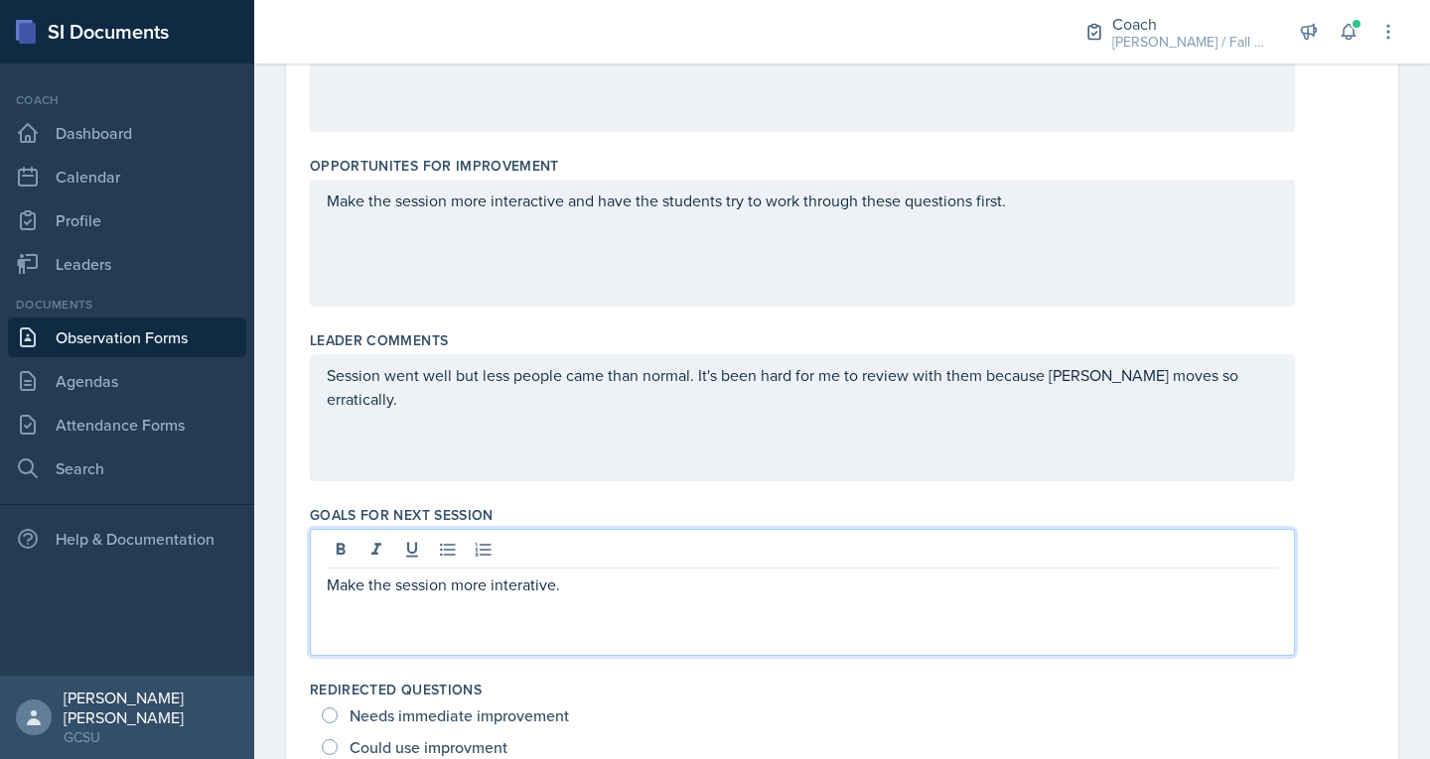
scroll to position [753, 0]
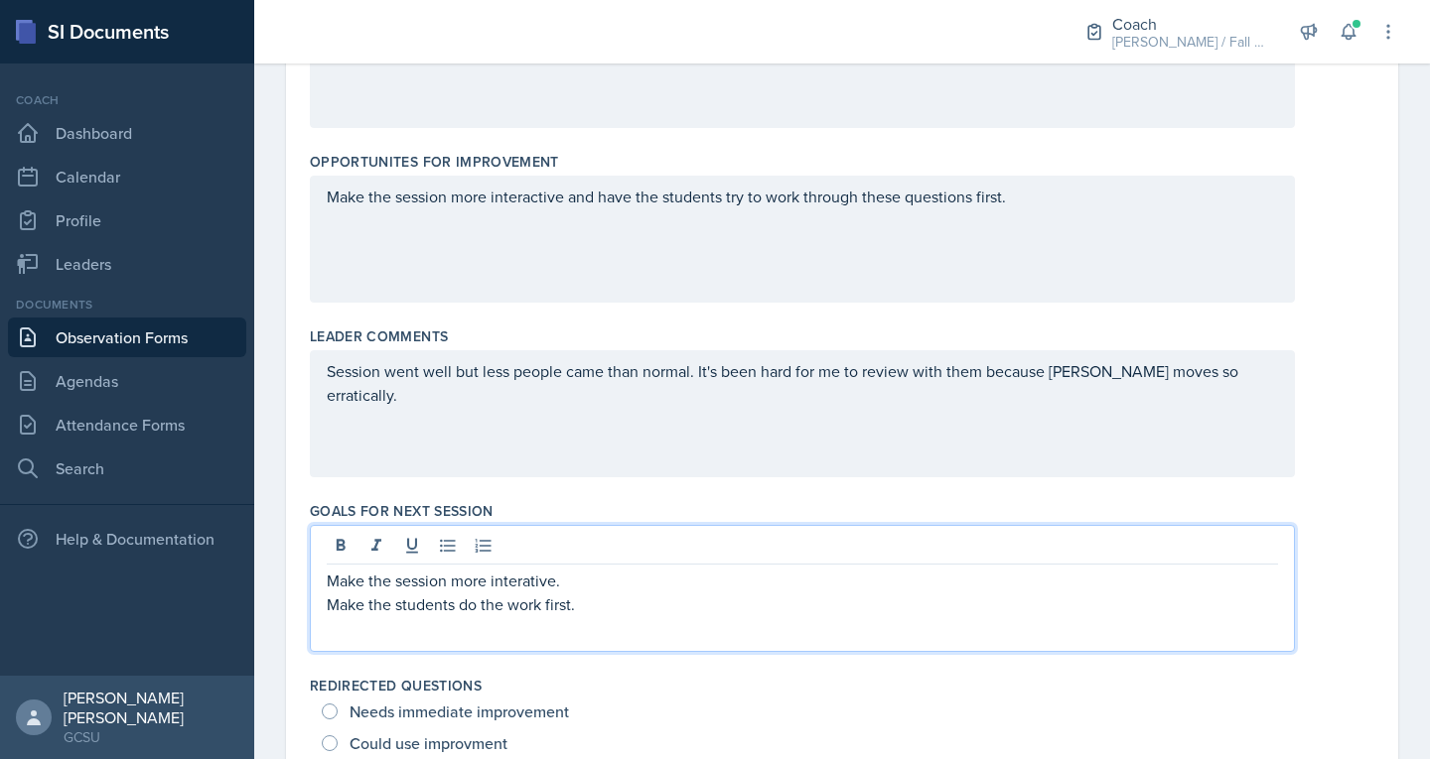
click at [491, 572] on p "Make the session more interative." at bounding box center [802, 581] width 951 height 24
click at [496, 575] on p "Make the session more interative." at bounding box center [802, 581] width 951 height 24
drag, startPoint x: 496, startPoint y: 572, endPoint x: 478, endPoint y: 590, distance: 26.0
click at [478, 590] on p "Make the session more interative." at bounding box center [802, 581] width 951 height 24
click at [507, 584] on p "Make the session more interative." at bounding box center [802, 581] width 951 height 24
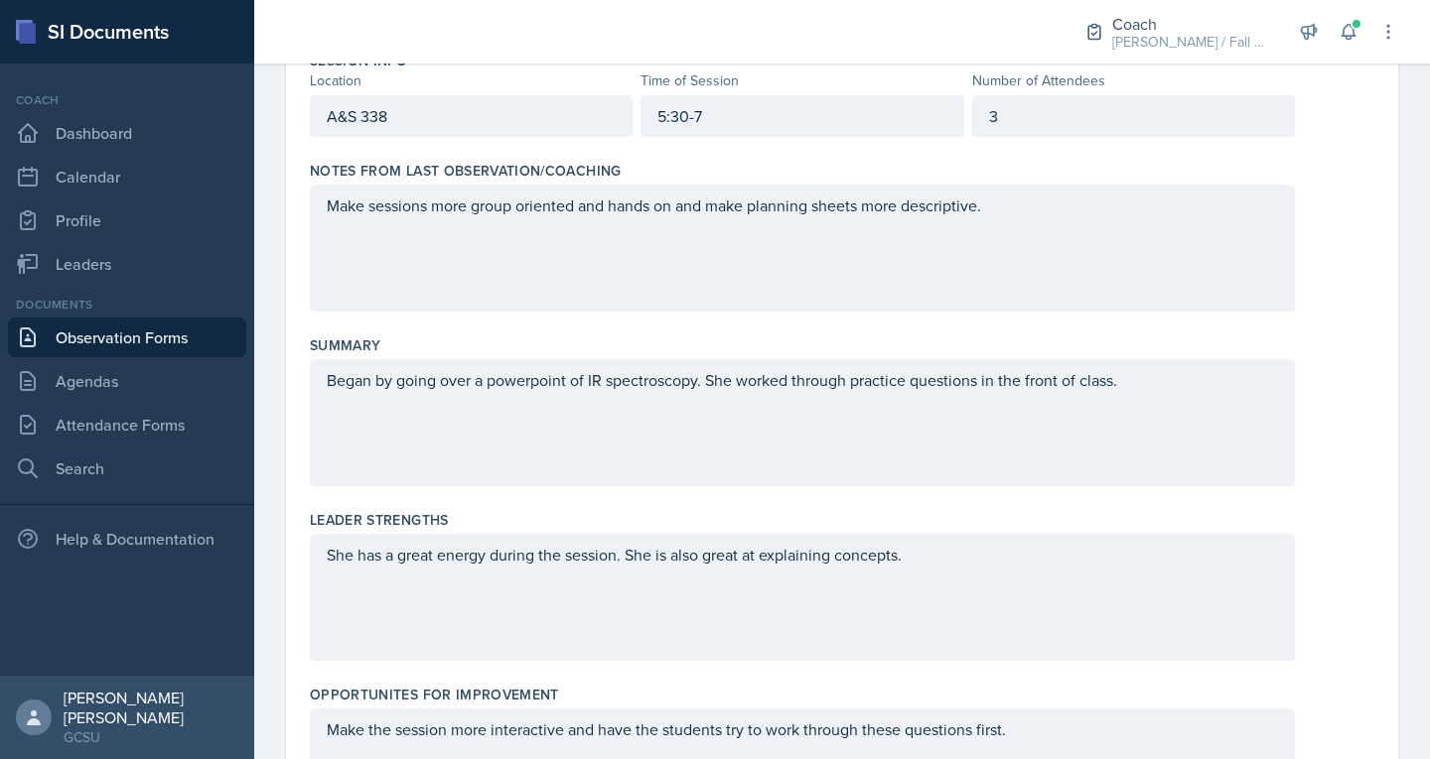
scroll to position [0, 0]
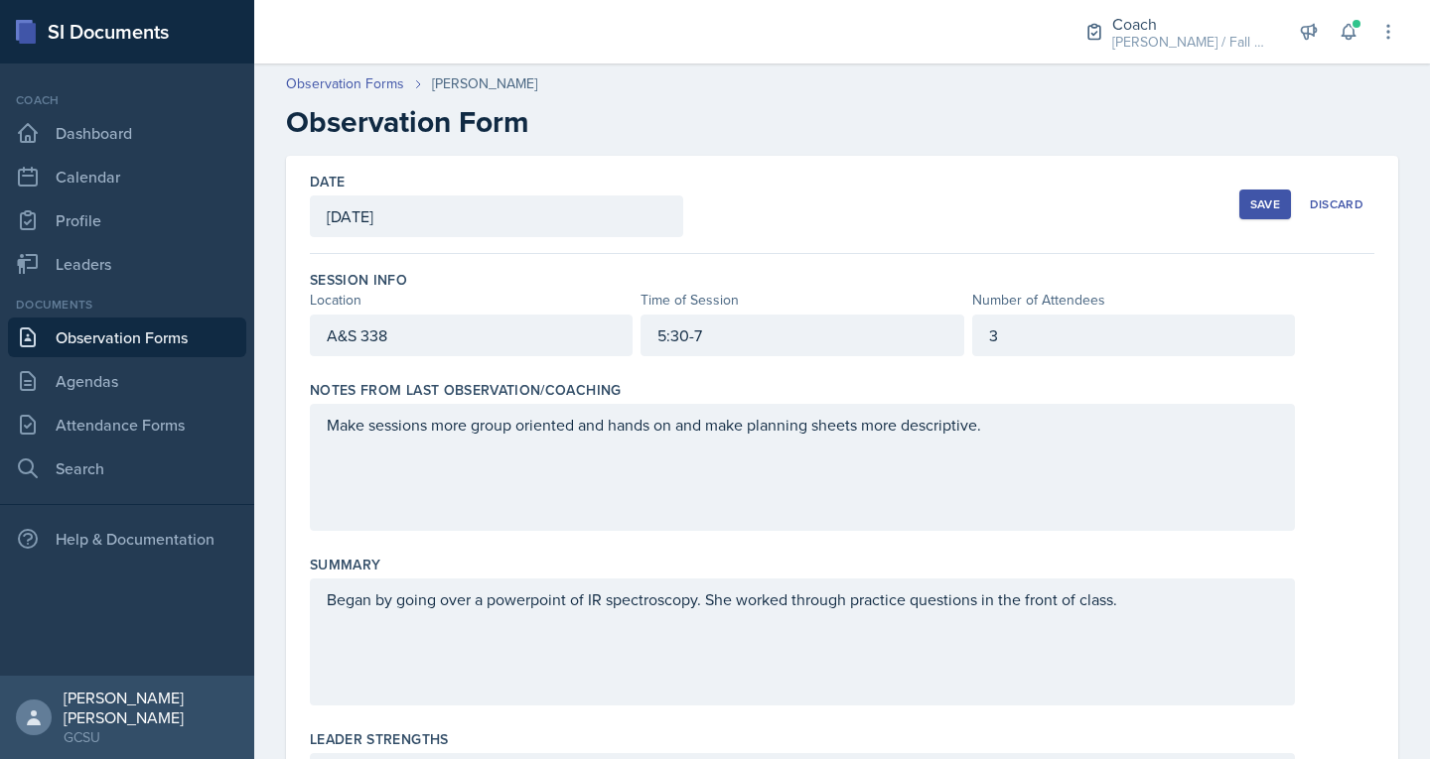
click at [1250, 206] on div "Save" at bounding box center [1265, 205] width 30 height 16
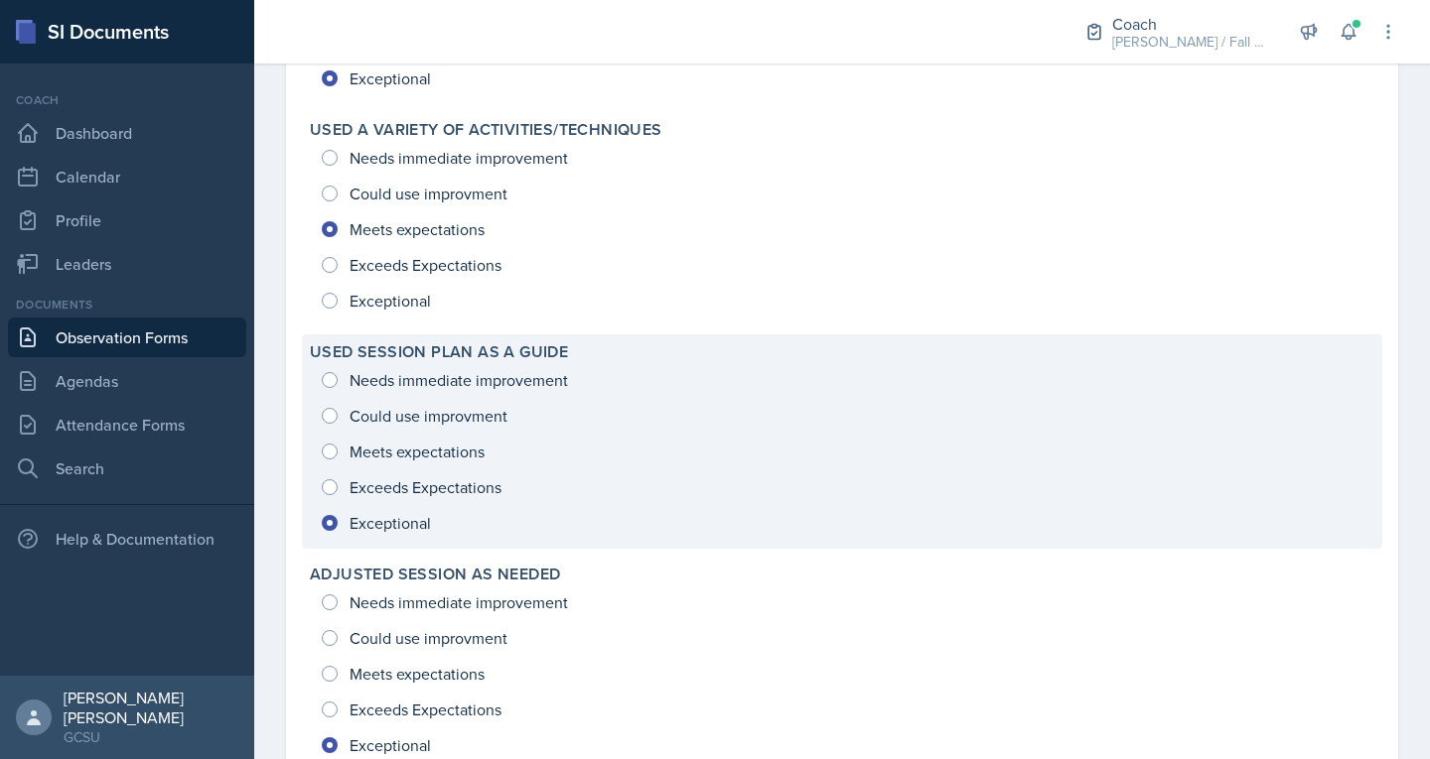
scroll to position [2604, 0]
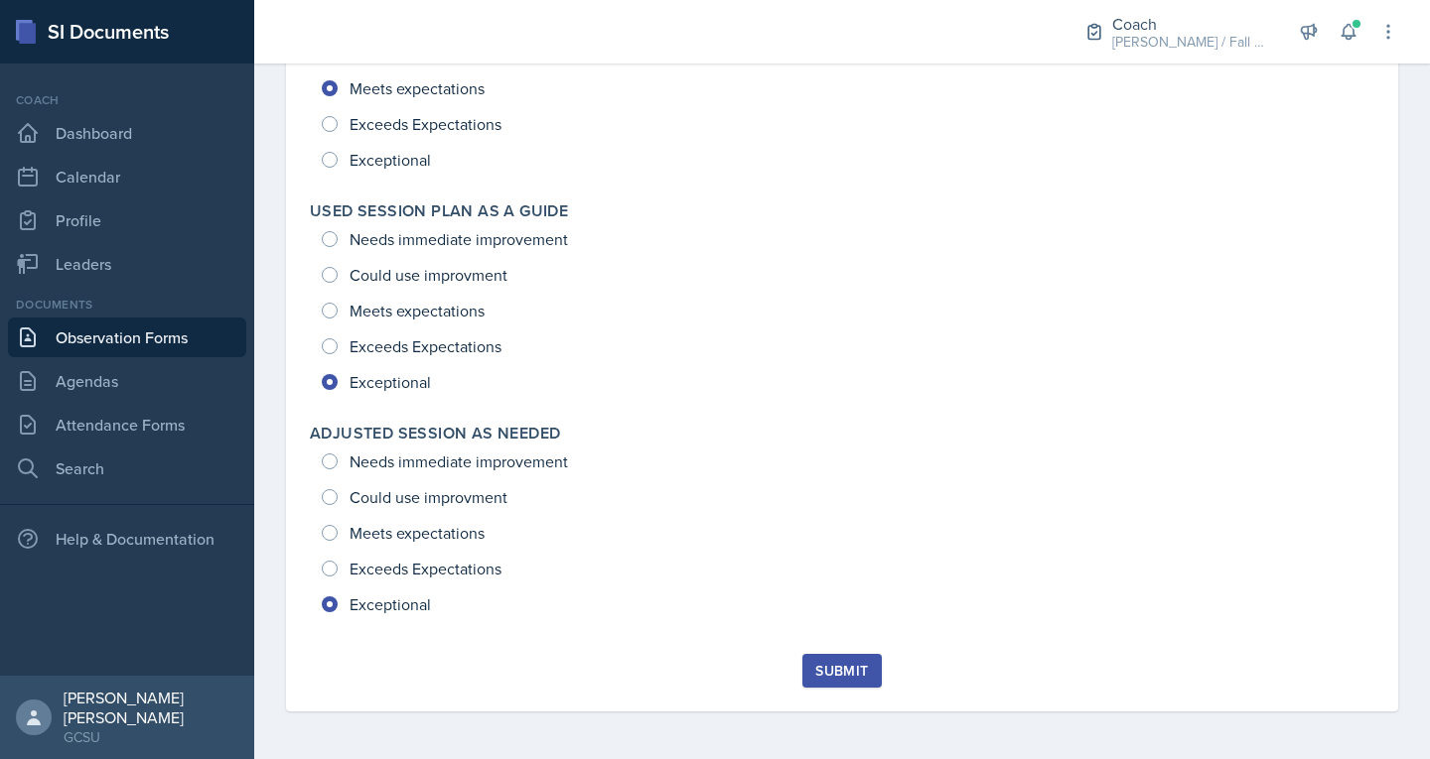
click at [822, 669] on div "Submit" at bounding box center [841, 671] width 53 height 16
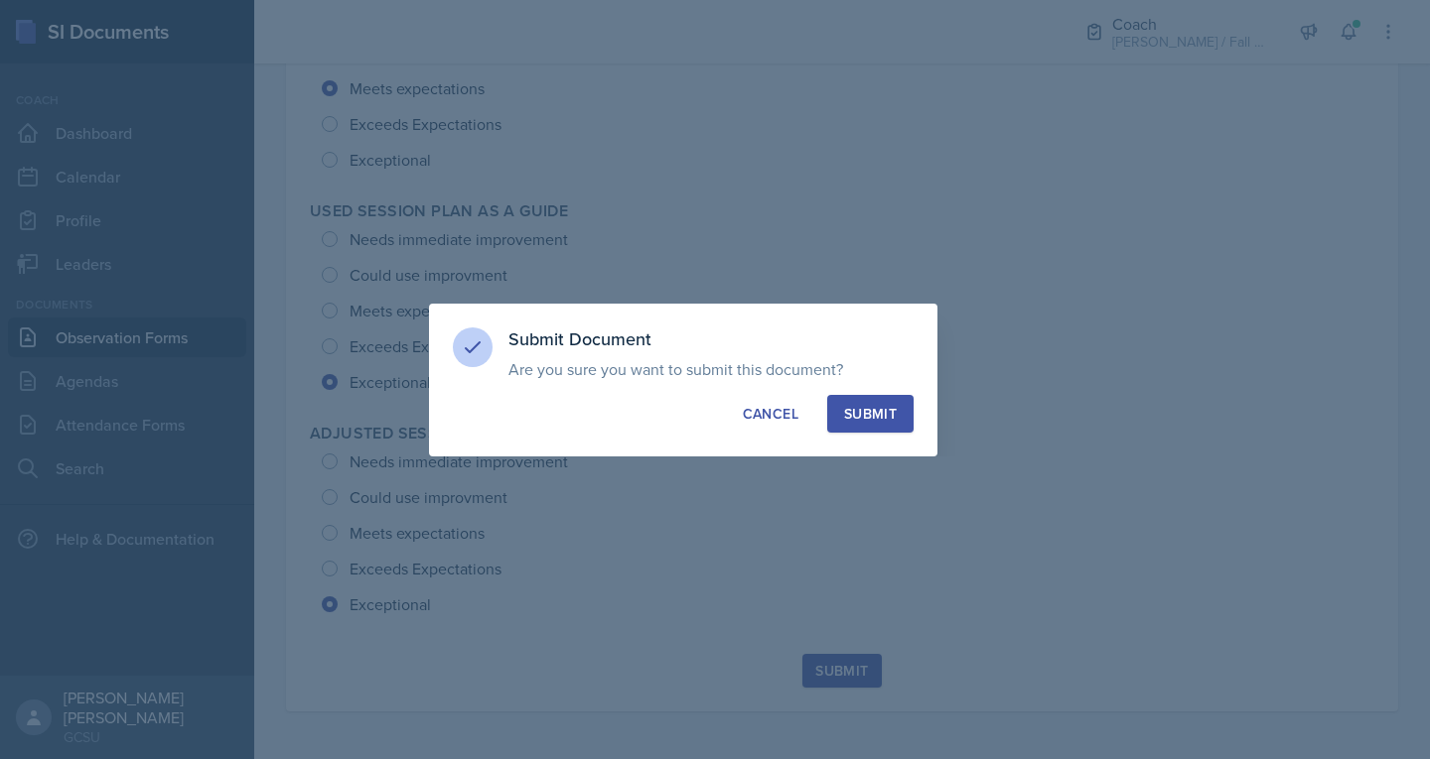
click at [847, 405] on div "Submit" at bounding box center [870, 414] width 53 height 20
radio input "true"
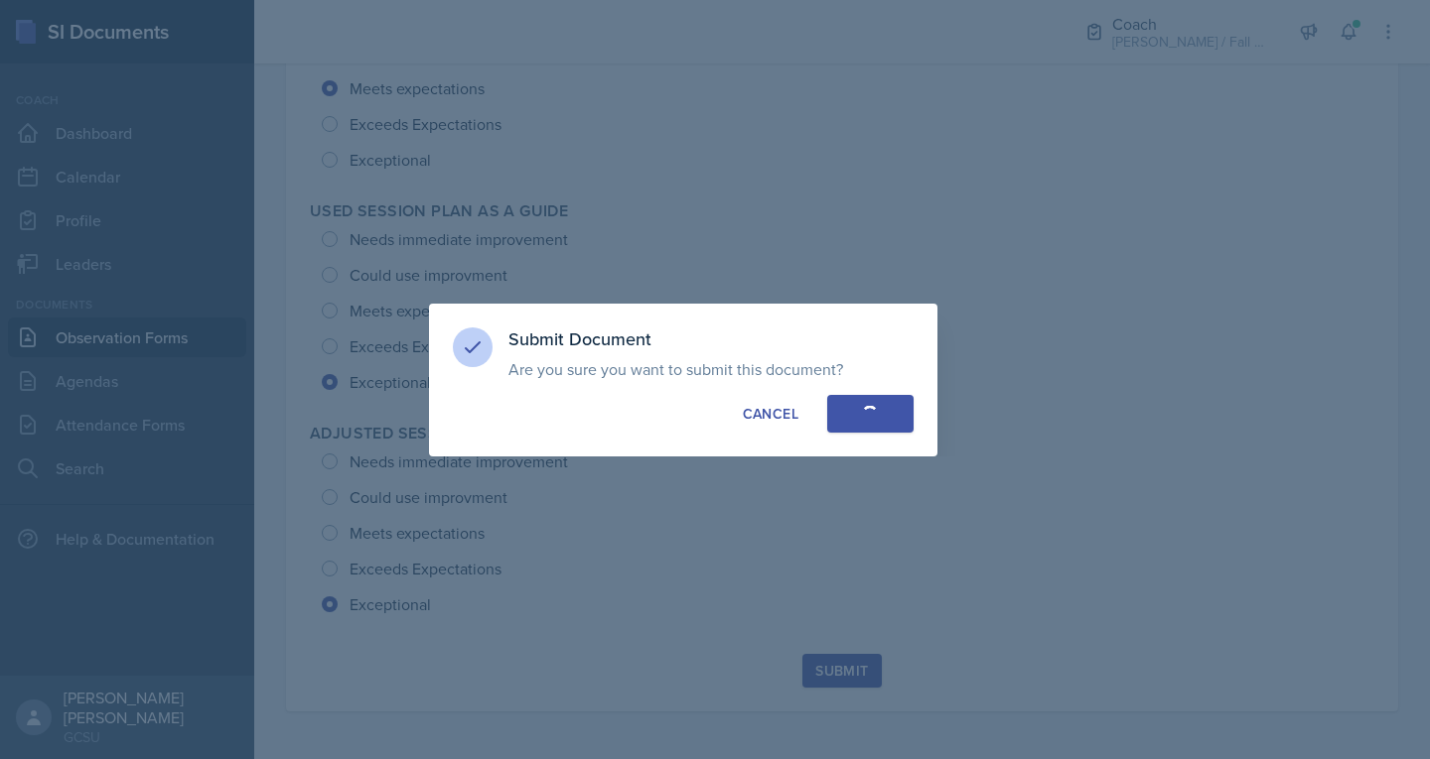
radio input "true"
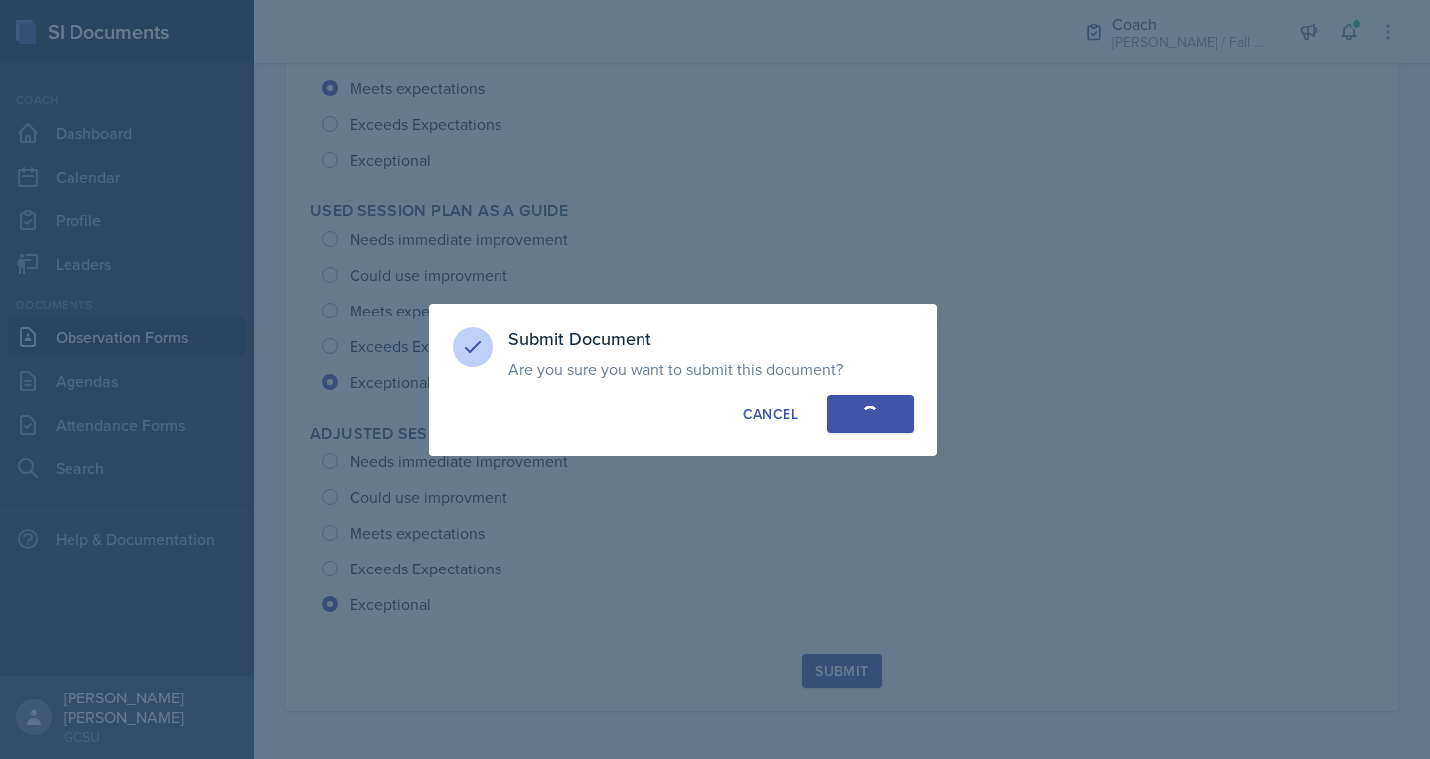
radio input "true"
